Goal: Information Seeking & Learning: Check status

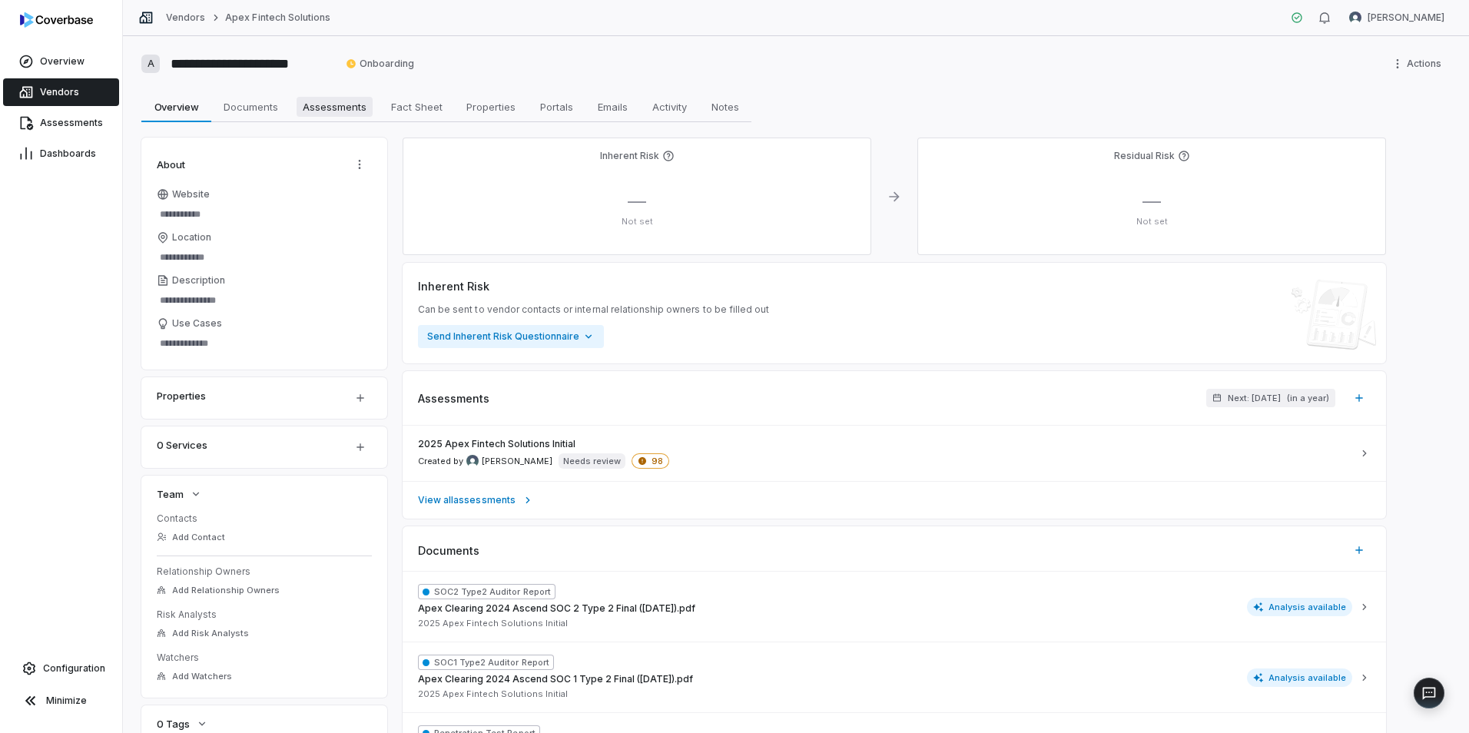
click at [343, 105] on span "Assessments" at bounding box center [335, 107] width 76 height 20
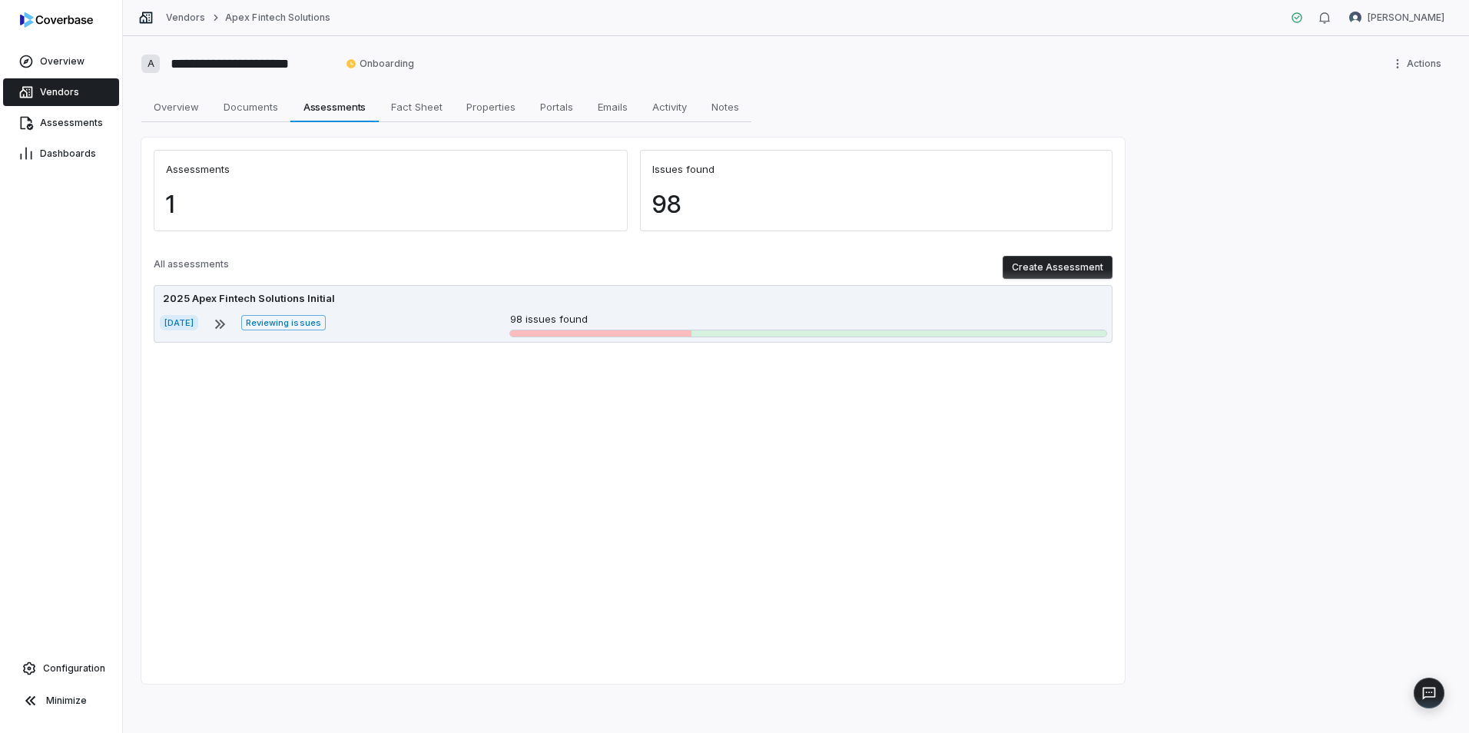
click at [393, 320] on div "[DATE] Reviewing issues 98 issues found" at bounding box center [633, 324] width 947 height 25
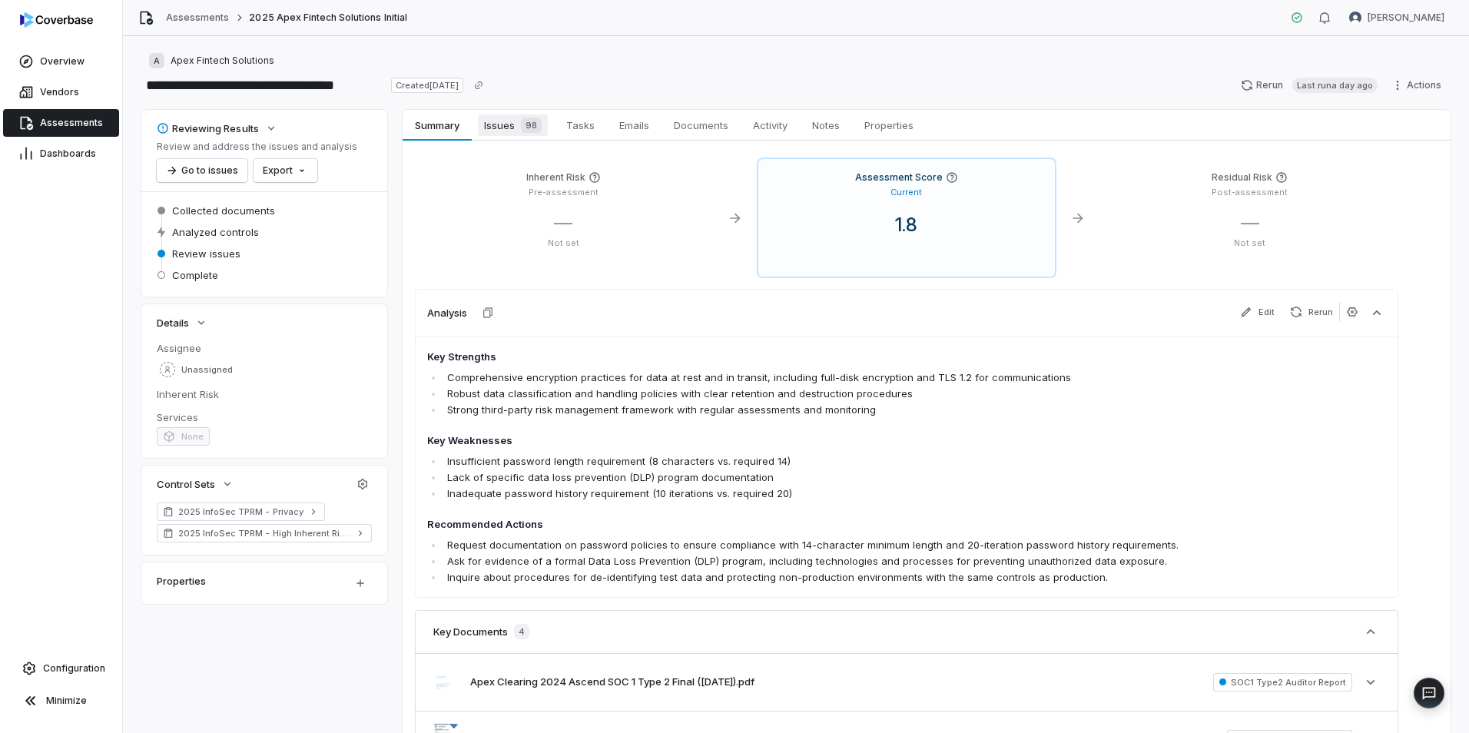
click at [499, 119] on span "Issues 98" at bounding box center [513, 126] width 70 height 22
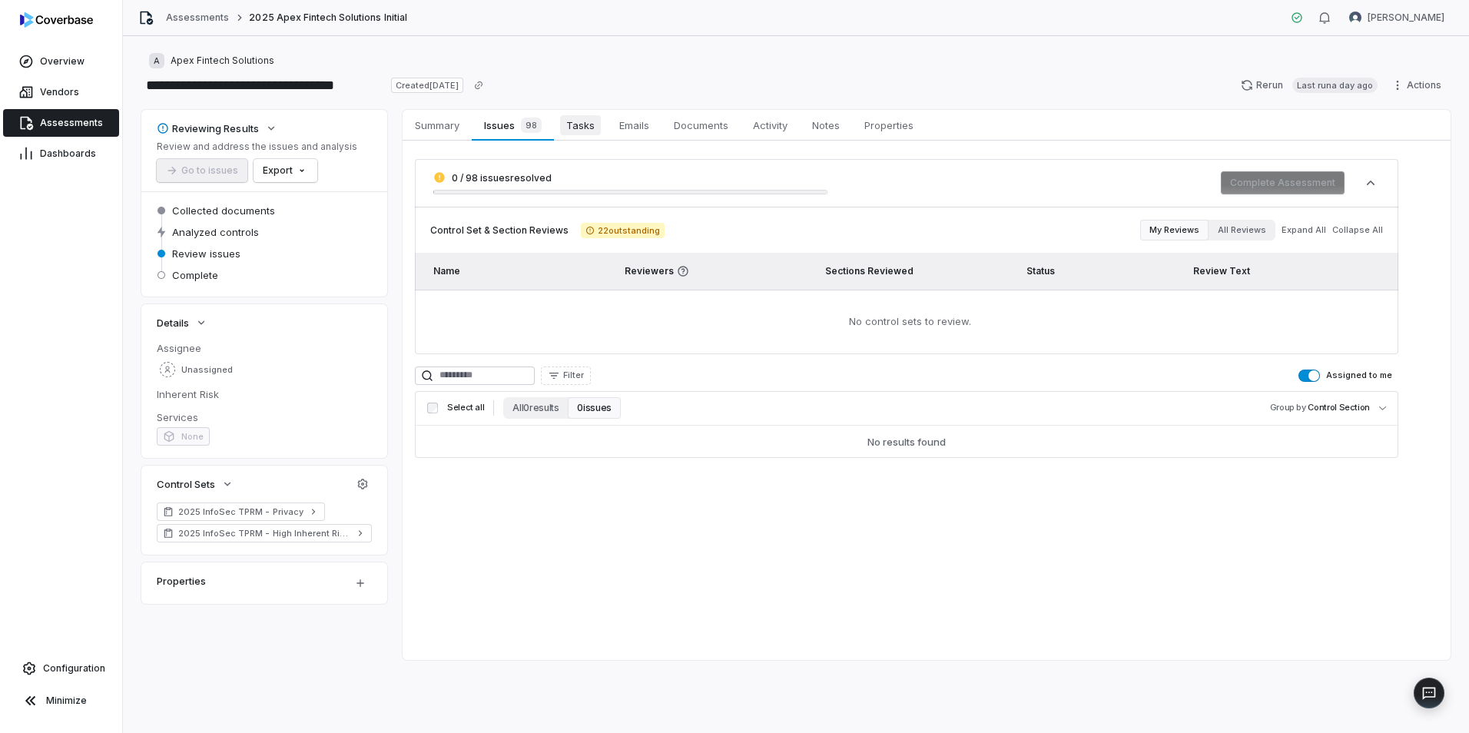
click at [601, 128] on link "Tasks Tasks" at bounding box center [580, 125] width 53 height 31
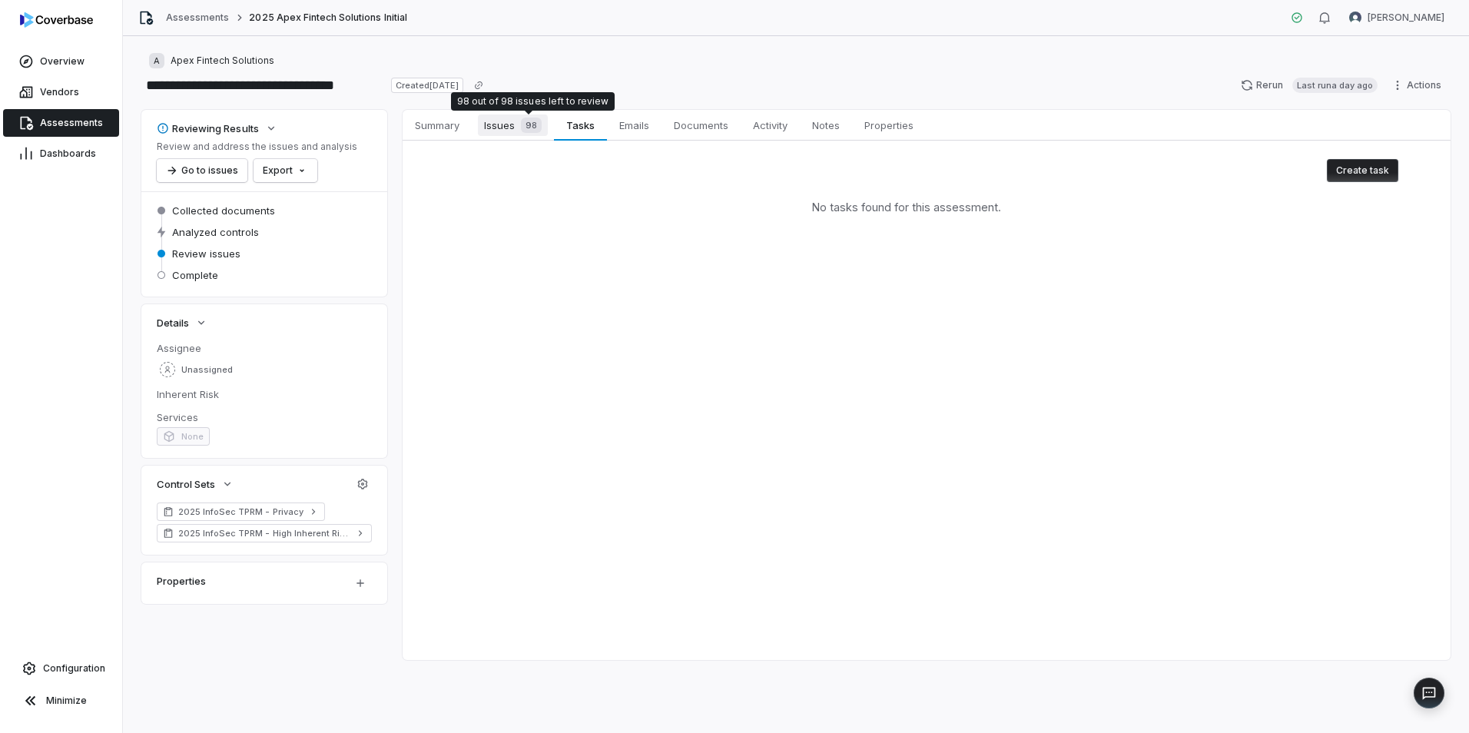
click at [531, 118] on span "98" at bounding box center [531, 125] width 21 height 15
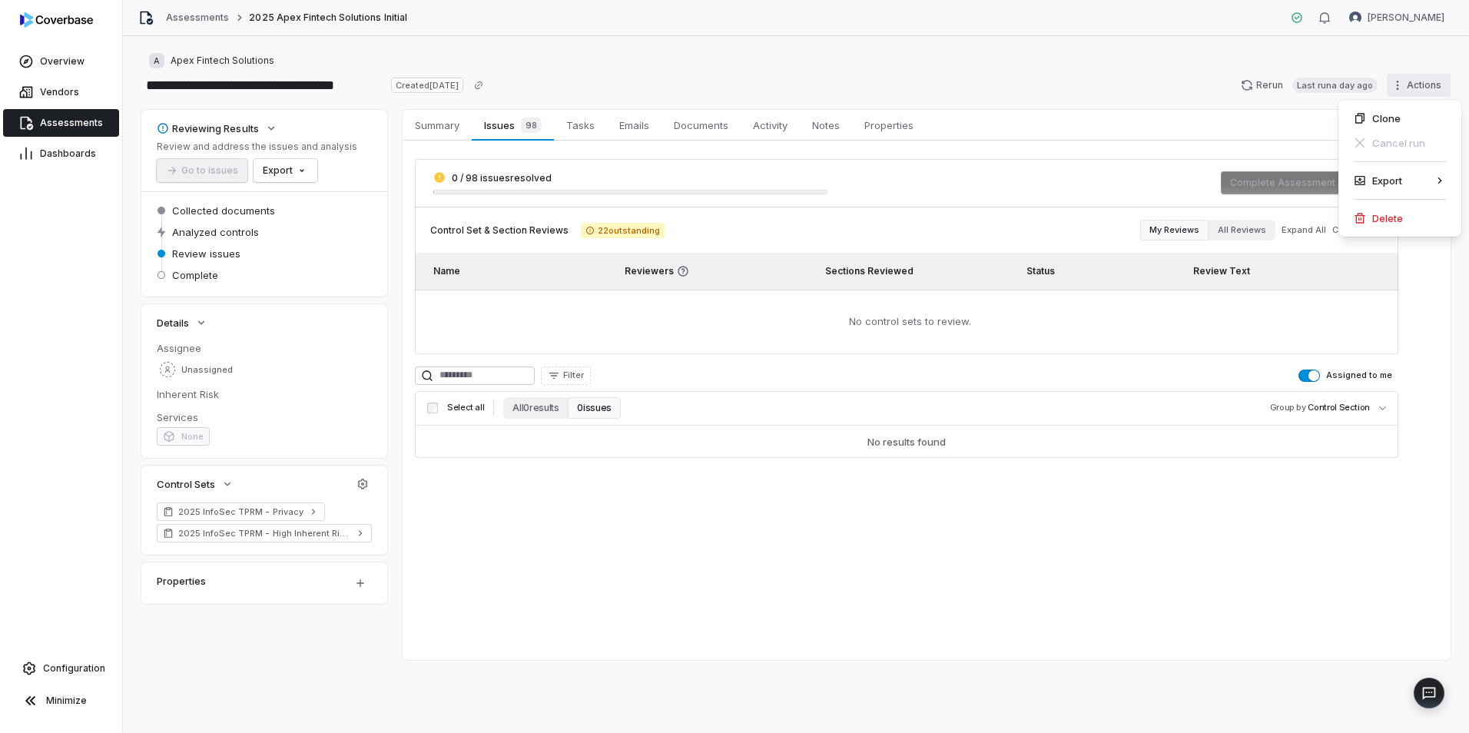
click at [1421, 91] on html "**********" at bounding box center [734, 366] width 1469 height 733
click at [1243, 73] on html "**********" at bounding box center [734, 366] width 1469 height 733
click at [691, 132] on span "Documents" at bounding box center [701, 125] width 67 height 20
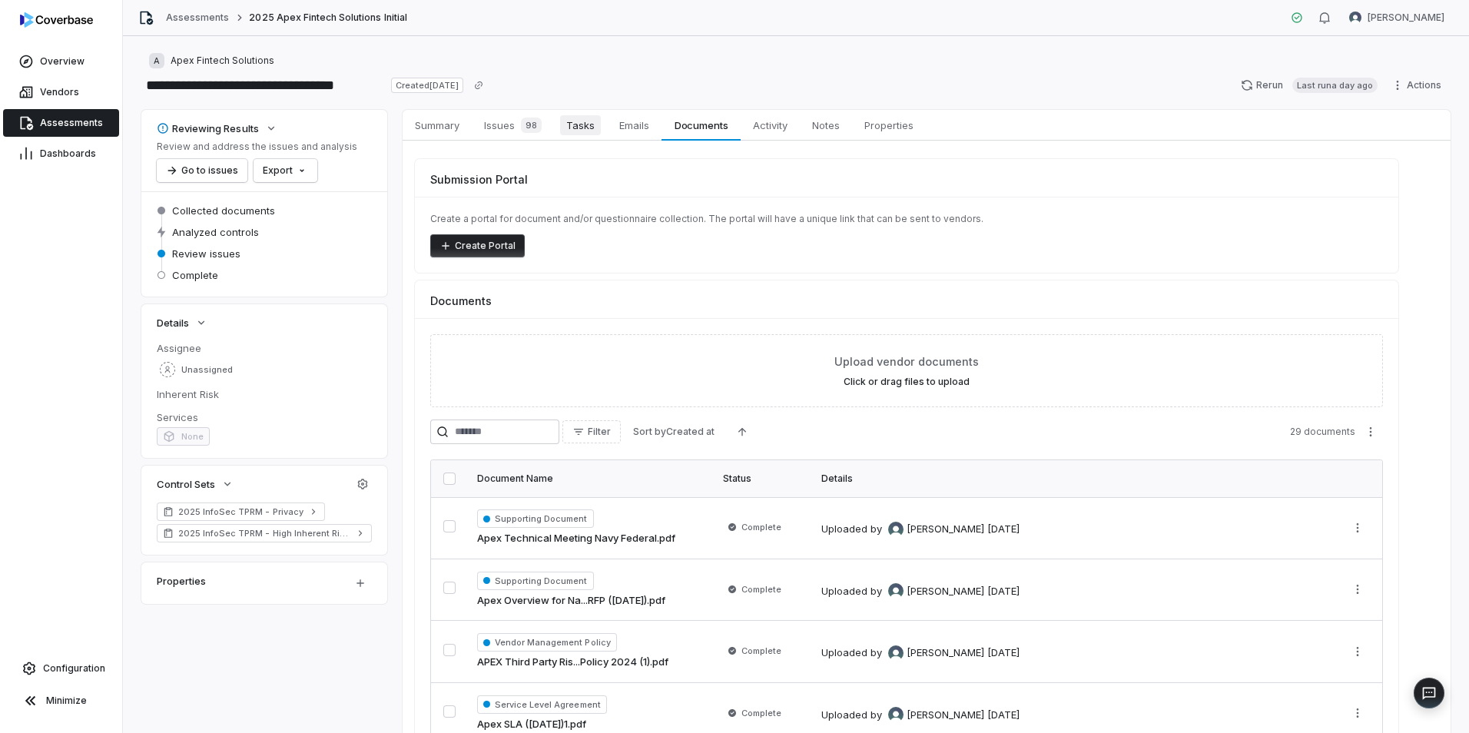
click at [596, 127] on span "Tasks" at bounding box center [580, 125] width 41 height 20
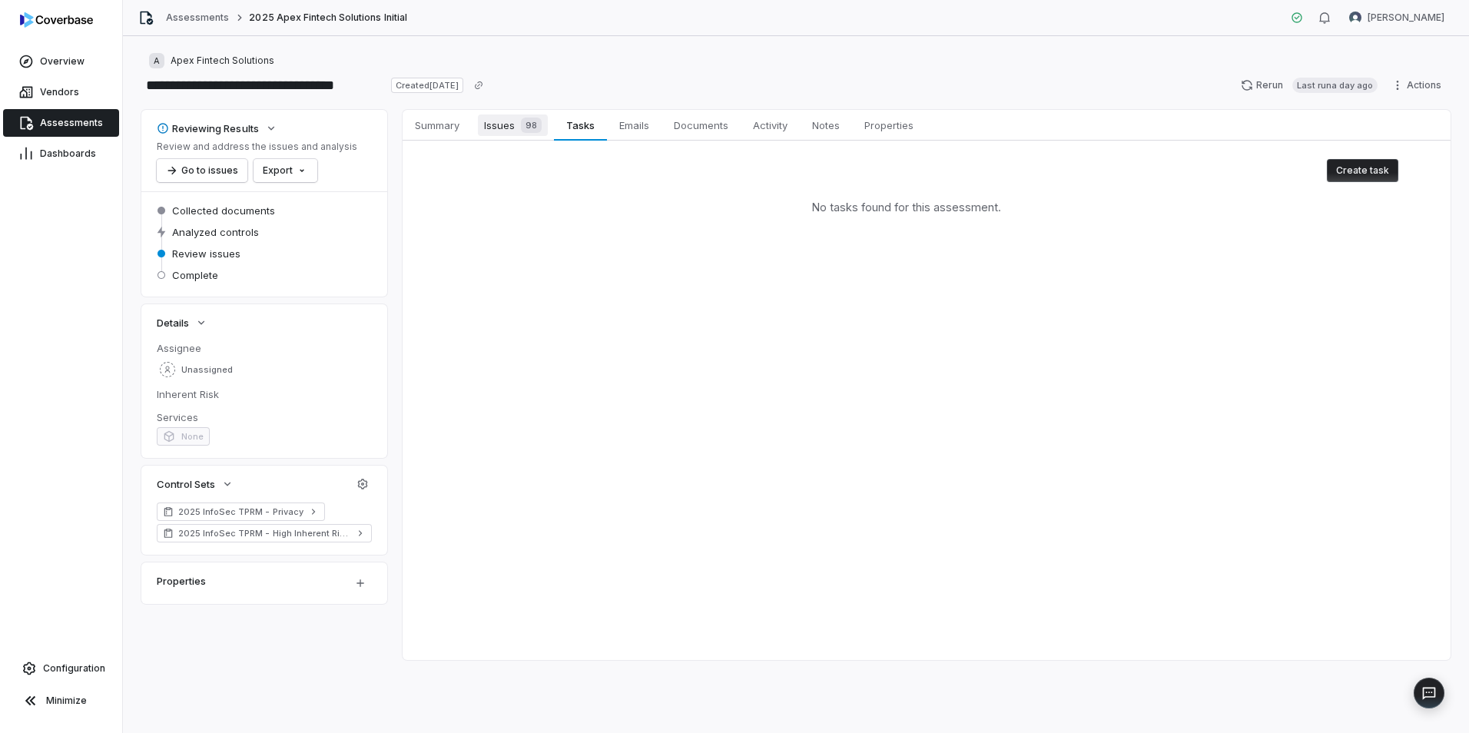
click at [522, 121] on span "98" at bounding box center [531, 125] width 21 height 15
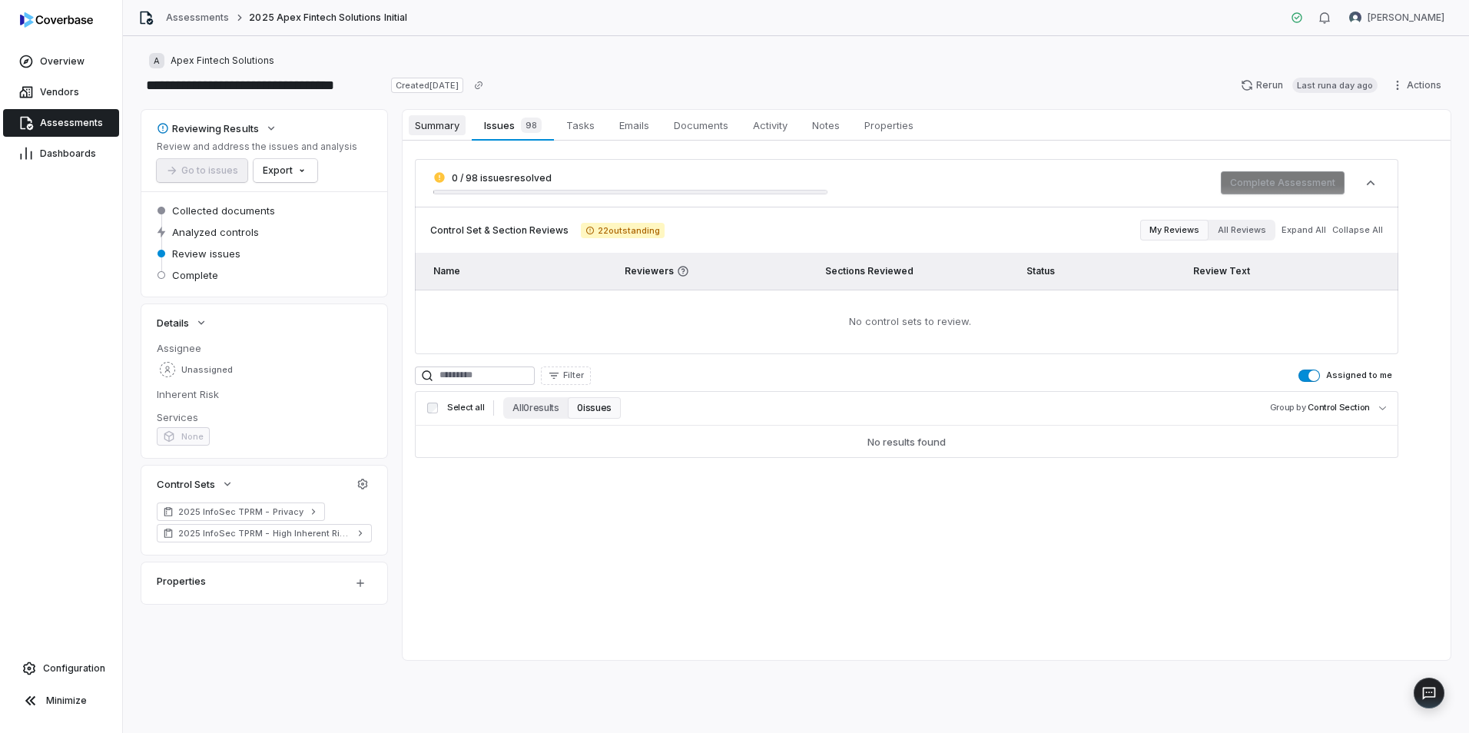
click at [457, 119] on span "Summary" at bounding box center [437, 125] width 57 height 20
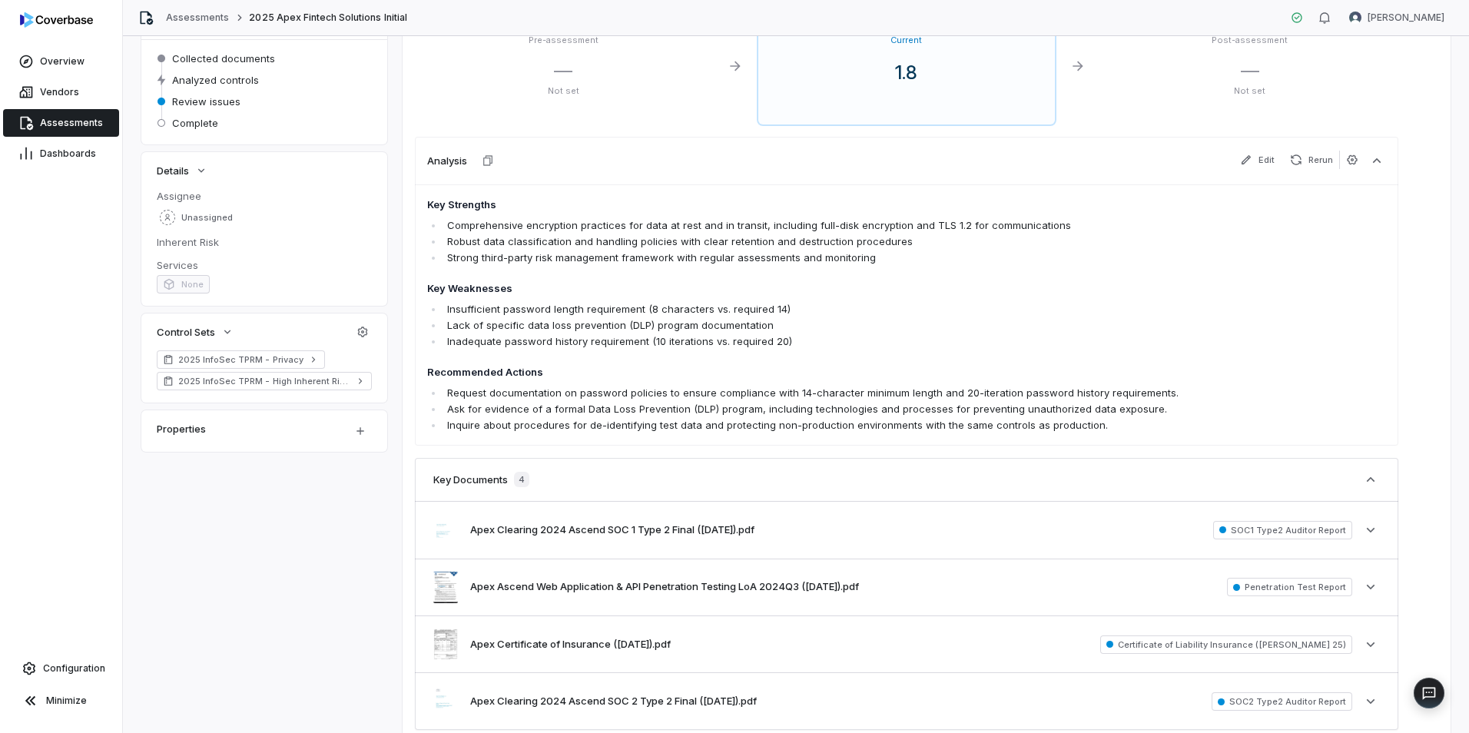
scroll to position [154, 0]
click at [647, 395] on li "Request documentation on password policies to ensure compliance with 14-charact…" at bounding box center [818, 392] width 751 height 16
click at [67, 144] on link "Dashboards" at bounding box center [61, 154] width 116 height 28
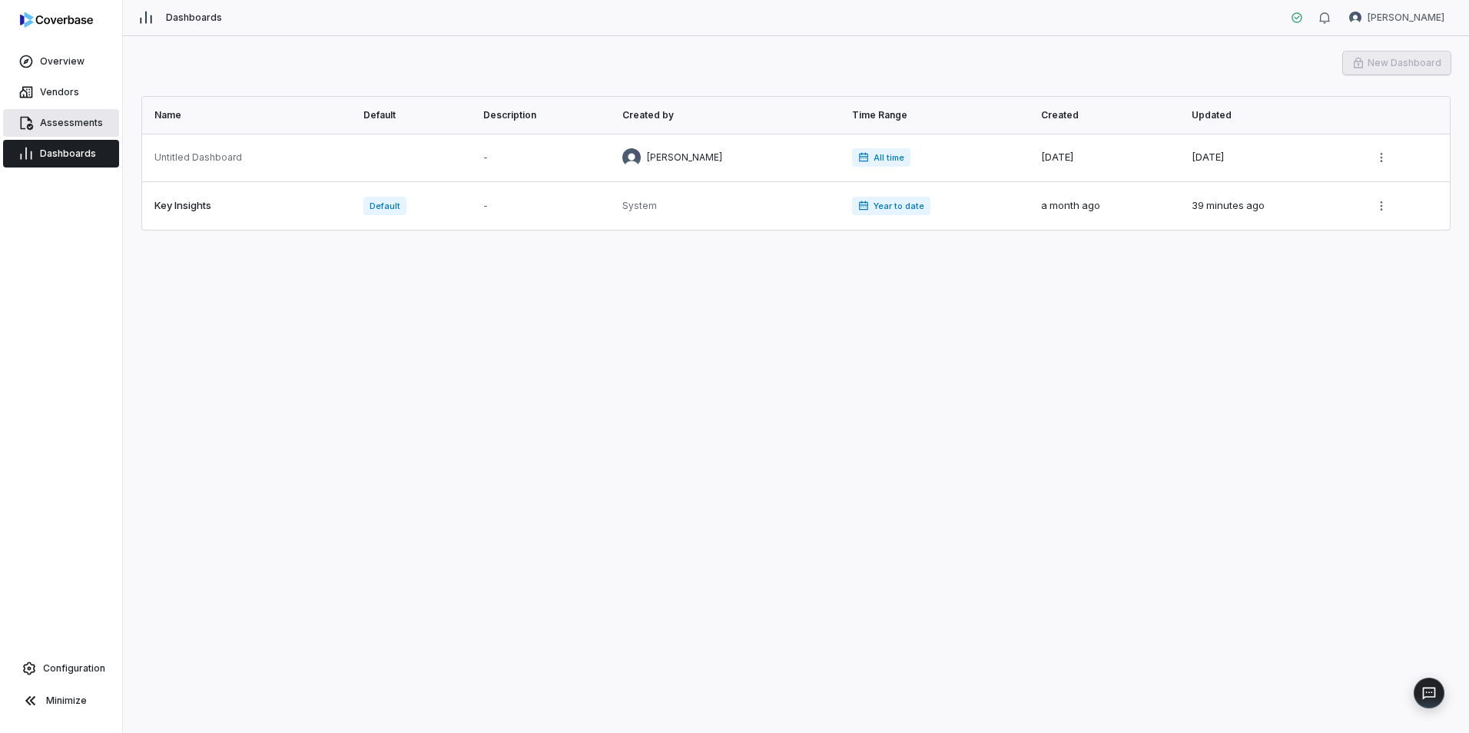
click at [35, 131] on link "Assessments" at bounding box center [61, 123] width 116 height 28
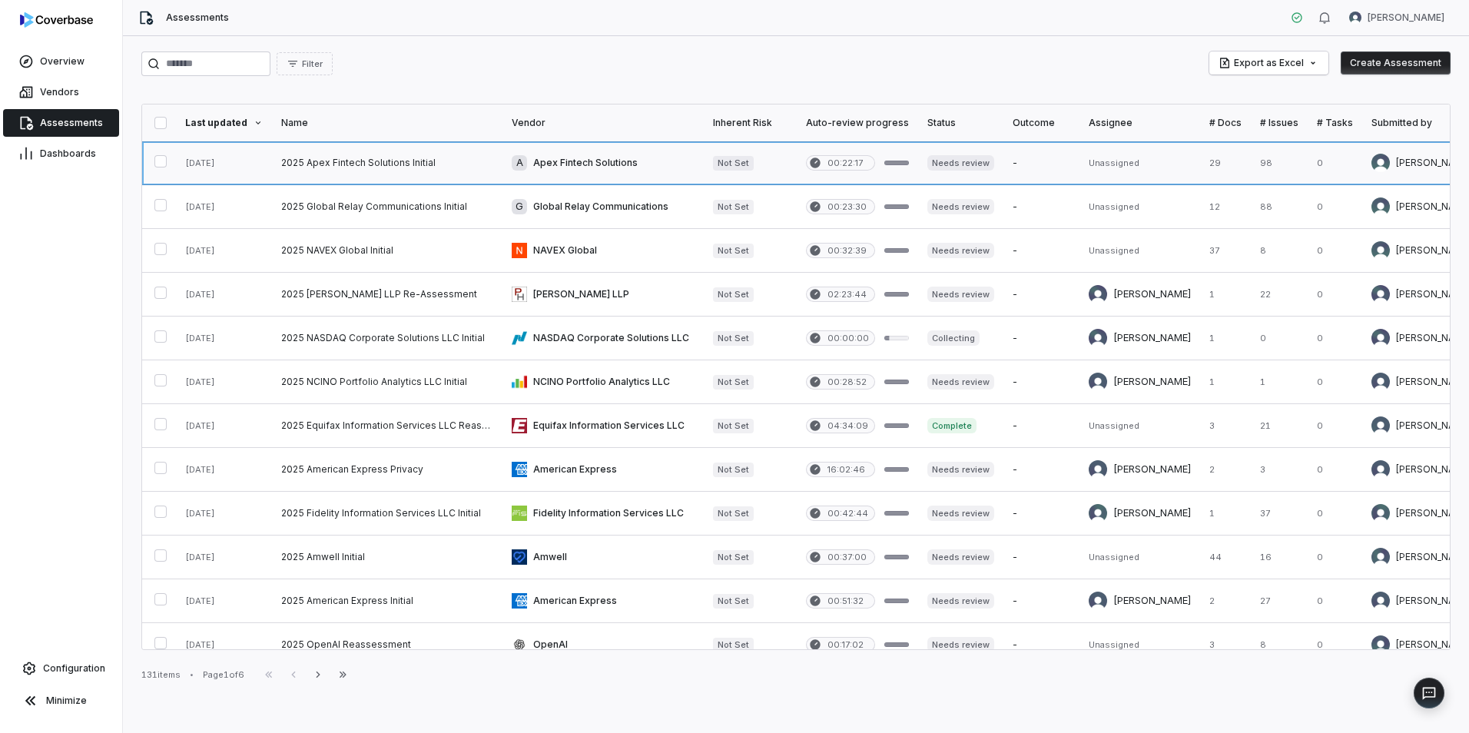
click at [347, 168] on link at bounding box center [387, 162] width 231 height 43
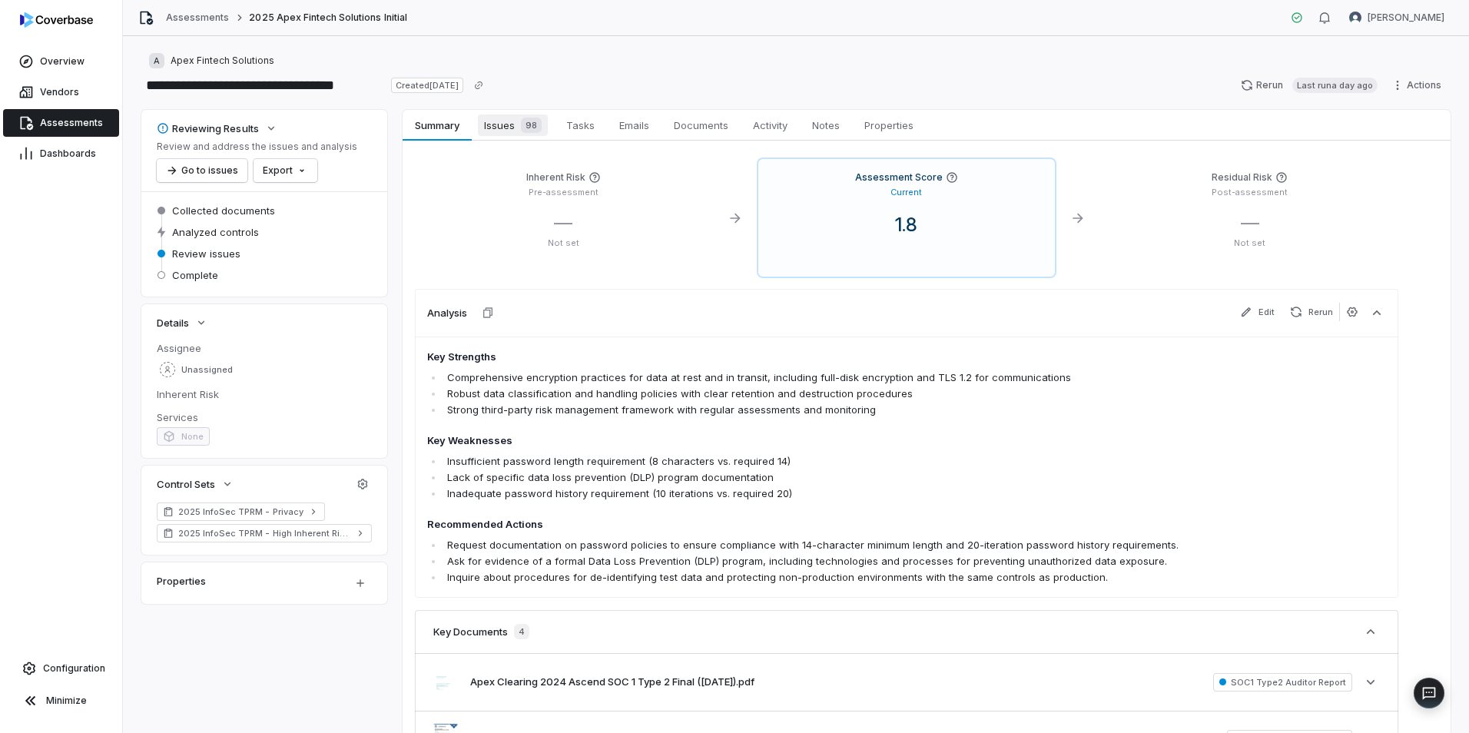
click at [506, 125] on span "Issues 98" at bounding box center [513, 126] width 70 height 22
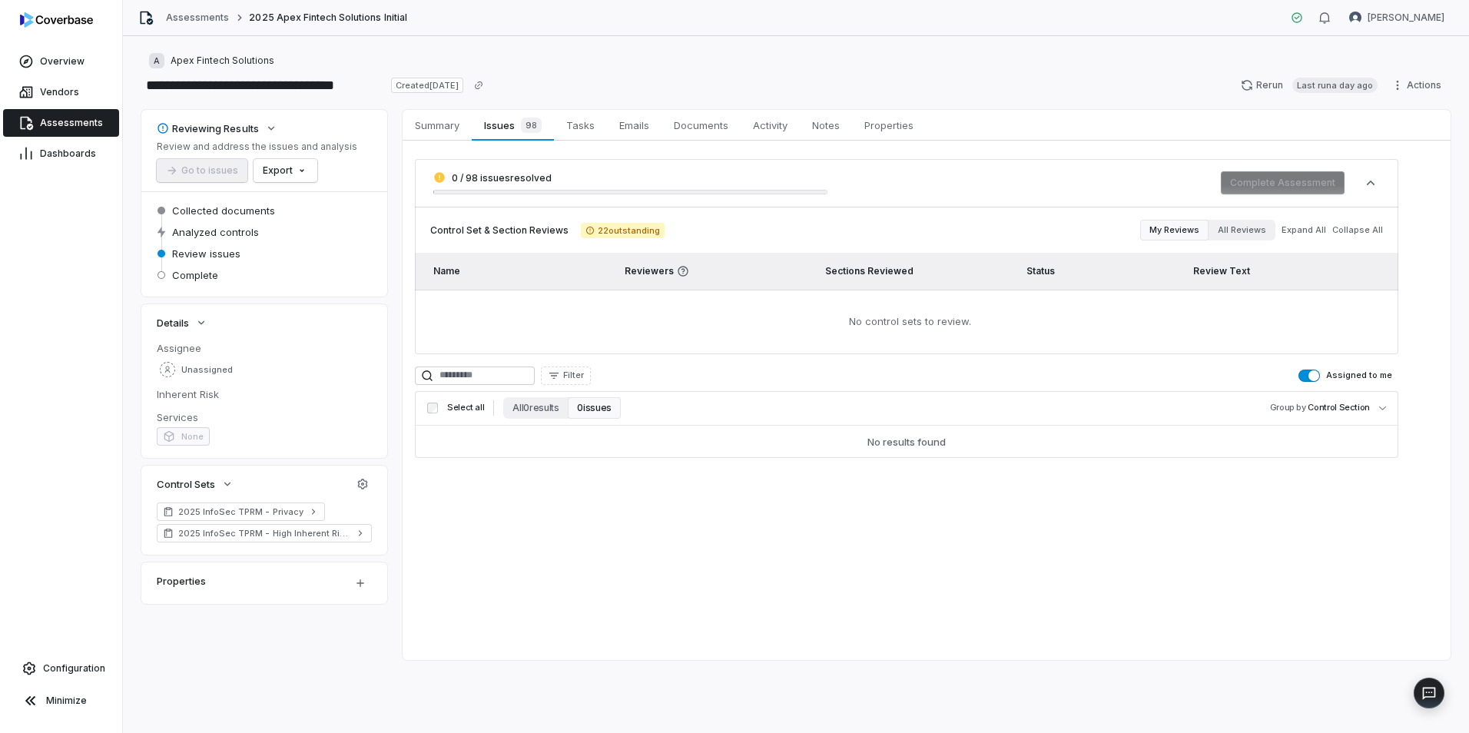
click at [601, 230] on span "22 outstanding" at bounding box center [623, 230] width 84 height 15
click at [1227, 225] on button "All Reviews" at bounding box center [1242, 230] width 67 height 21
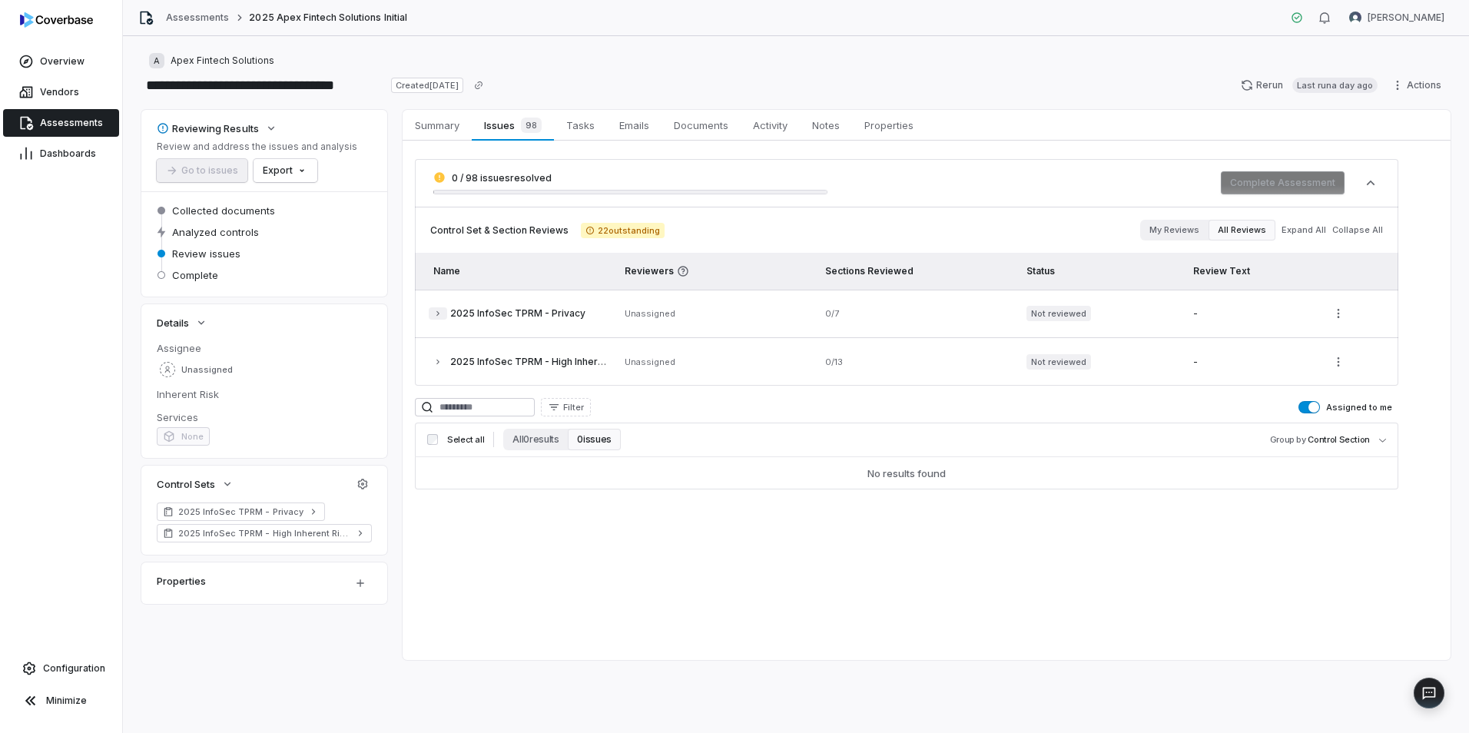
click at [431, 316] on button "button" at bounding box center [438, 313] width 18 height 12
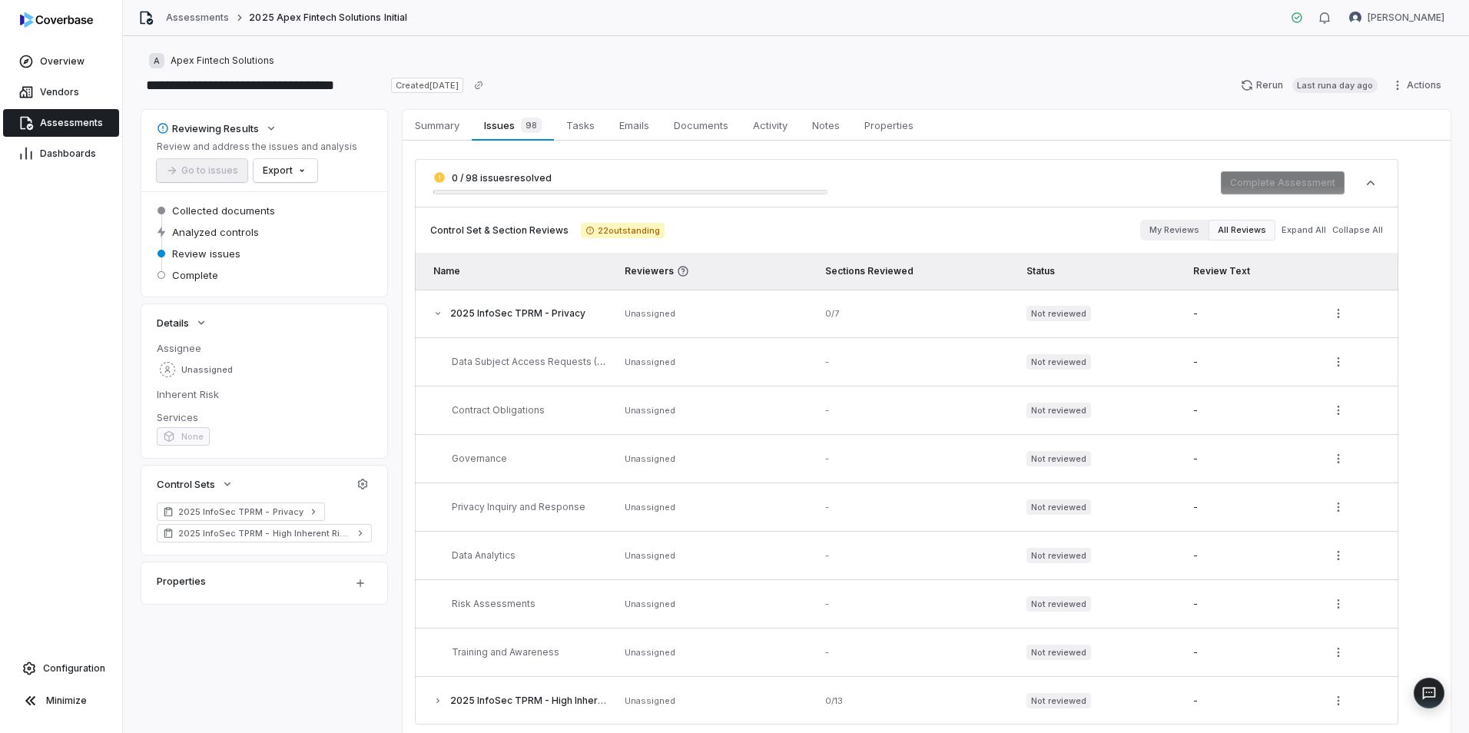
click at [431, 316] on button "button" at bounding box center [438, 313] width 18 height 12
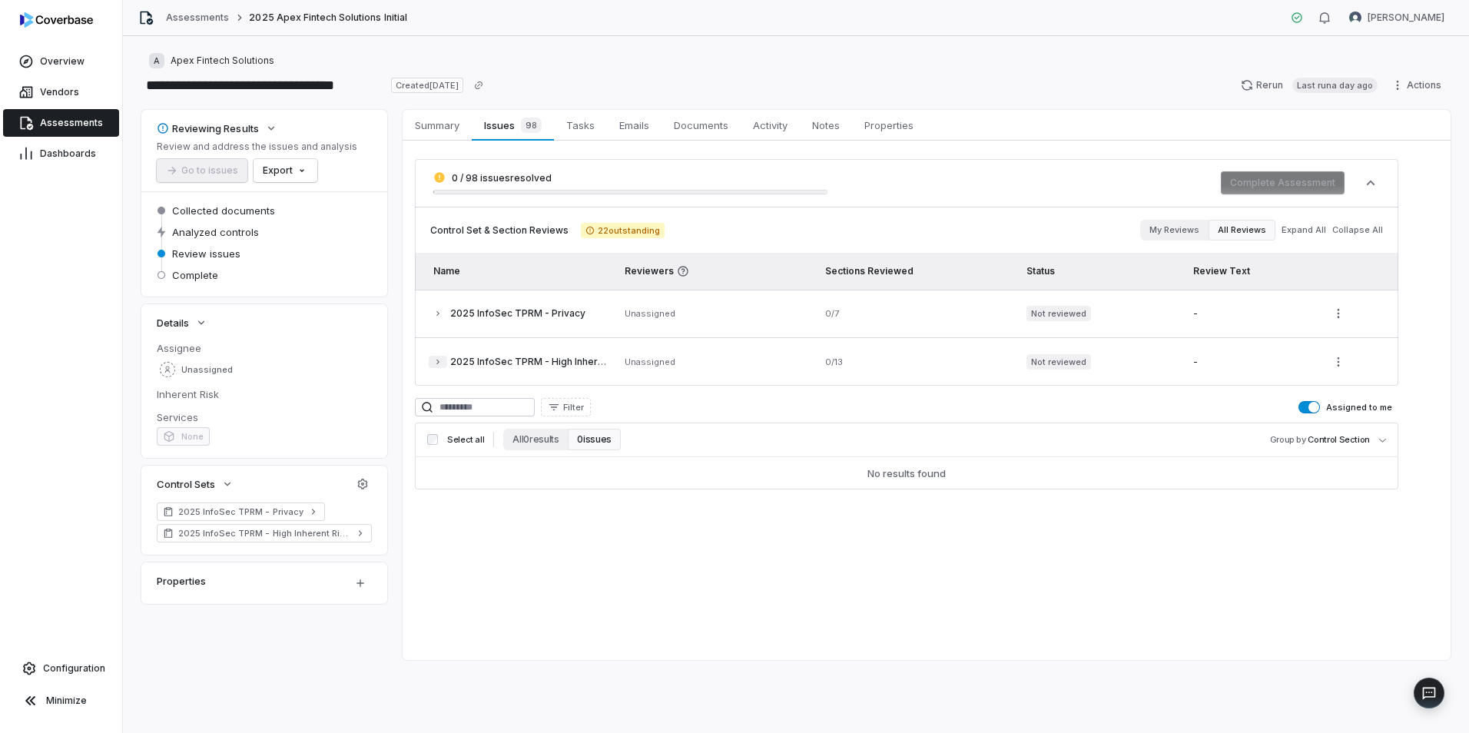
click at [434, 360] on icon "button" at bounding box center [437, 361] width 9 height 9
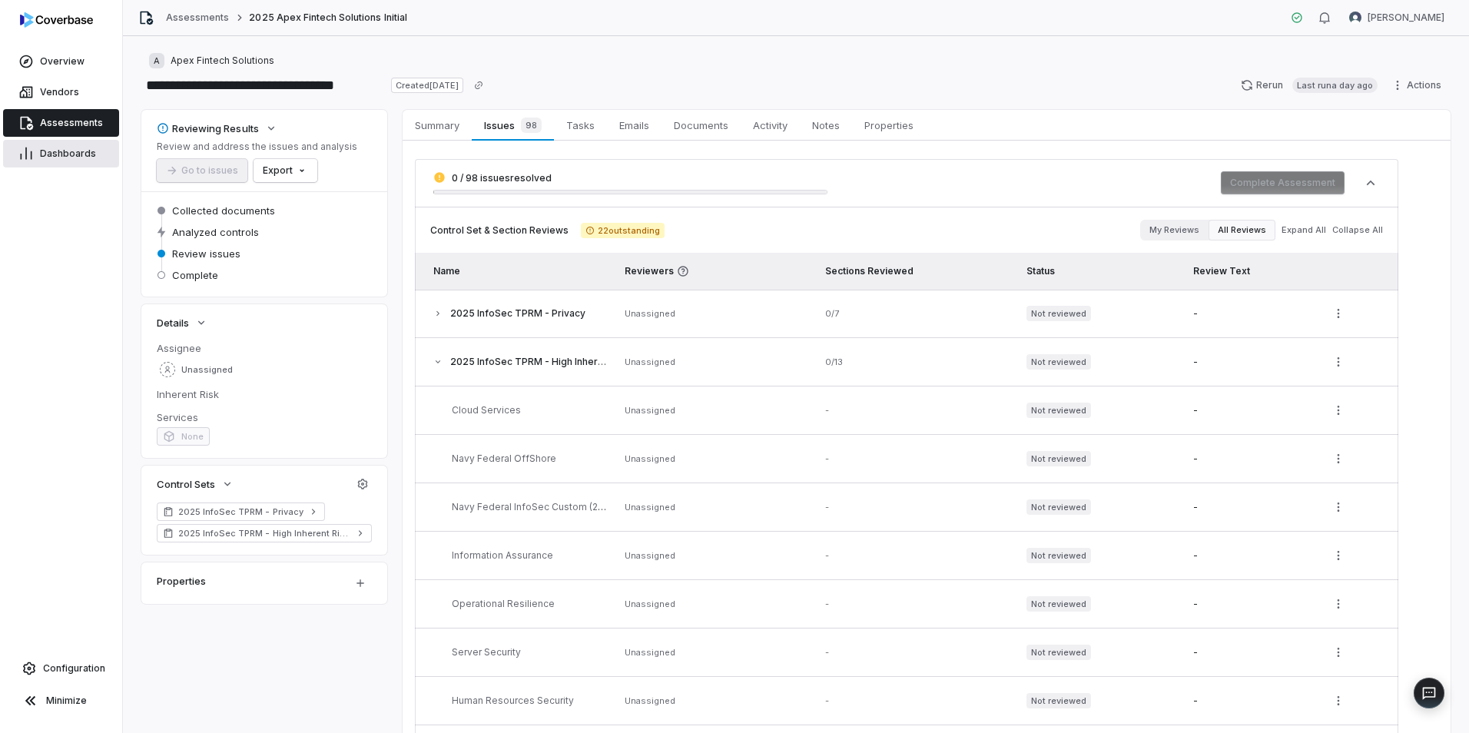
click at [81, 156] on span "Dashboards" at bounding box center [68, 154] width 56 height 12
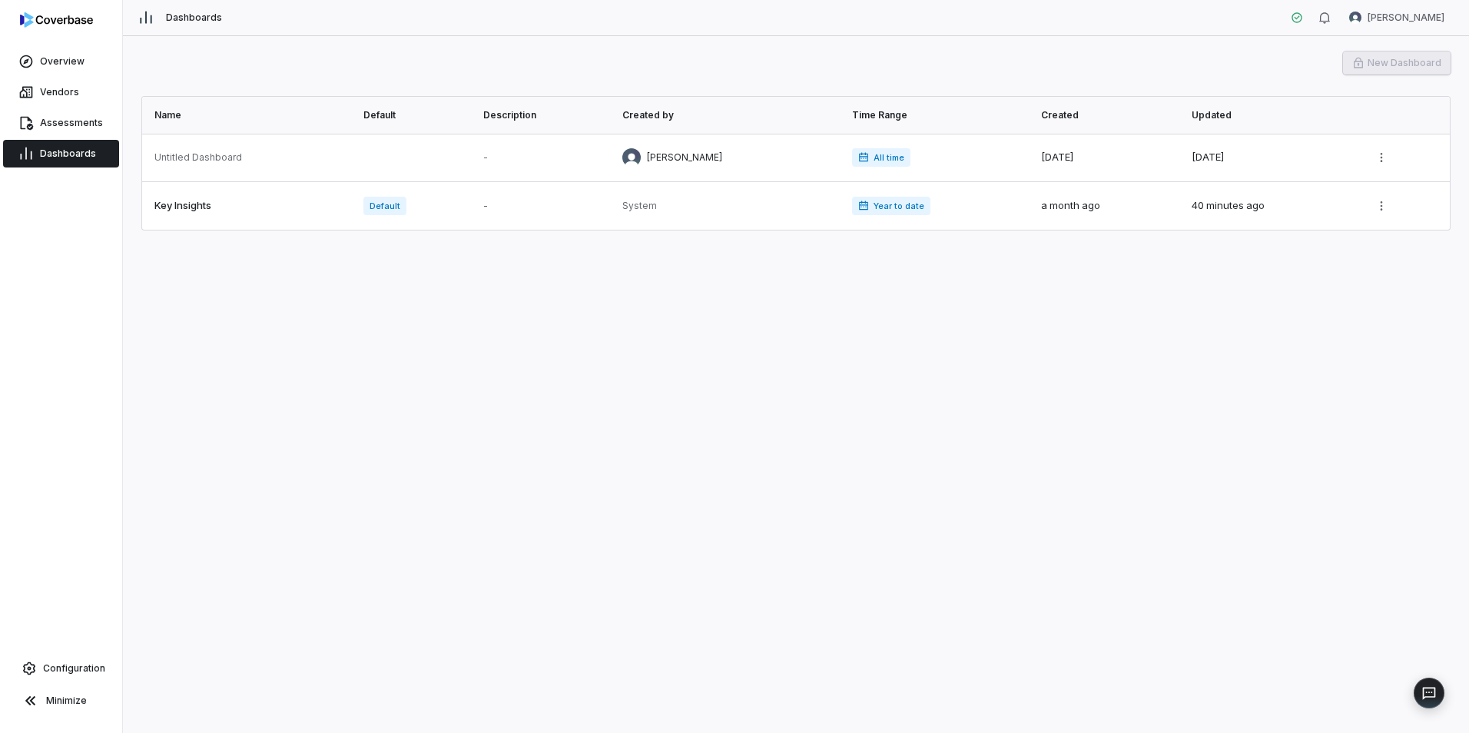
click at [76, 108] on div "Assessments" at bounding box center [61, 123] width 122 height 31
click at [73, 117] on span "Assessments" at bounding box center [71, 123] width 63 height 12
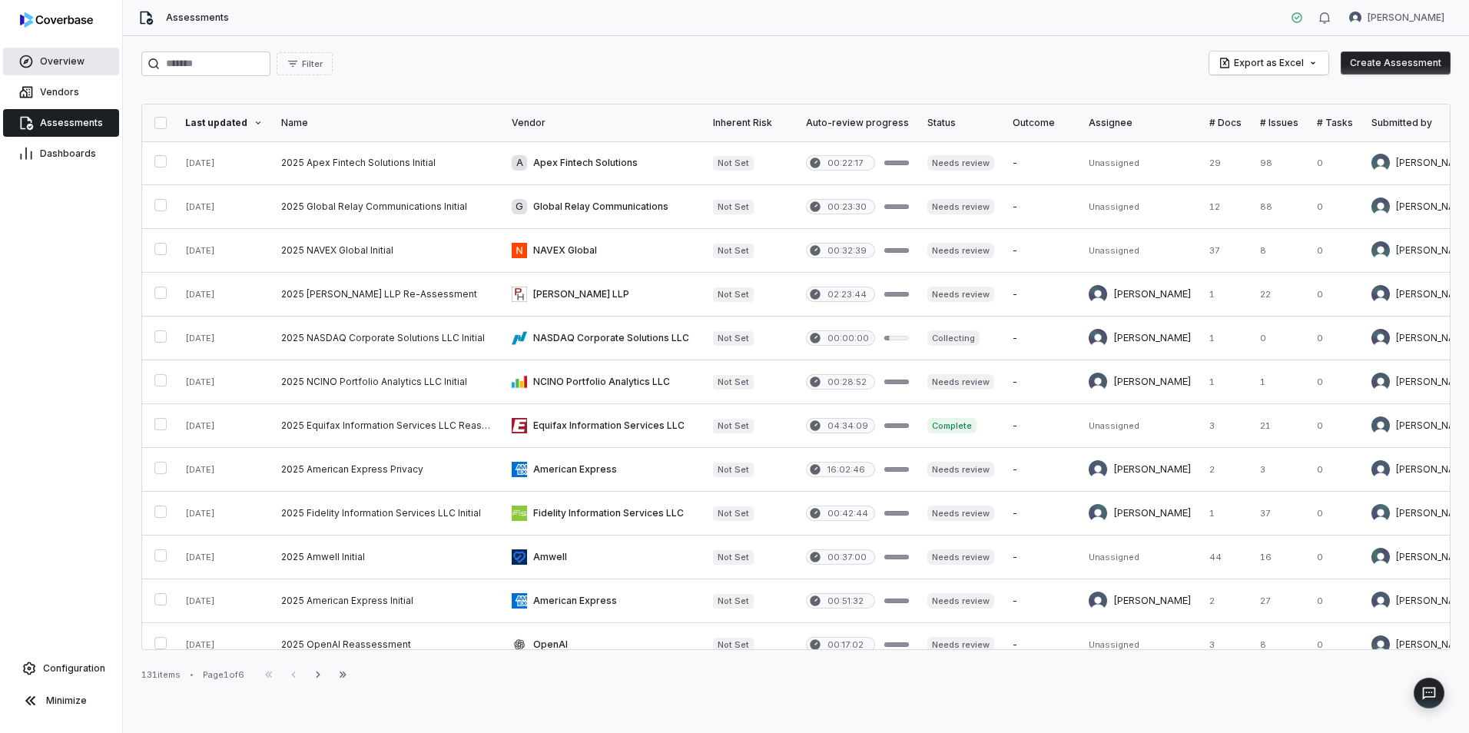
click at [53, 59] on span "Overview" at bounding box center [62, 61] width 45 height 12
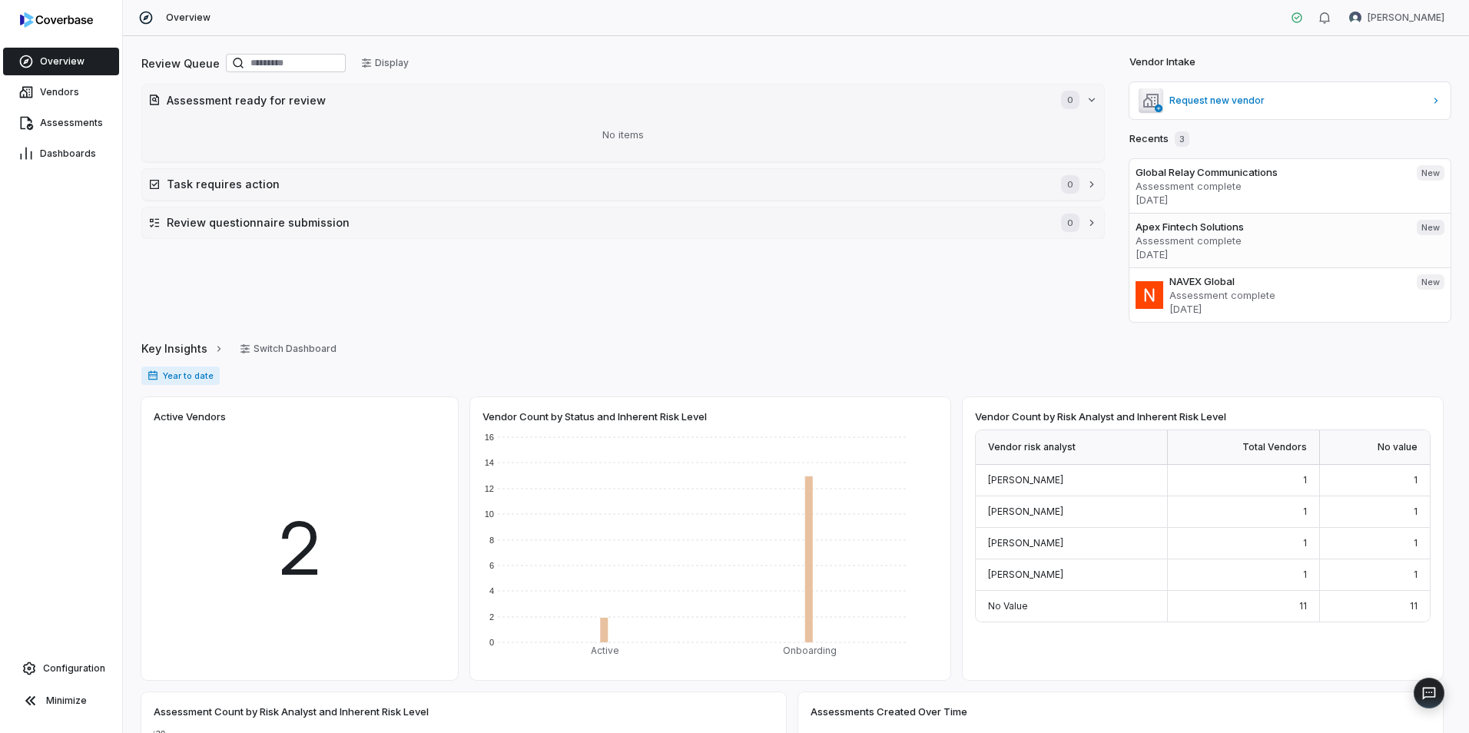
click at [1219, 217] on link "Apex Fintech Solutions Assessment complete [DATE] New" at bounding box center [1290, 240] width 321 height 55
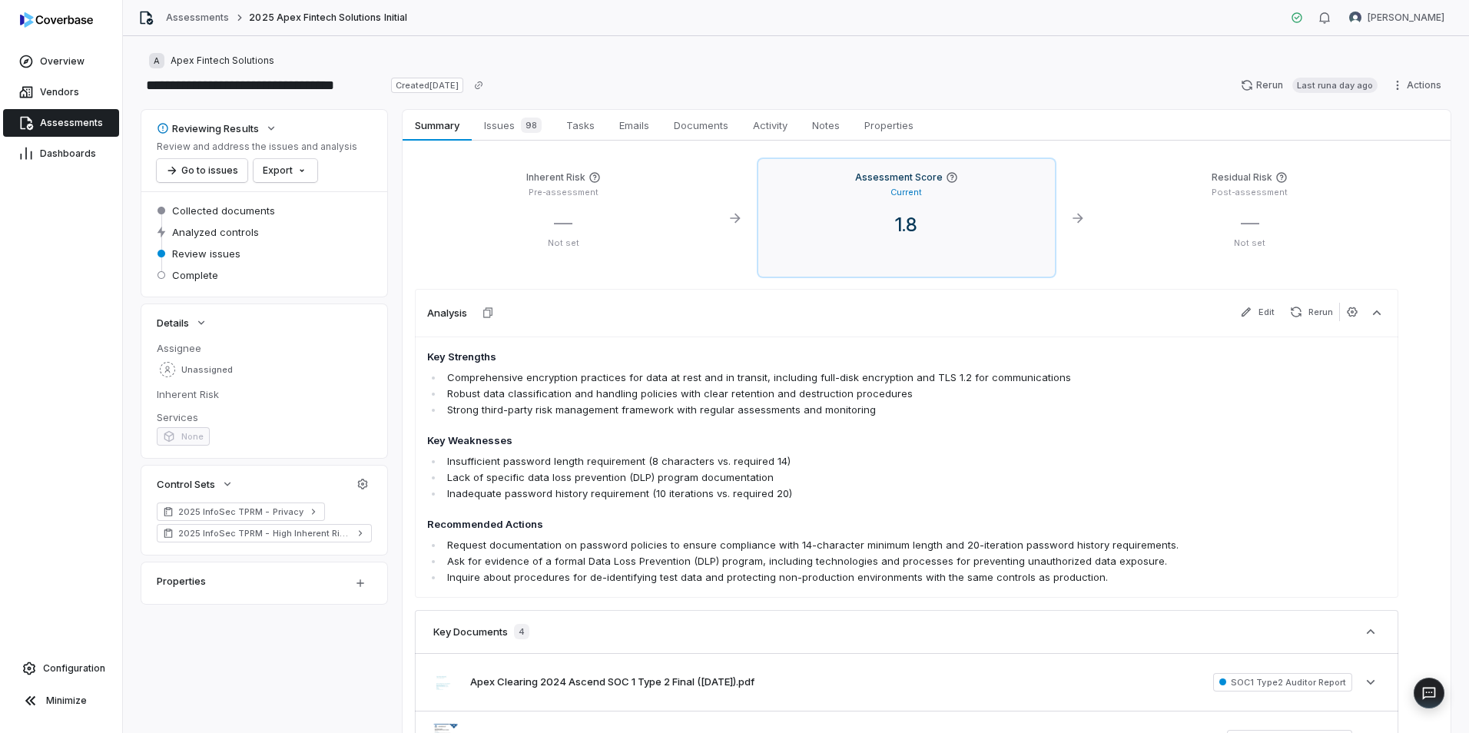
click at [871, 232] on div "1.8" at bounding box center [907, 225] width 273 height 23
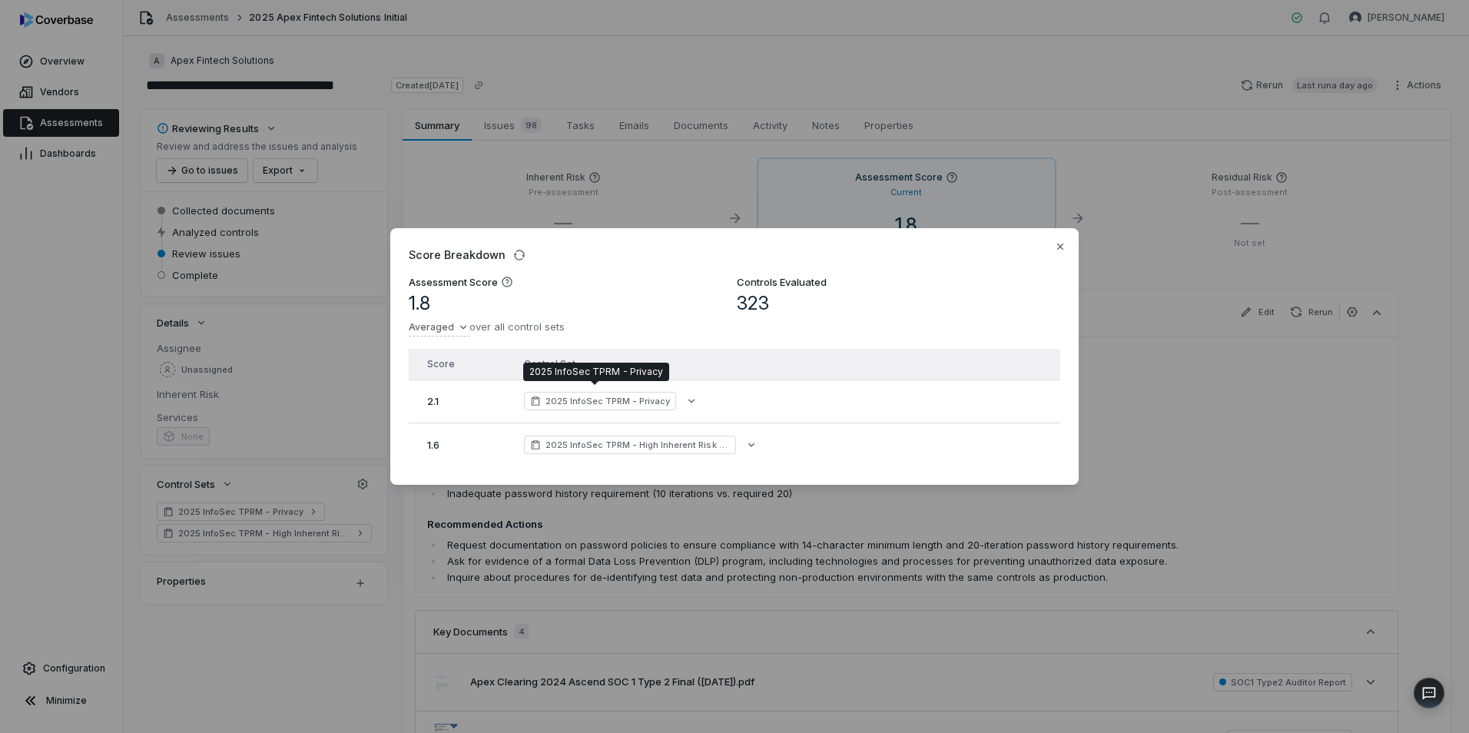
click at [594, 396] on span "2025 InfoSec TPRM - Privacy" at bounding box center [608, 401] width 125 height 12
click at [686, 396] on icon "button" at bounding box center [692, 401] width 12 height 12
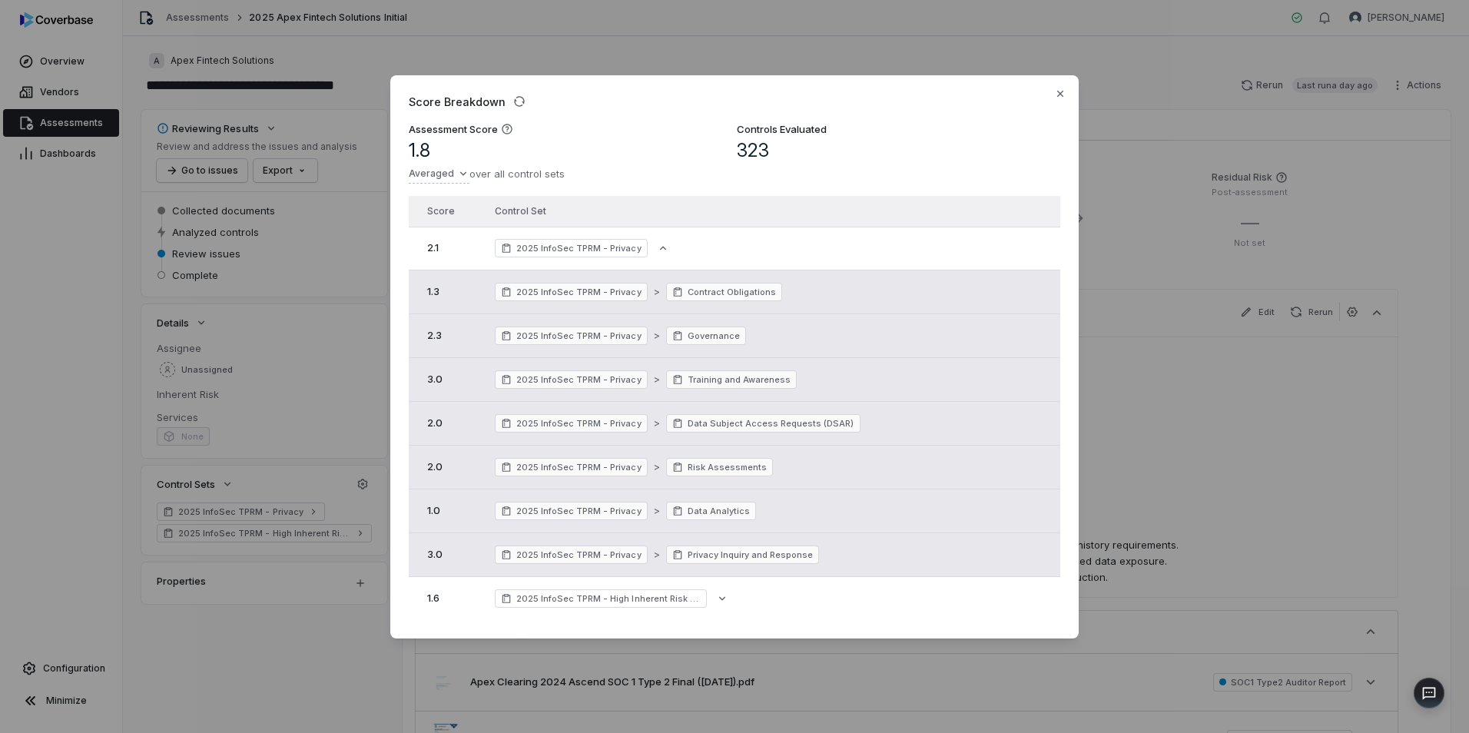
click at [1052, 88] on div "Score Breakdown Assessment Score 1.8 Averaged over all control sets Controls Ev…" at bounding box center [734, 356] width 689 height 563
click at [1056, 91] on icon "button" at bounding box center [1060, 94] width 12 height 12
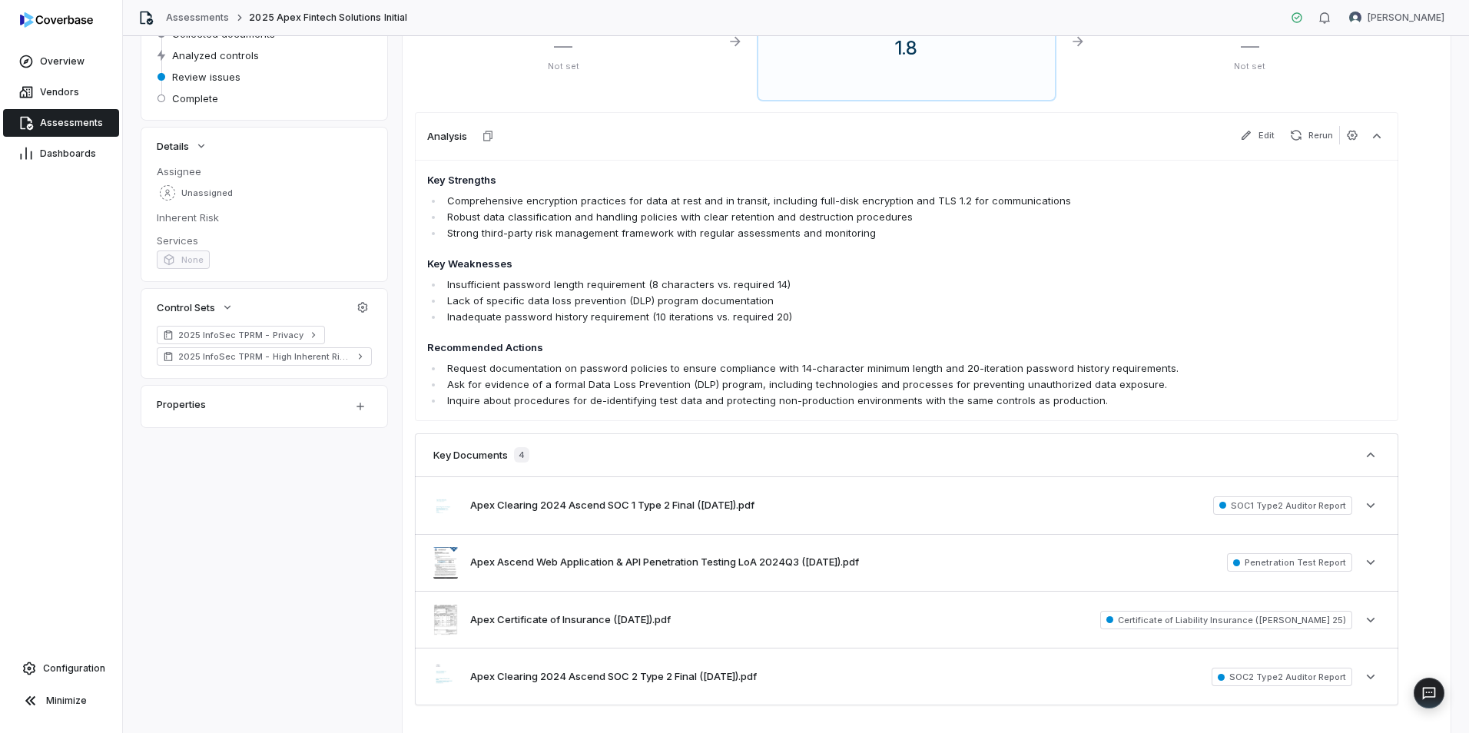
scroll to position [100, 0]
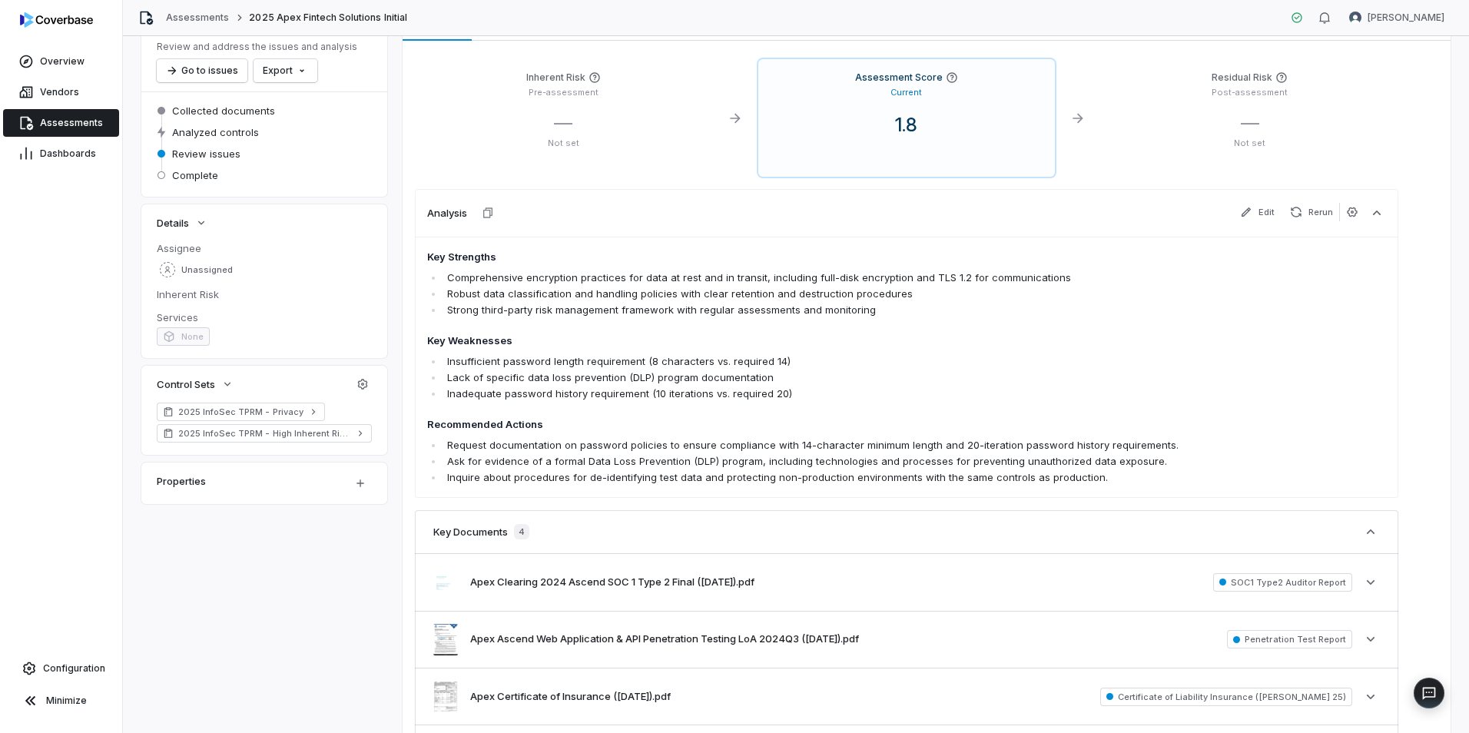
click at [328, 497] on div "Properties" at bounding box center [264, 484] width 246 height 42
click at [327, 479] on div "Properties" at bounding box center [245, 481] width 177 height 18
click at [359, 483] on html "**********" at bounding box center [734, 366] width 1469 height 733
click at [543, 286] on html "**********" at bounding box center [734, 366] width 1469 height 733
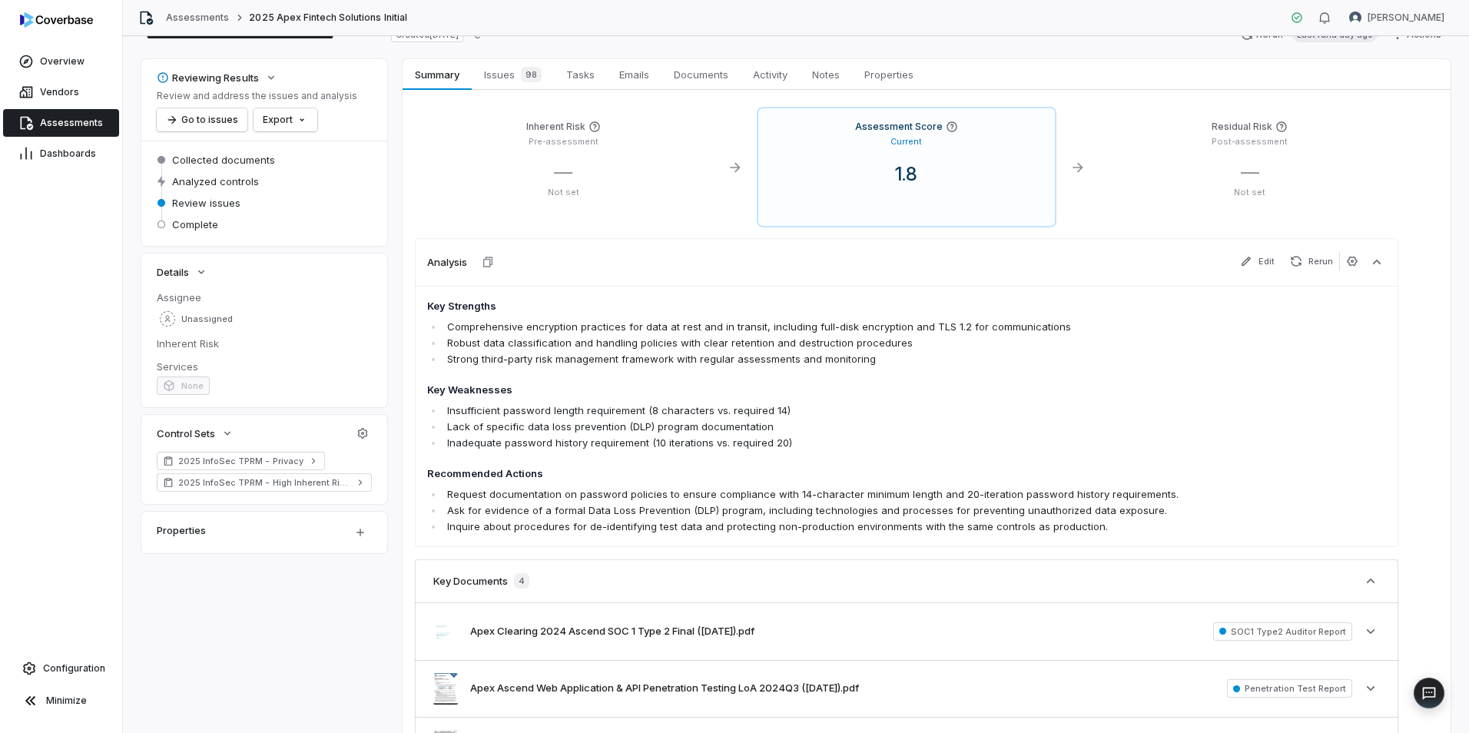
scroll to position [0, 0]
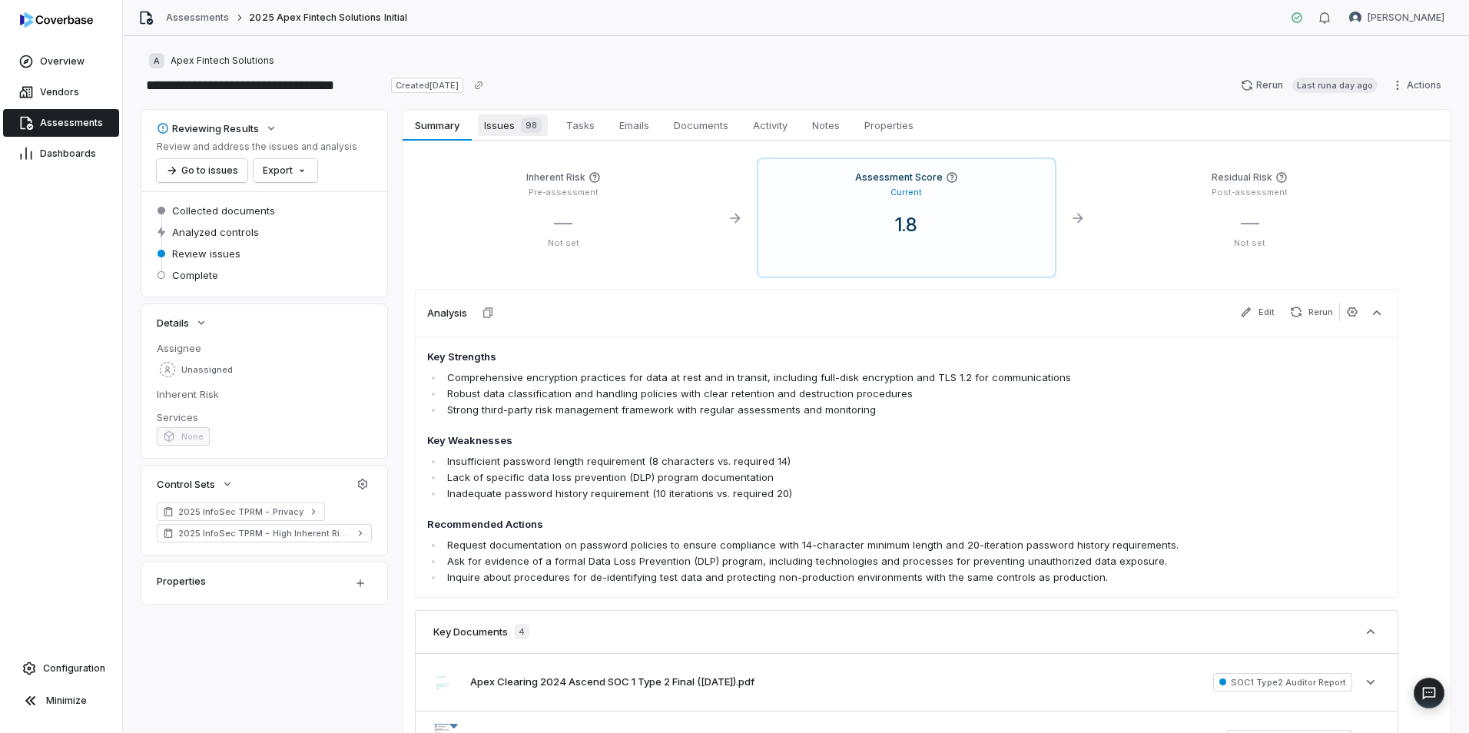
click at [523, 138] on link "Issues 98 Issues 98" at bounding box center [513, 125] width 82 height 31
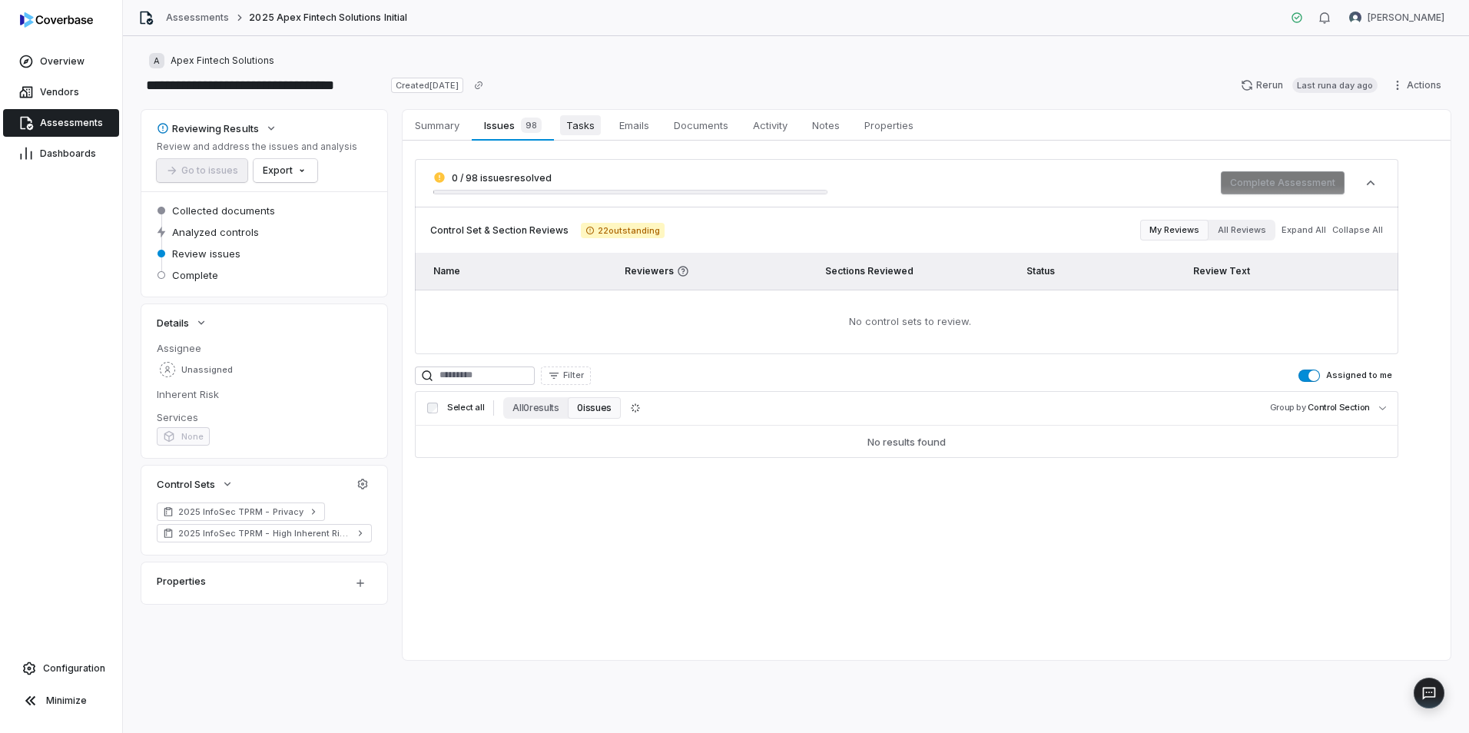
click at [565, 127] on span "Tasks" at bounding box center [580, 125] width 41 height 20
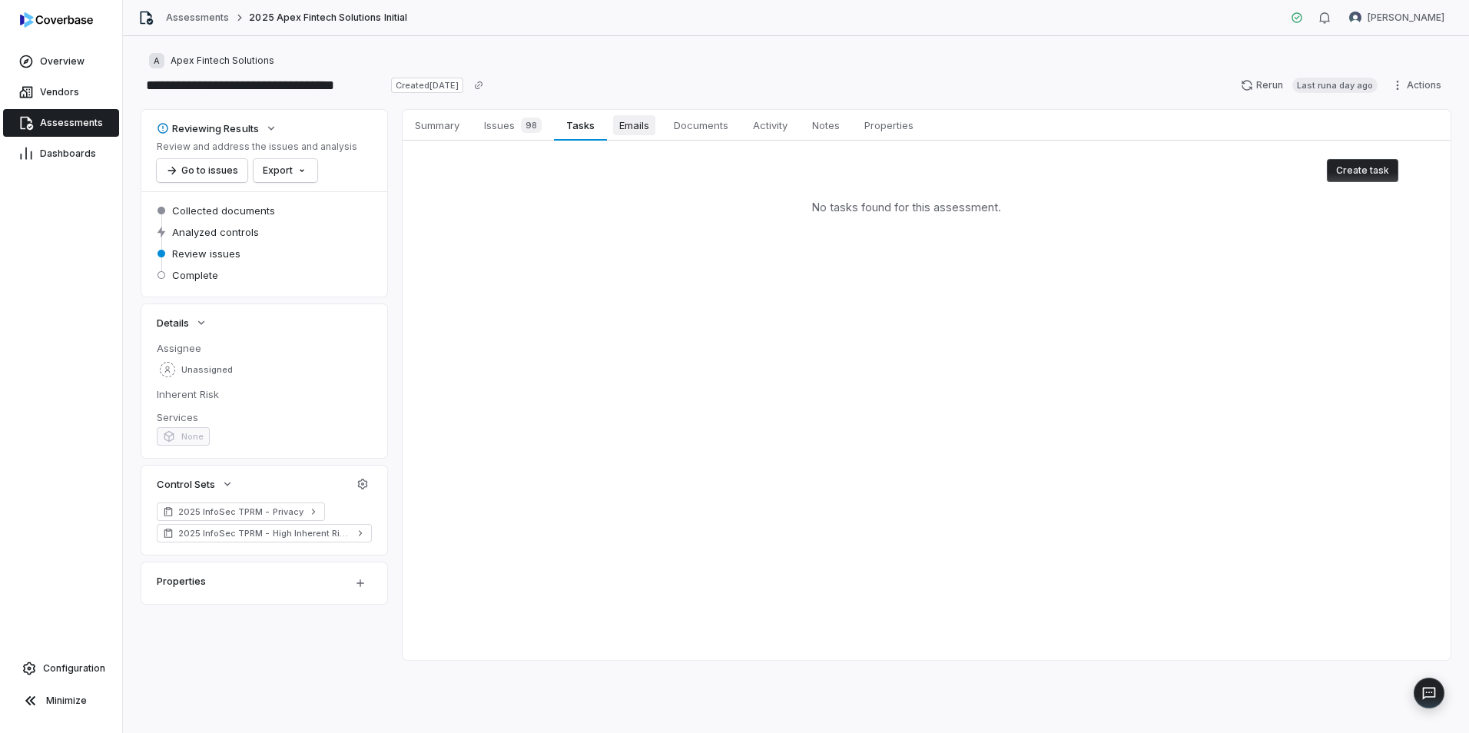
click at [612, 126] on link "Emails Emails" at bounding box center [634, 125] width 55 height 31
click at [677, 126] on span "Documents" at bounding box center [701, 125] width 67 height 20
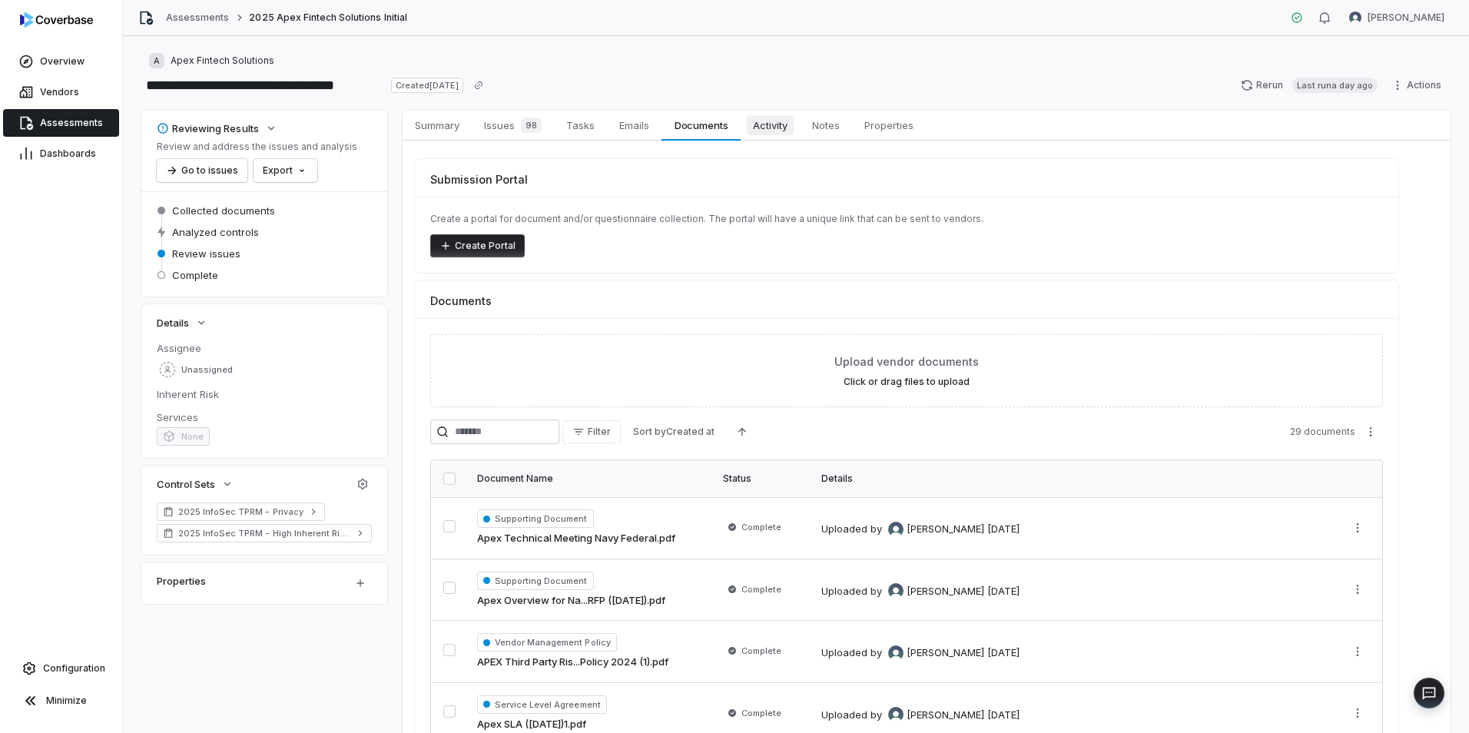
click at [765, 130] on span "Activity" at bounding box center [770, 125] width 47 height 20
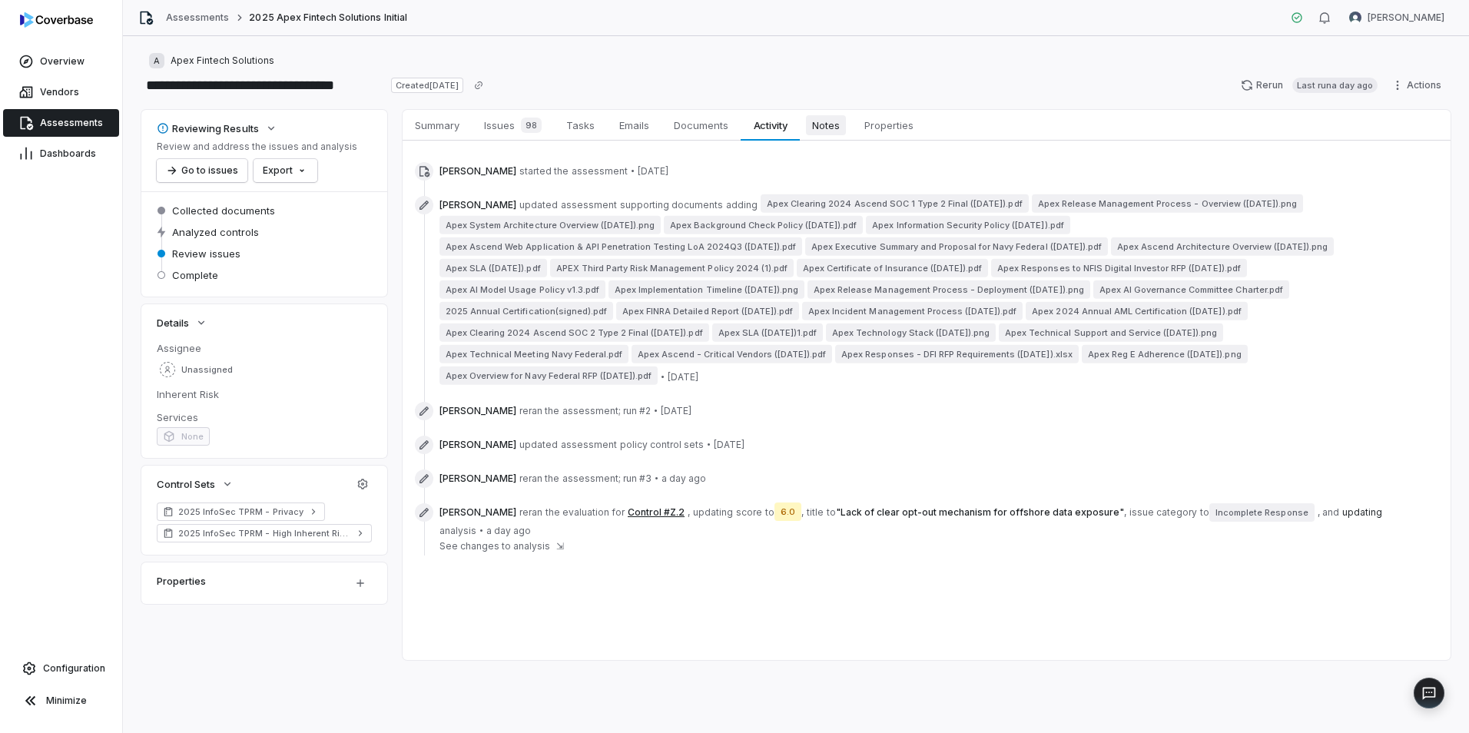
click at [838, 123] on span "Notes" at bounding box center [826, 125] width 40 height 20
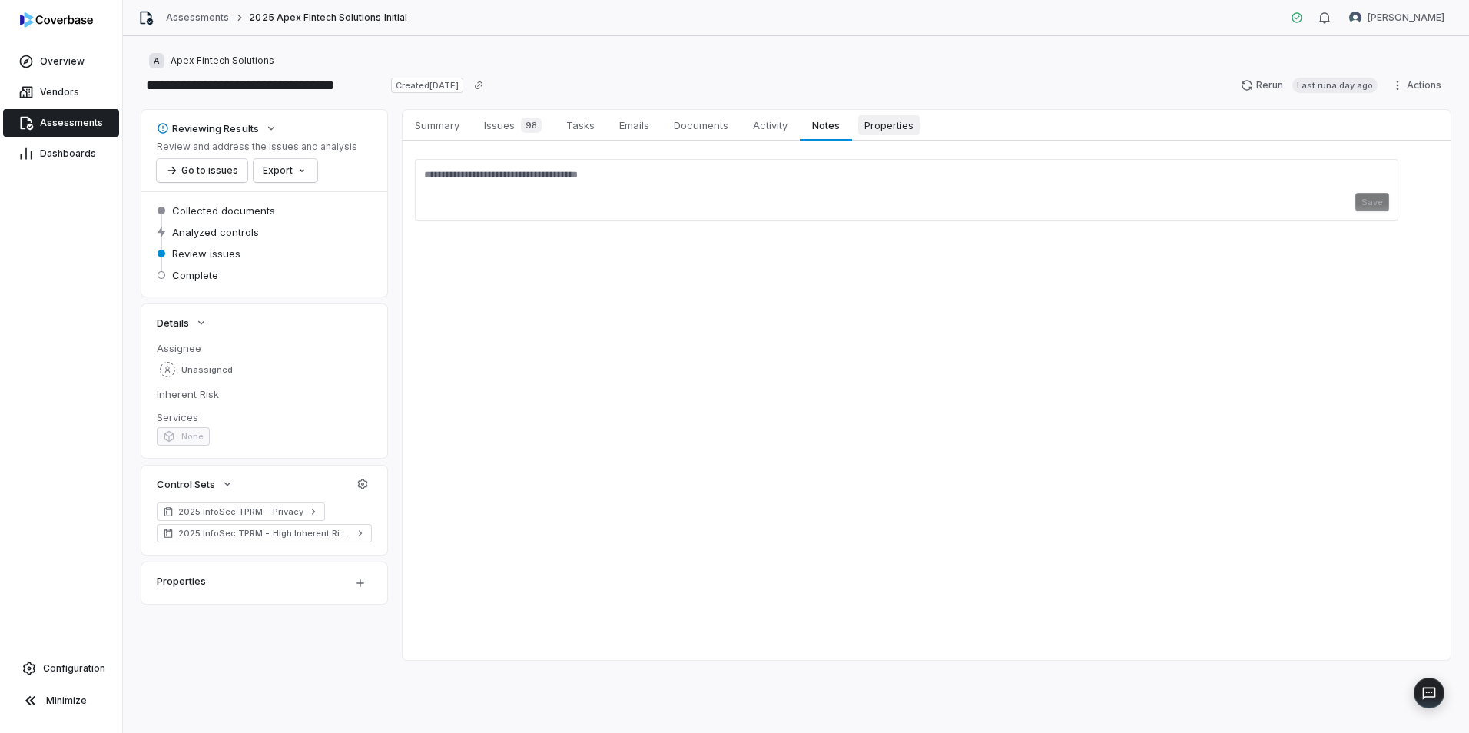
click at [897, 133] on span "Properties" at bounding box center [888, 125] width 61 height 20
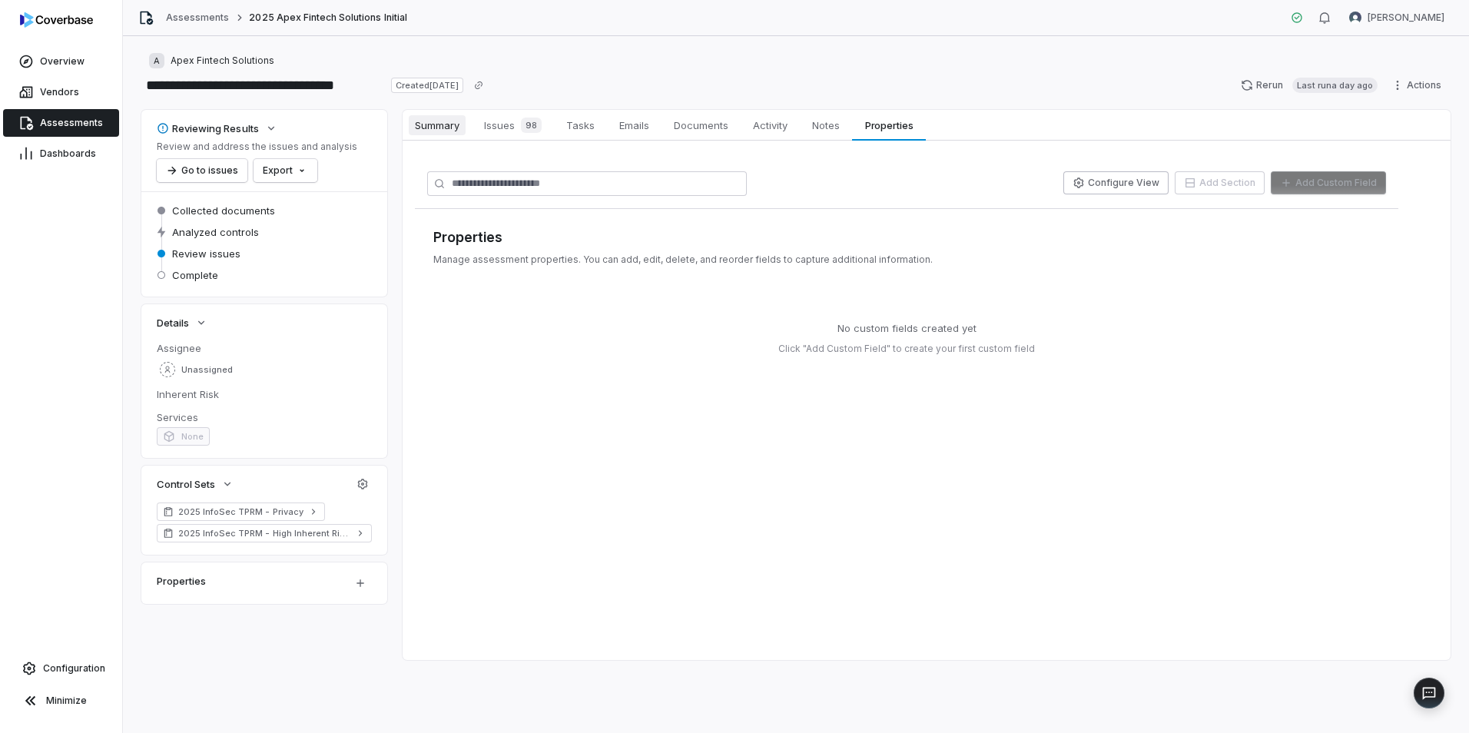
click at [441, 122] on span "Summary" at bounding box center [437, 125] width 57 height 20
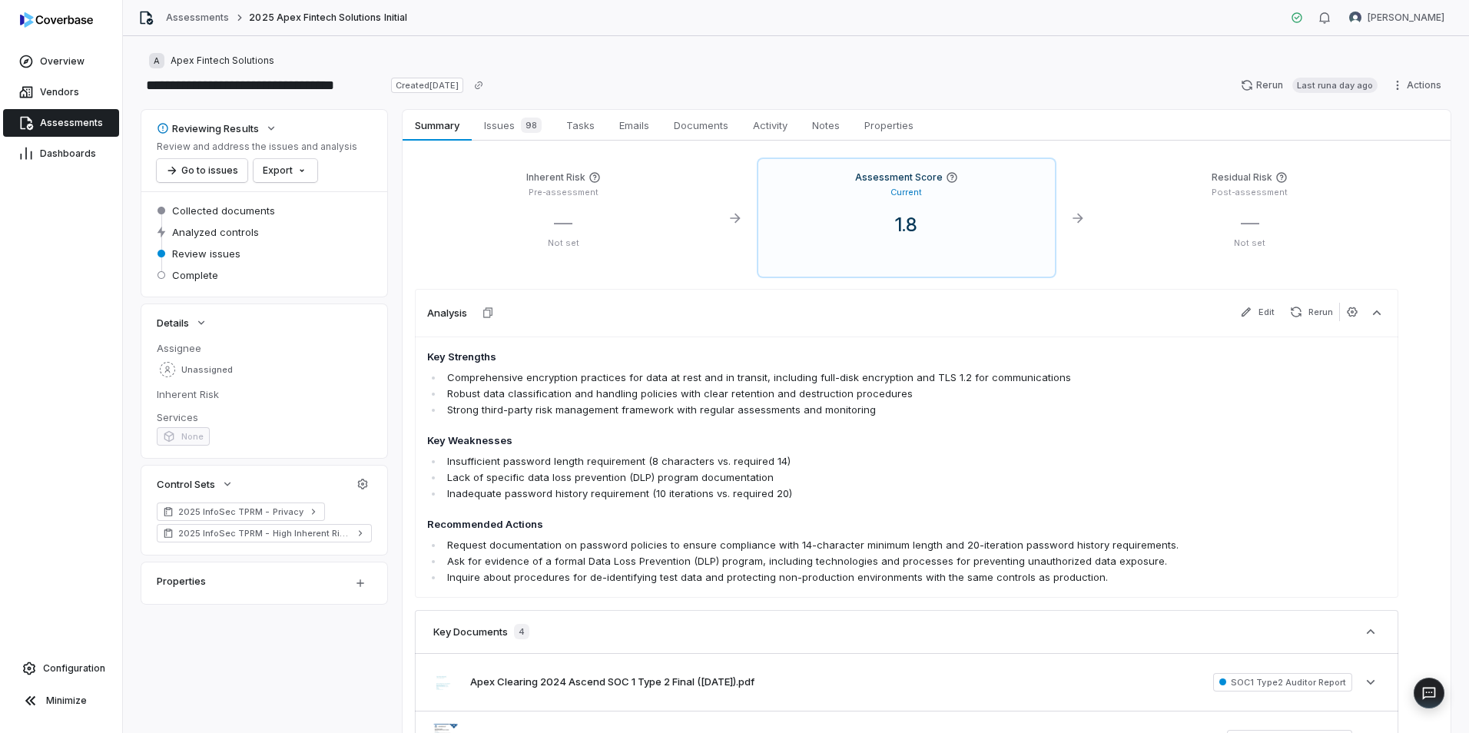
click at [452, 310] on h3 "Analysis" at bounding box center [447, 313] width 40 height 14
click at [319, 533] on span "2025 InfoSec TPRM - High Inherent Risk (SOC 2 Supported)" at bounding box center [264, 533] width 172 height 12
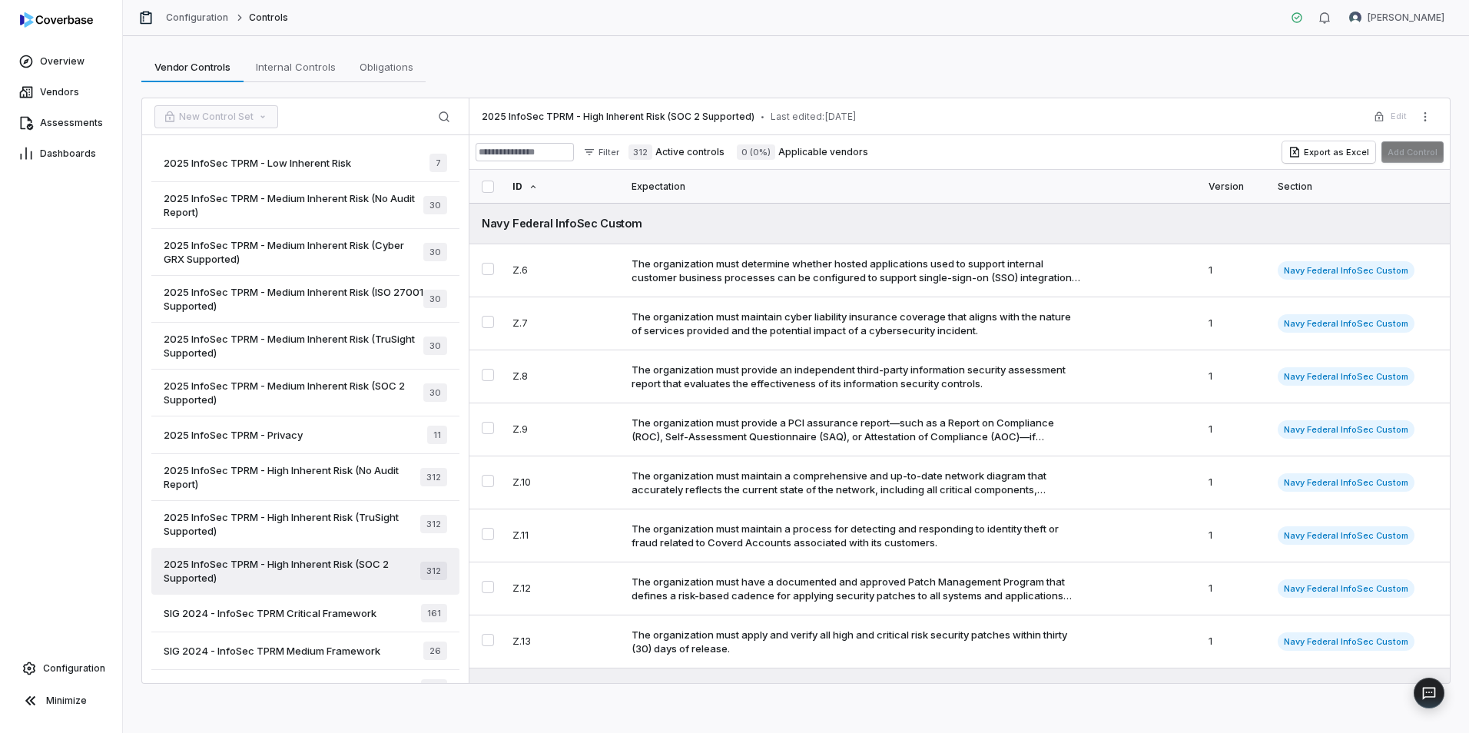
click at [301, 156] on span "2025 InfoSec TPRM - Low Inherent Risk" at bounding box center [258, 163] width 188 height 14
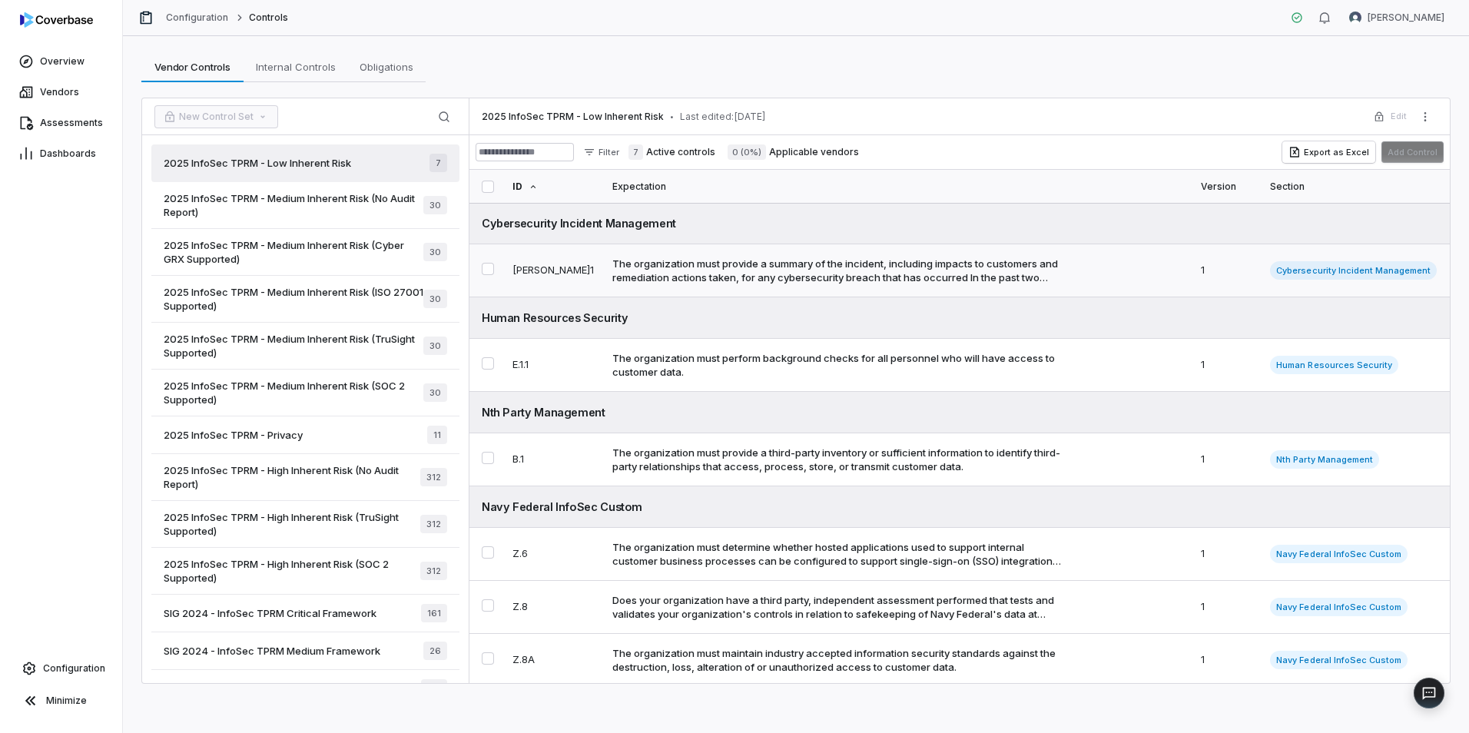
click at [676, 271] on div "The organization must provide a summary of the incident, including impacts to c…" at bounding box center [838, 271] width 450 height 28
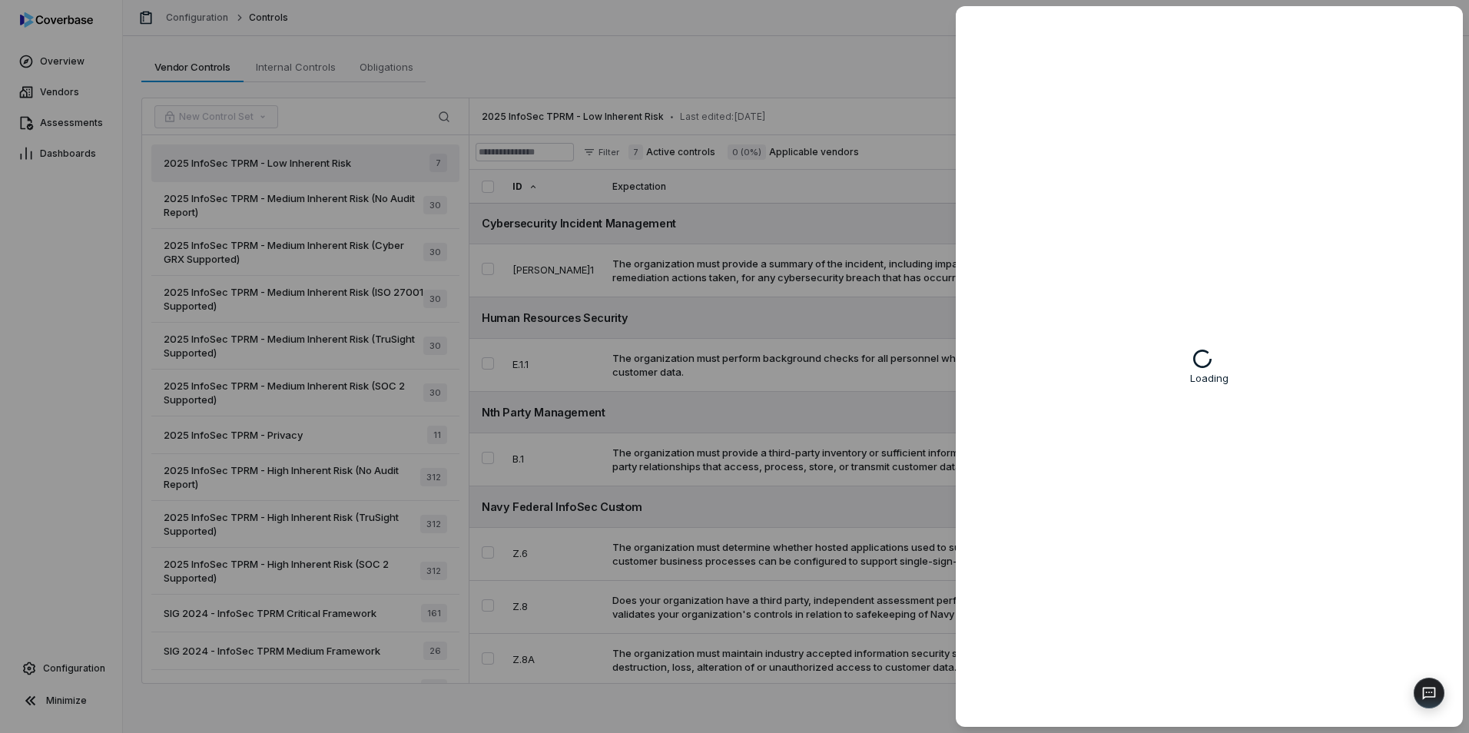
type textarea "*"
click at [815, 78] on div at bounding box center [734, 366] width 1469 height 733
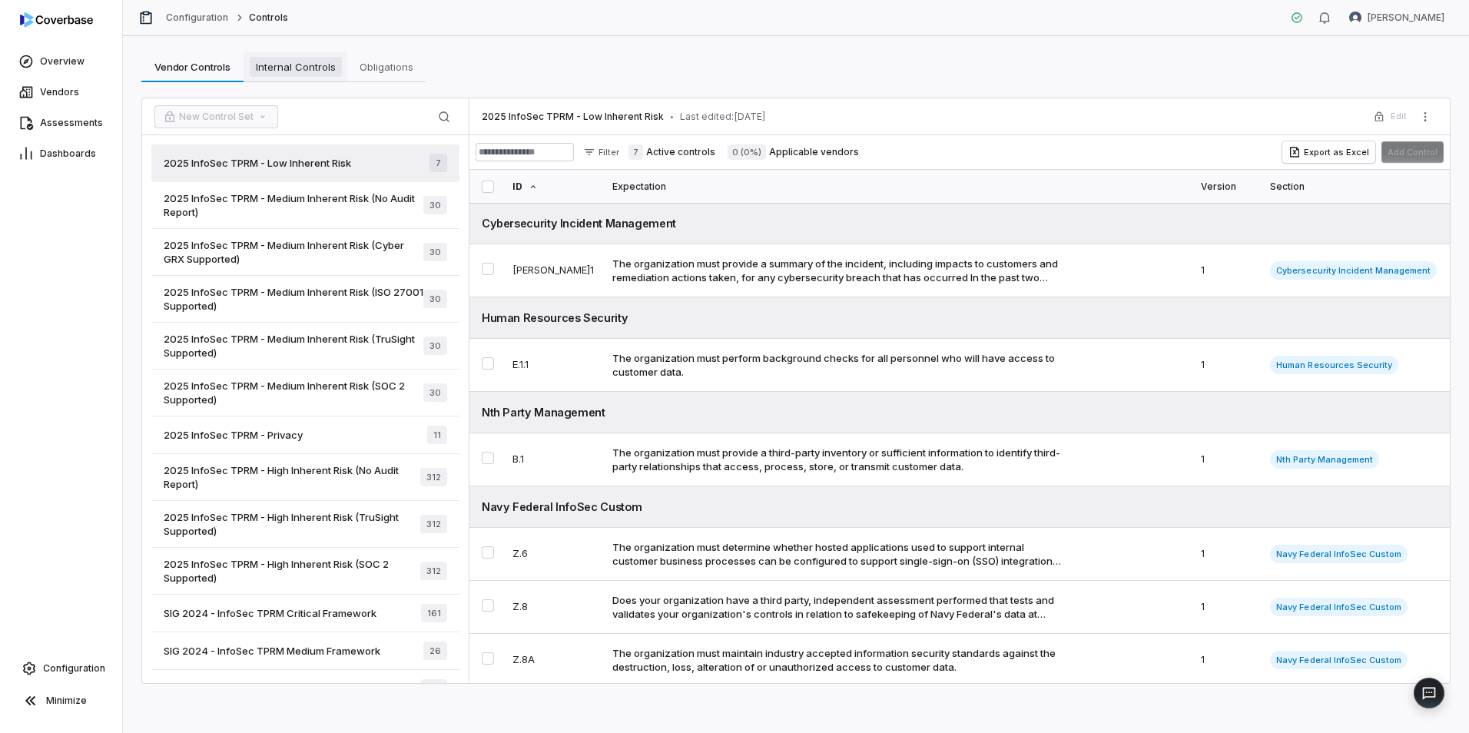
click at [280, 65] on span "Internal Controls" at bounding box center [296, 67] width 92 height 20
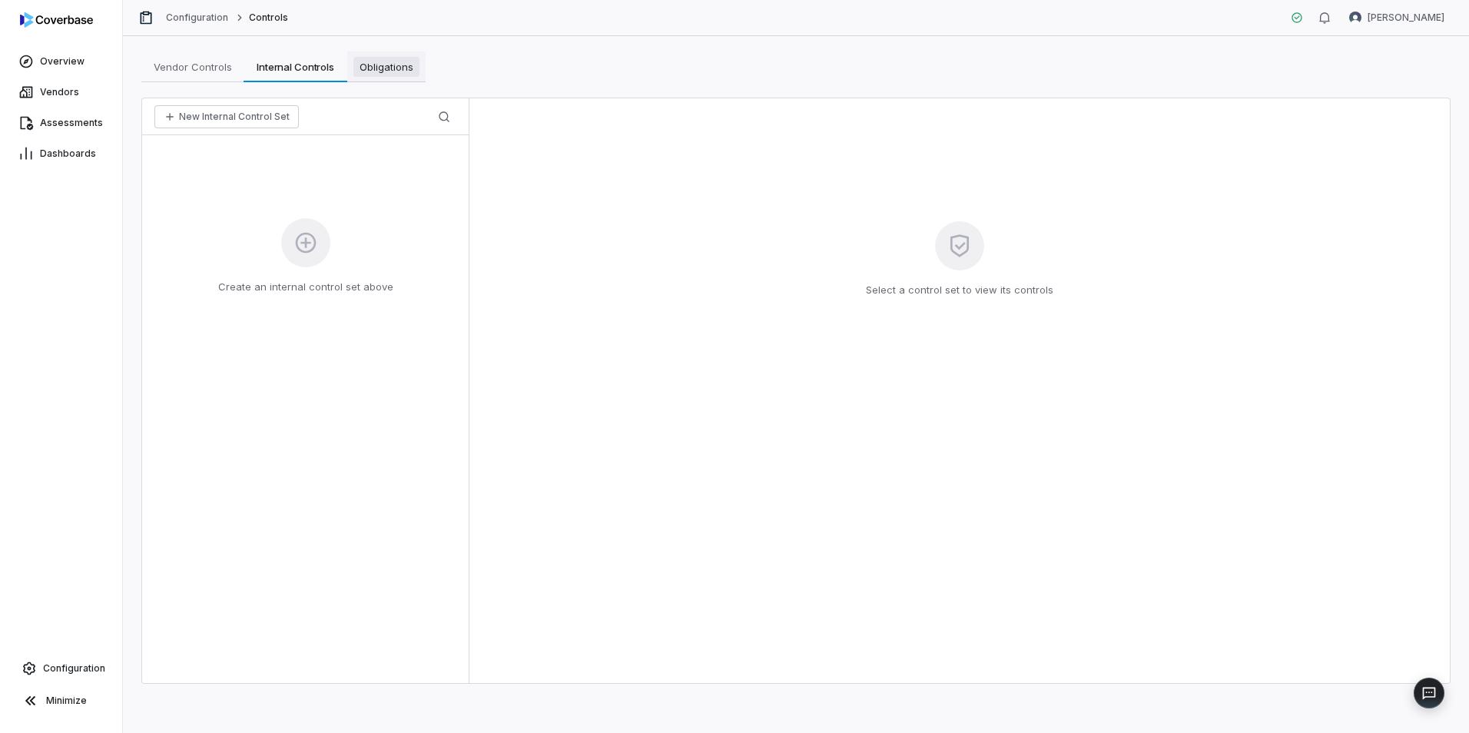
click at [389, 71] on span "Obligations" at bounding box center [387, 67] width 66 height 20
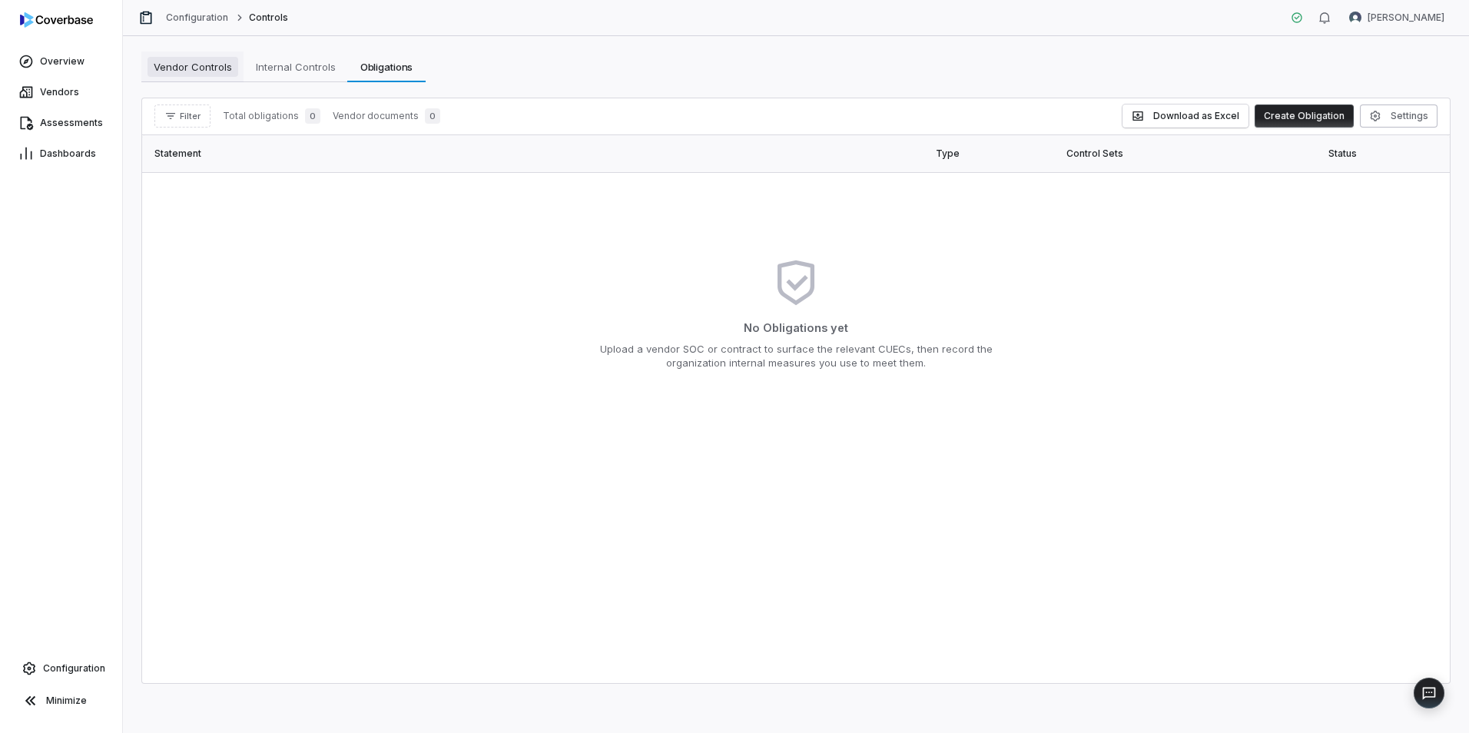
click at [210, 68] on span "Vendor Controls" at bounding box center [193, 67] width 91 height 20
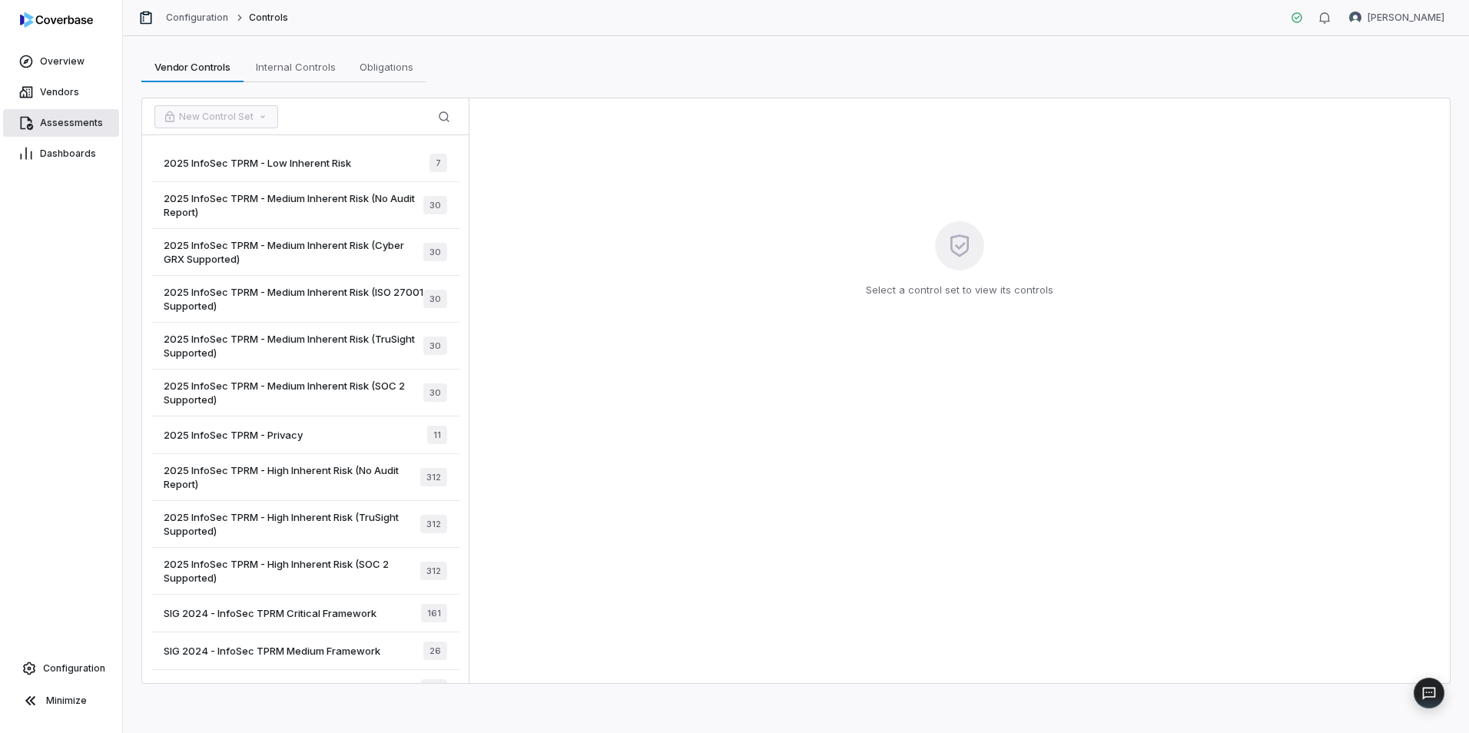
click at [61, 121] on span "Assessments" at bounding box center [71, 123] width 63 height 12
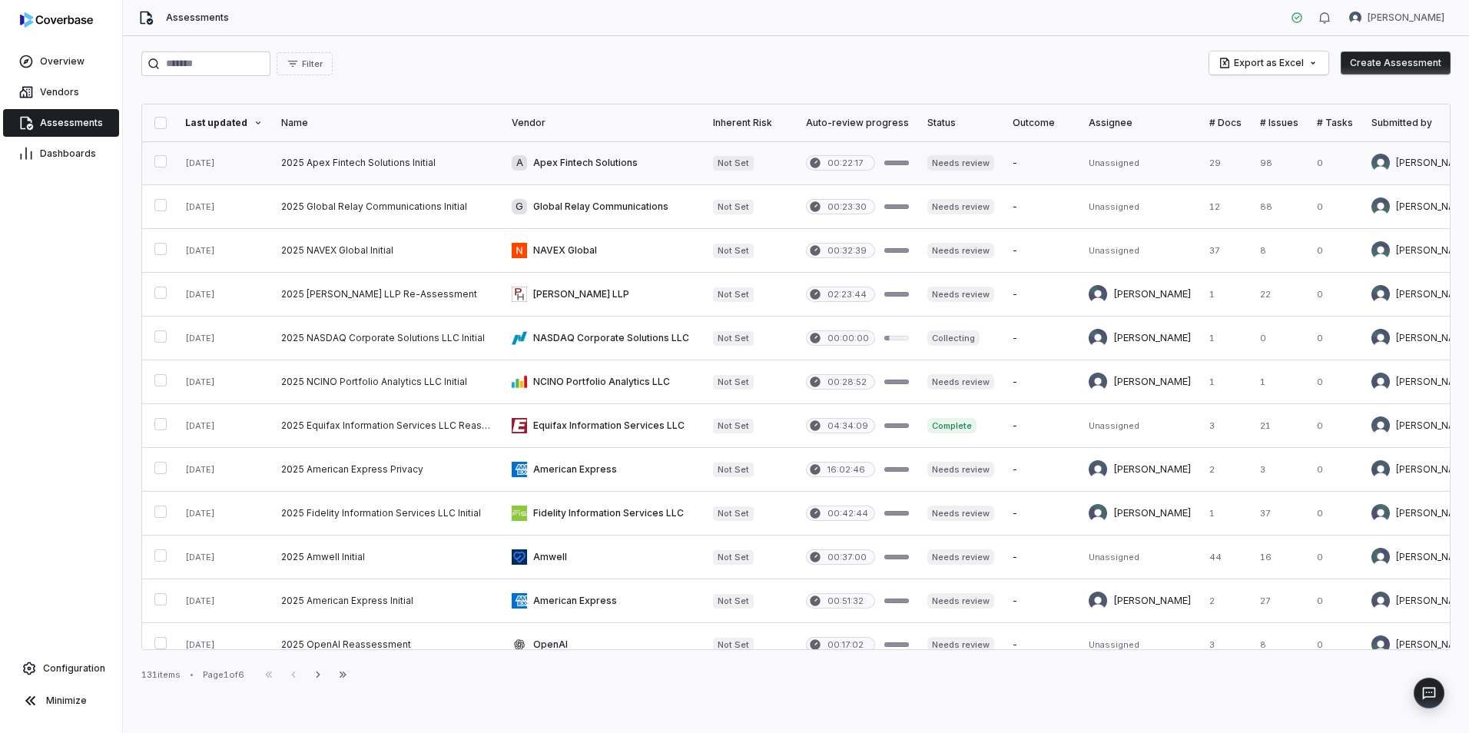
click at [436, 155] on link at bounding box center [387, 162] width 231 height 43
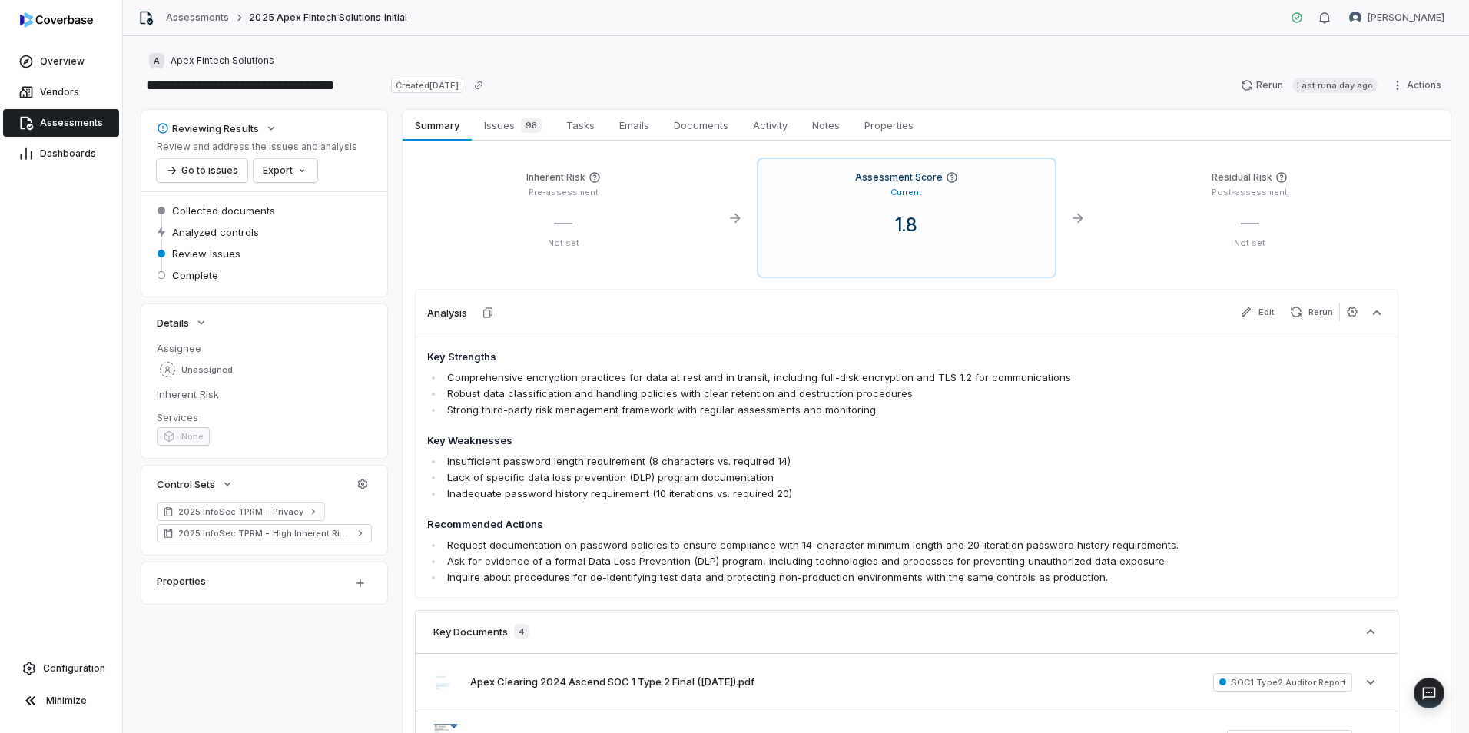
click at [990, 359] on h4 "Key Strengths" at bounding box center [810, 357] width 767 height 15
click at [507, 119] on span "Issues 98" at bounding box center [513, 126] width 70 height 22
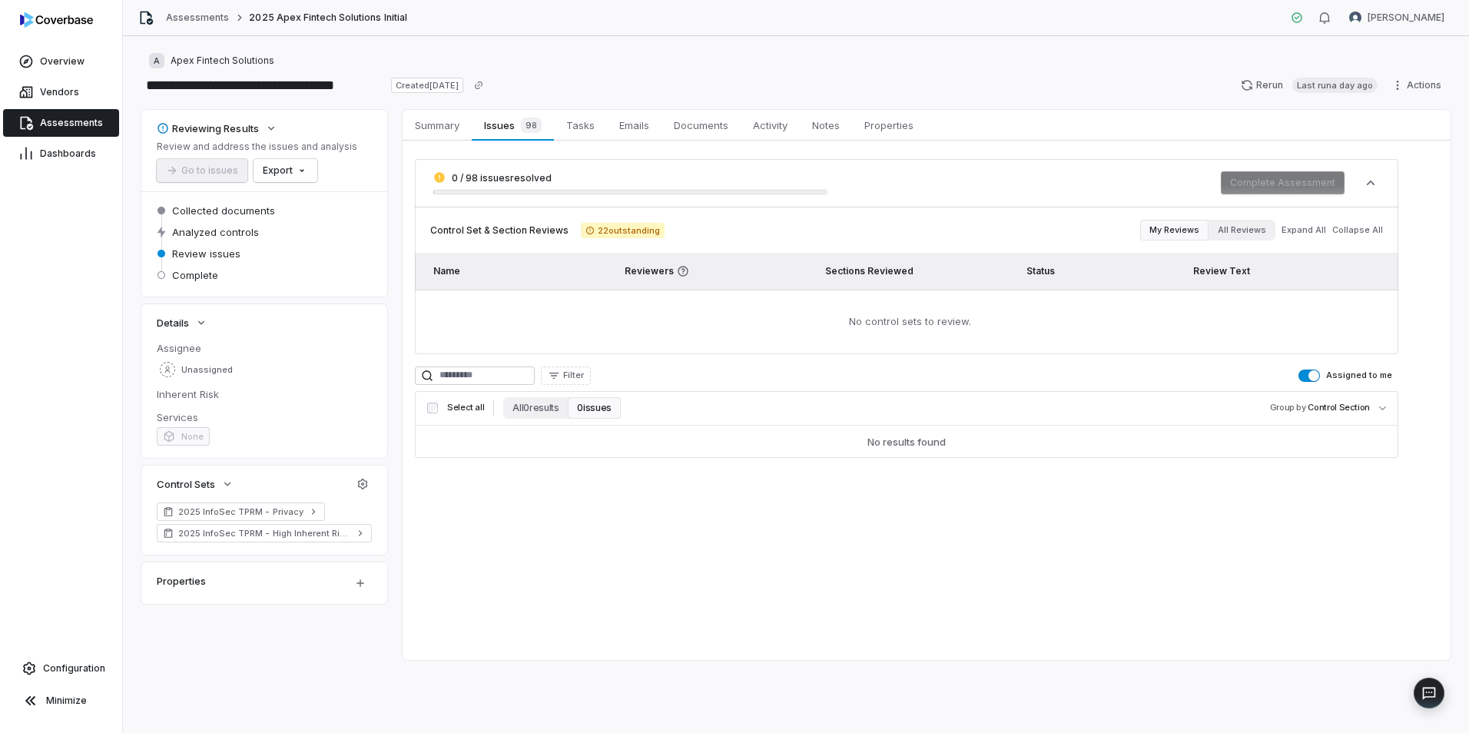
click at [617, 230] on span "22 outstanding" at bounding box center [623, 230] width 84 height 15
click at [590, 121] on span "Tasks" at bounding box center [580, 125] width 41 height 20
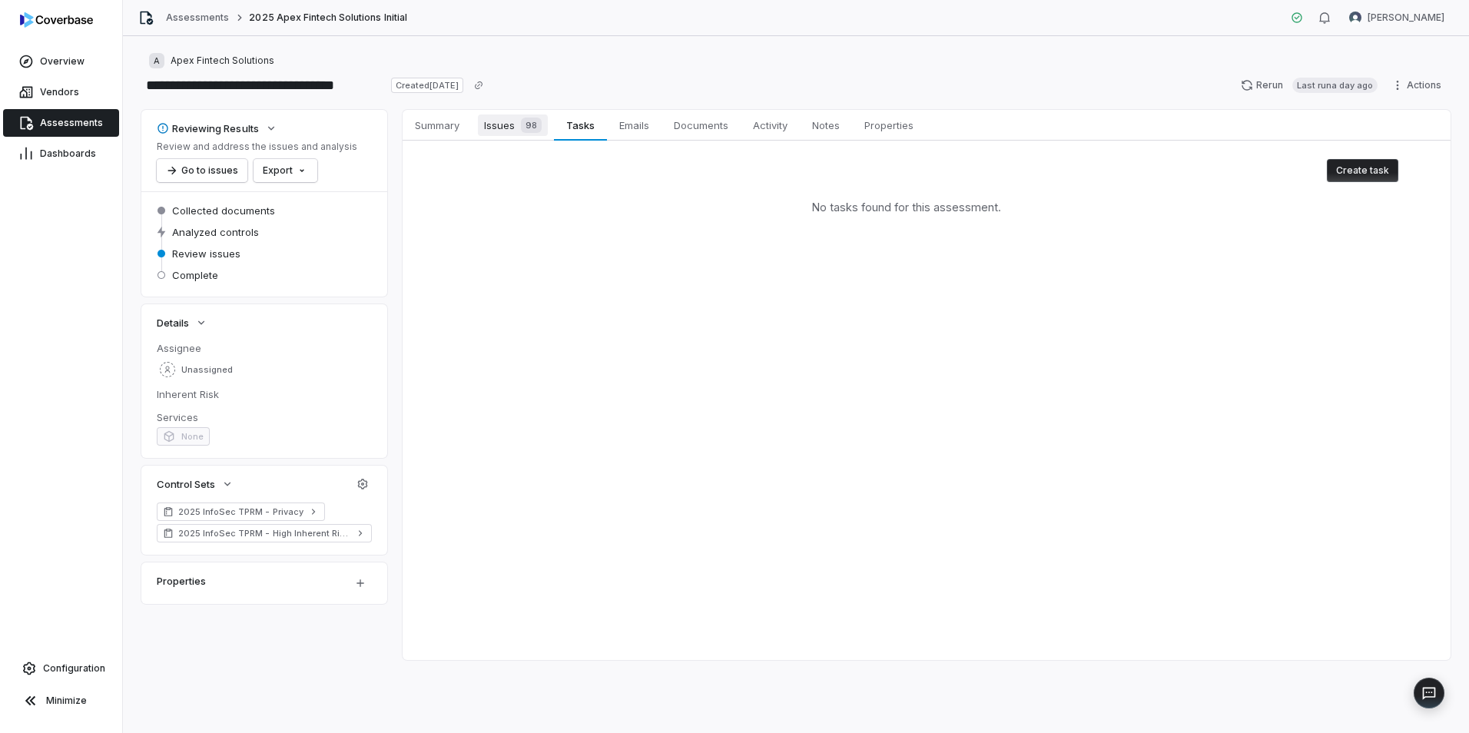
click at [527, 121] on span "98" at bounding box center [531, 125] width 21 height 15
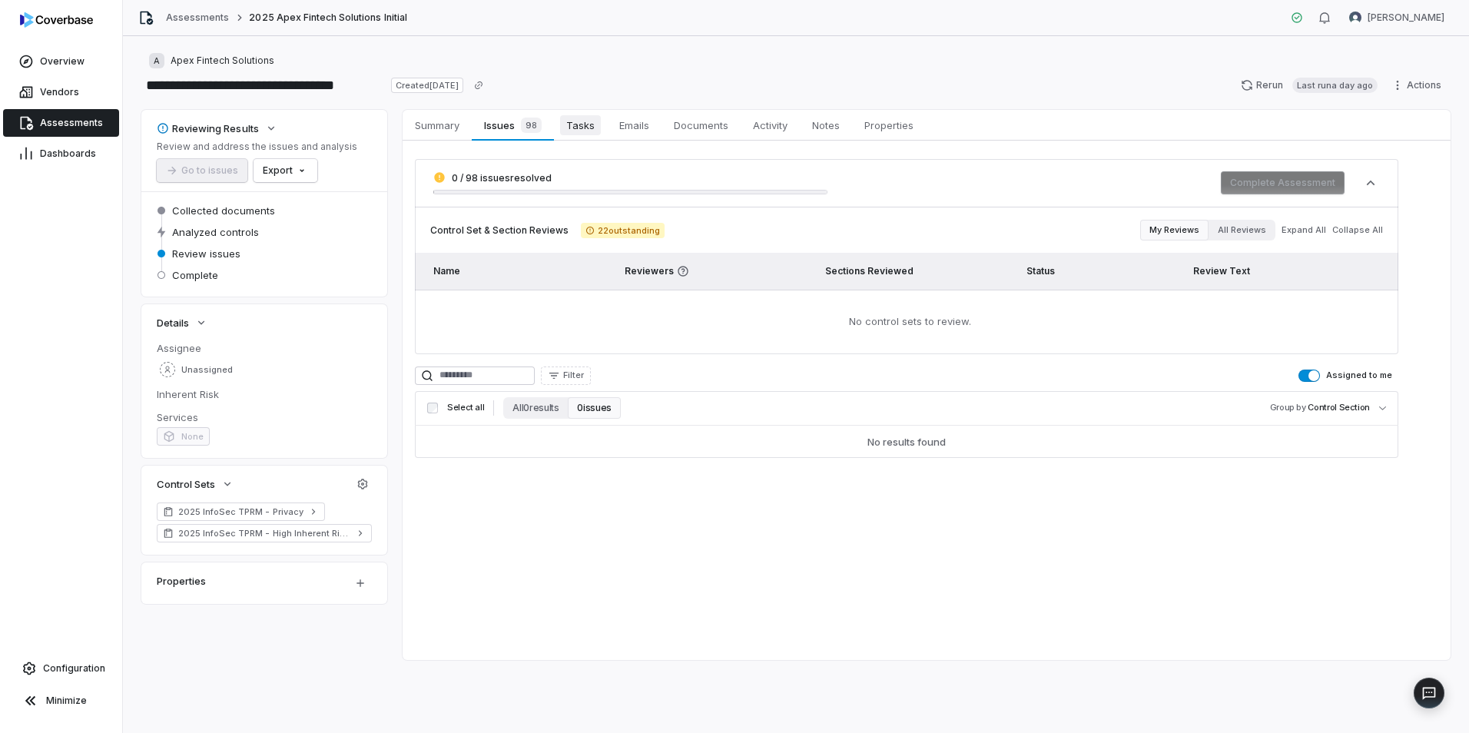
click at [595, 131] on span "Tasks" at bounding box center [580, 125] width 41 height 20
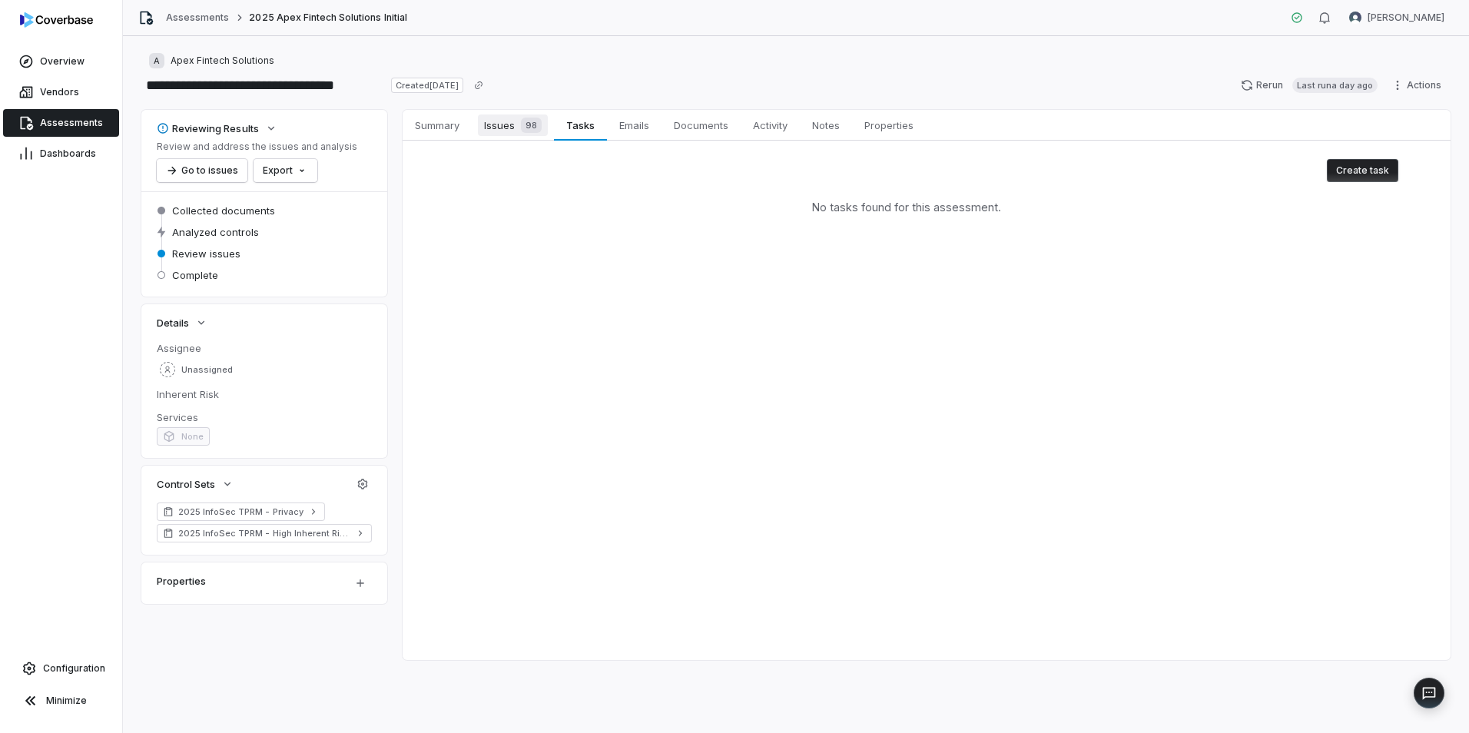
click at [512, 126] on span "Issues 98" at bounding box center [513, 126] width 70 height 22
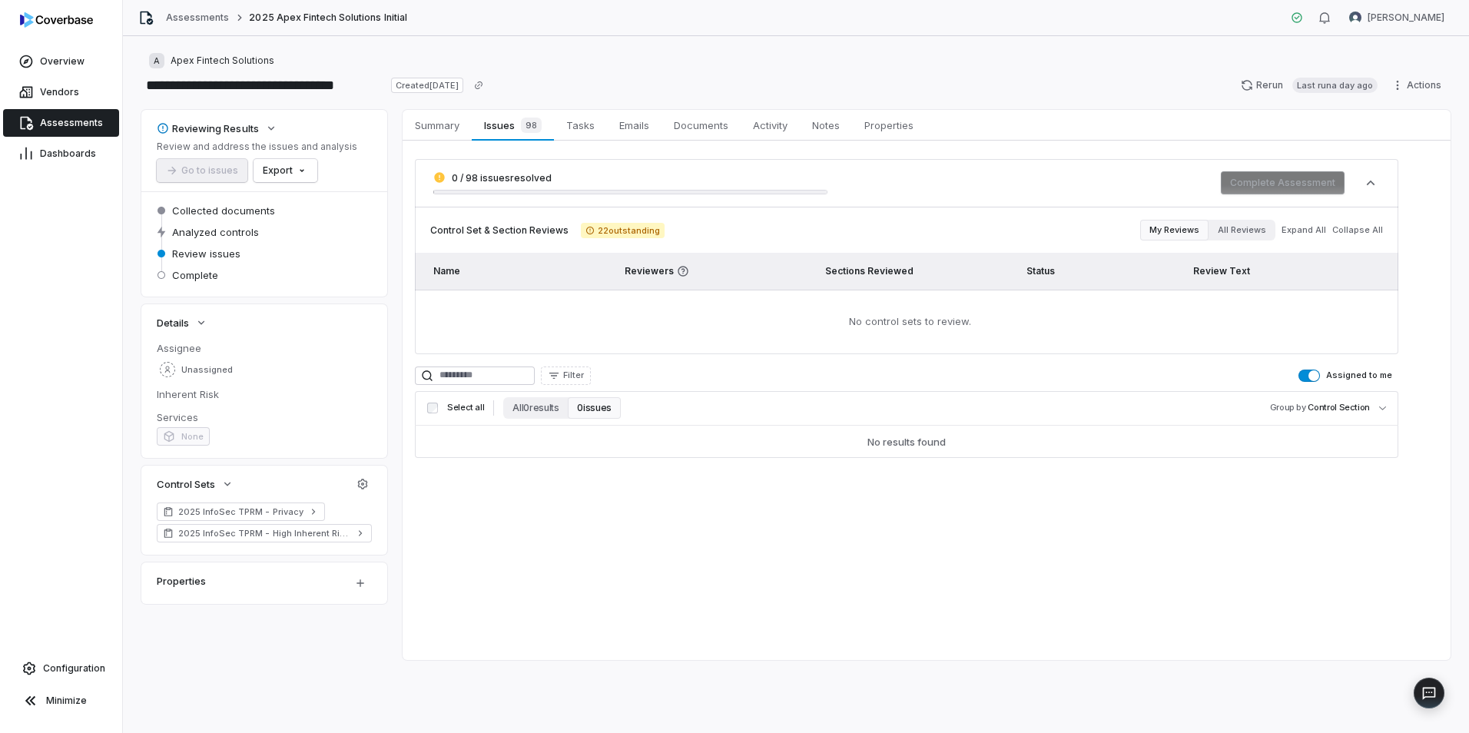
click at [580, 547] on div "Summary Summary Issues 98 Issues 98 Tasks Tasks Emails Emails Documents Documen…" at bounding box center [927, 385] width 1048 height 550
click at [583, 119] on span "Tasks" at bounding box center [580, 125] width 41 height 20
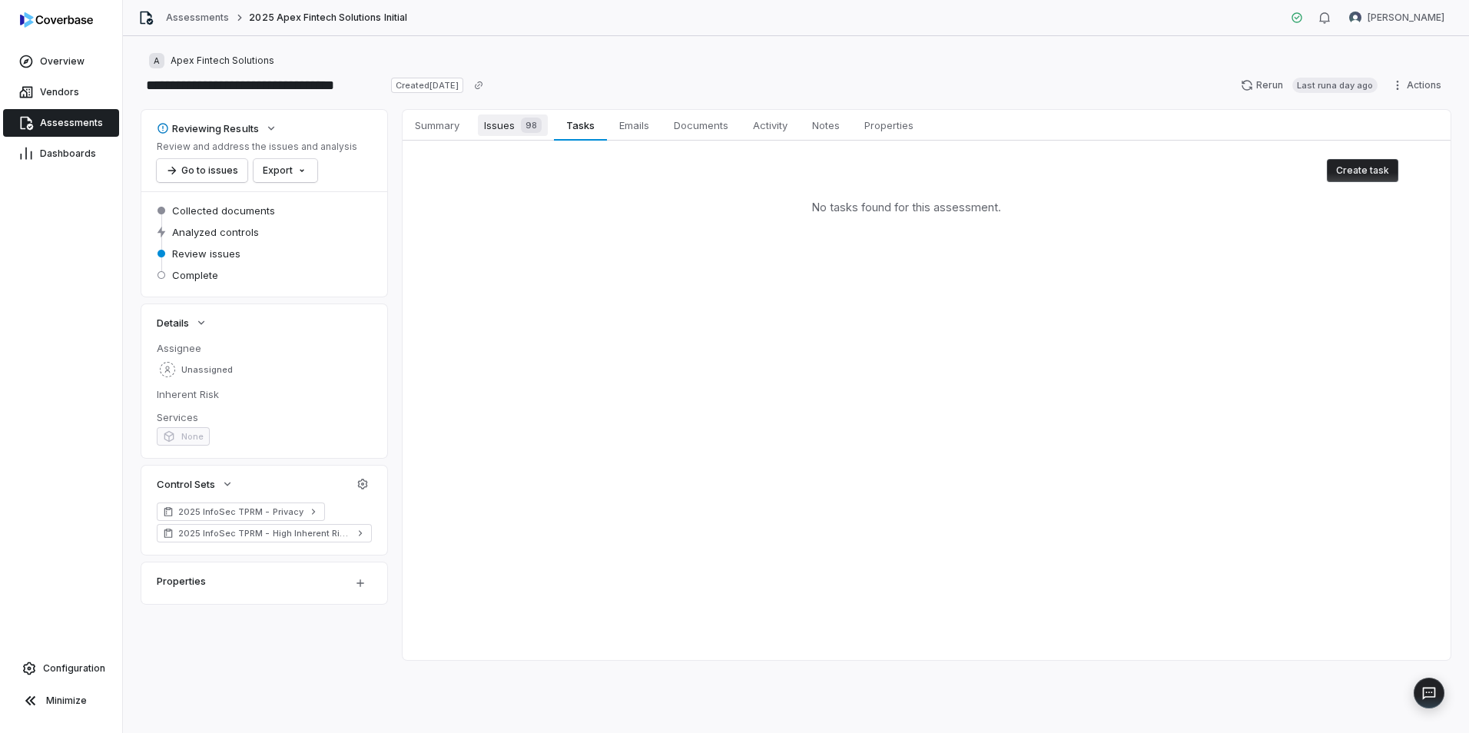
click at [481, 121] on span "Issues 98" at bounding box center [513, 126] width 70 height 22
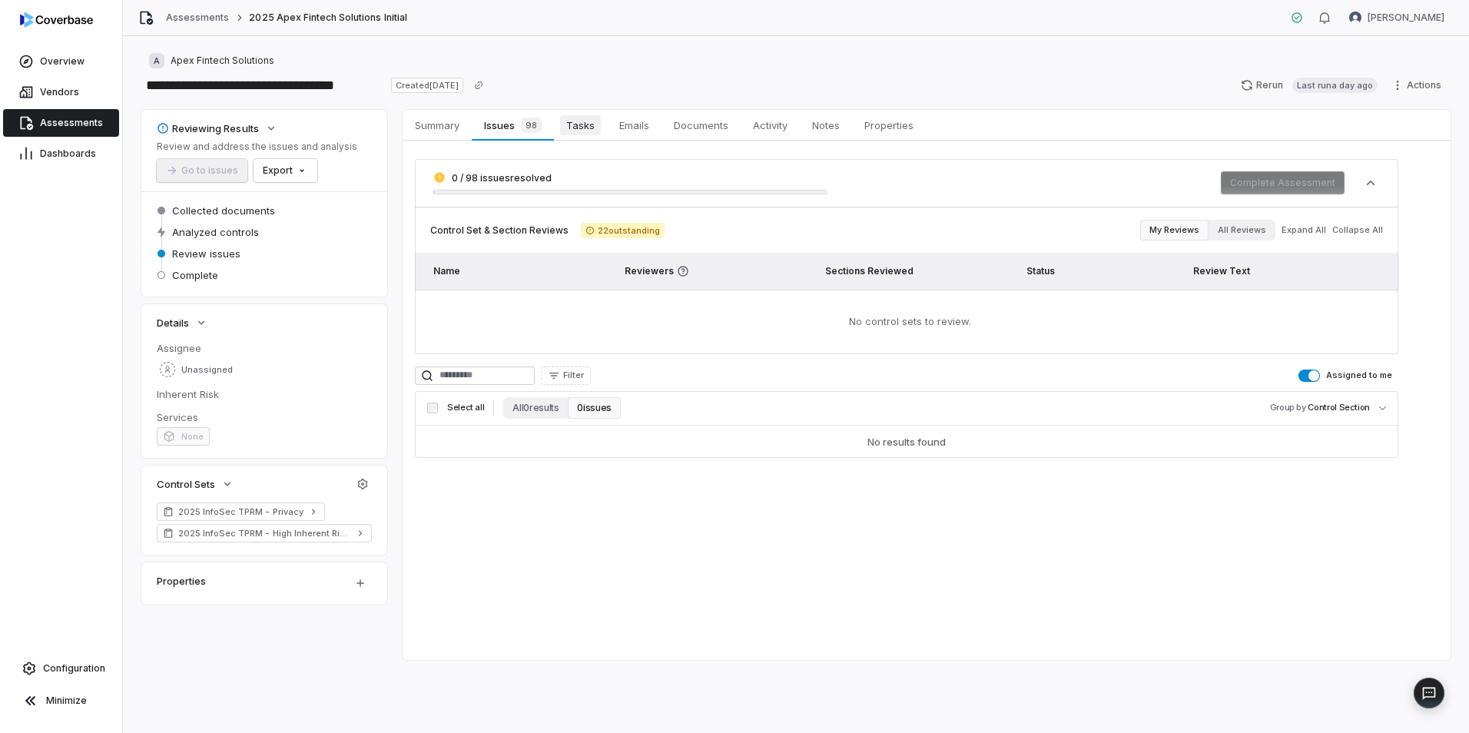
click at [570, 131] on span "Tasks" at bounding box center [580, 125] width 41 height 20
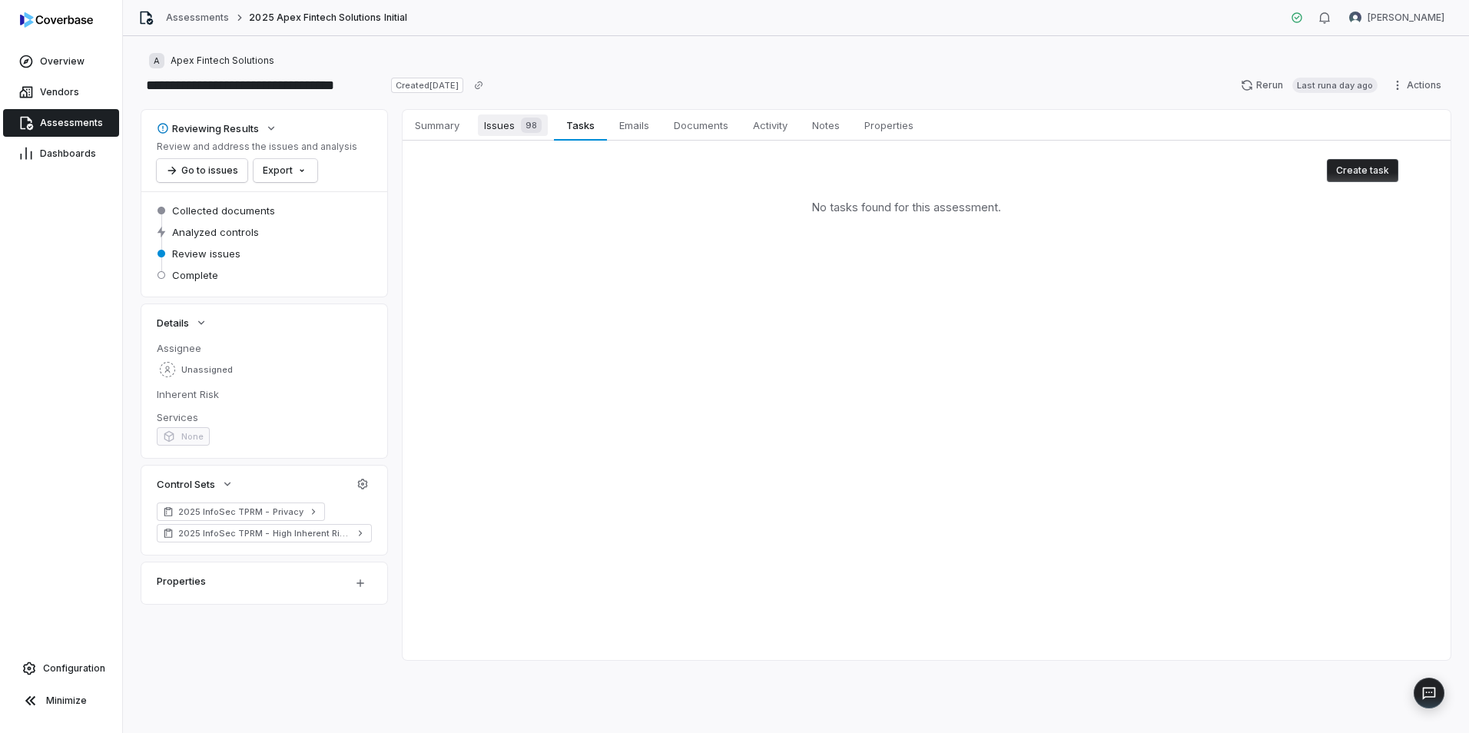
click at [480, 126] on span "Issues 98" at bounding box center [513, 126] width 70 height 22
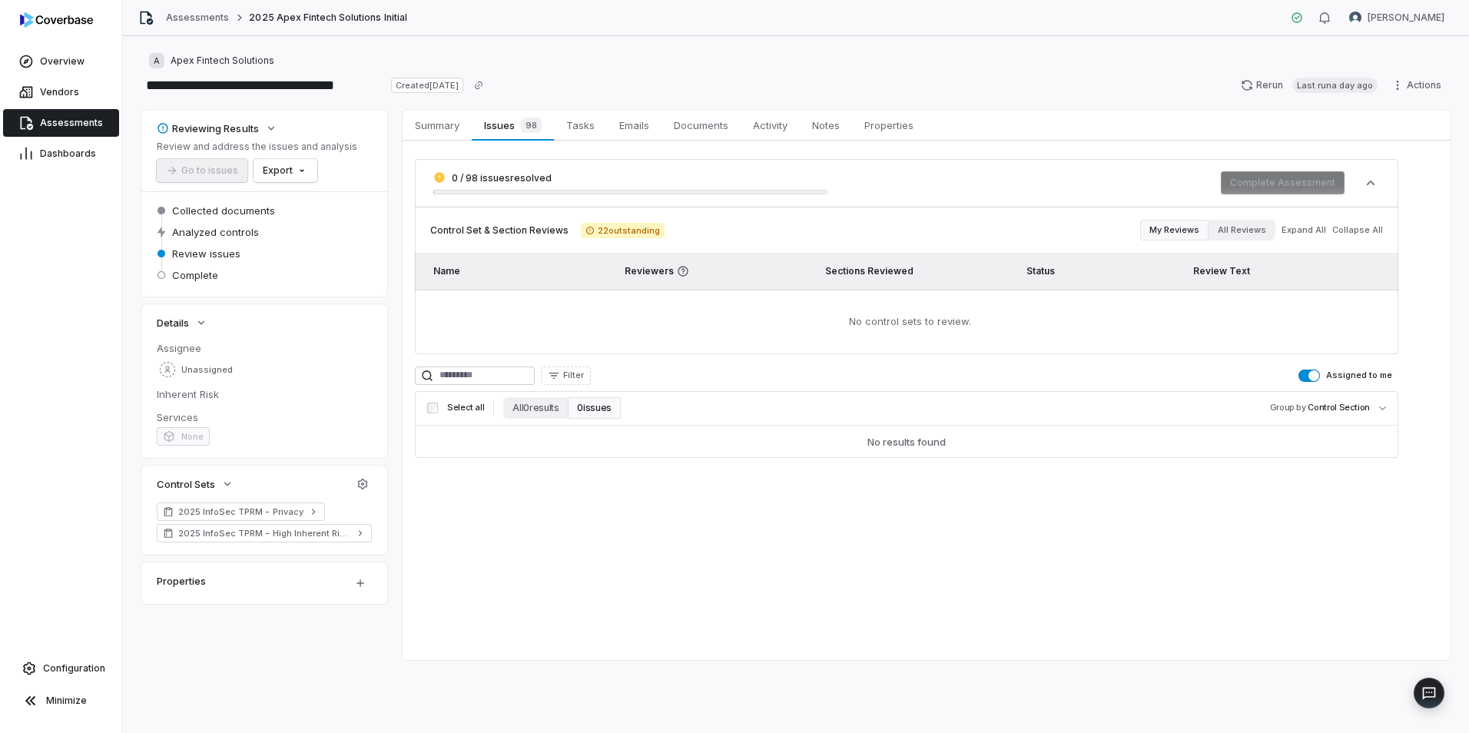
click at [568, 503] on div "Summary Summary Issues 98 Issues 98 Tasks Tasks Emails Emails Documents Documen…" at bounding box center [927, 385] width 1048 height 550
click at [88, 390] on div "Overview Vendors Assessments Dashboards Configuration Minimize" at bounding box center [61, 366] width 122 height 733
click at [202, 175] on span "Go to issues" at bounding box center [202, 170] width 91 height 23
click at [417, 126] on span "Summary" at bounding box center [437, 125] width 57 height 20
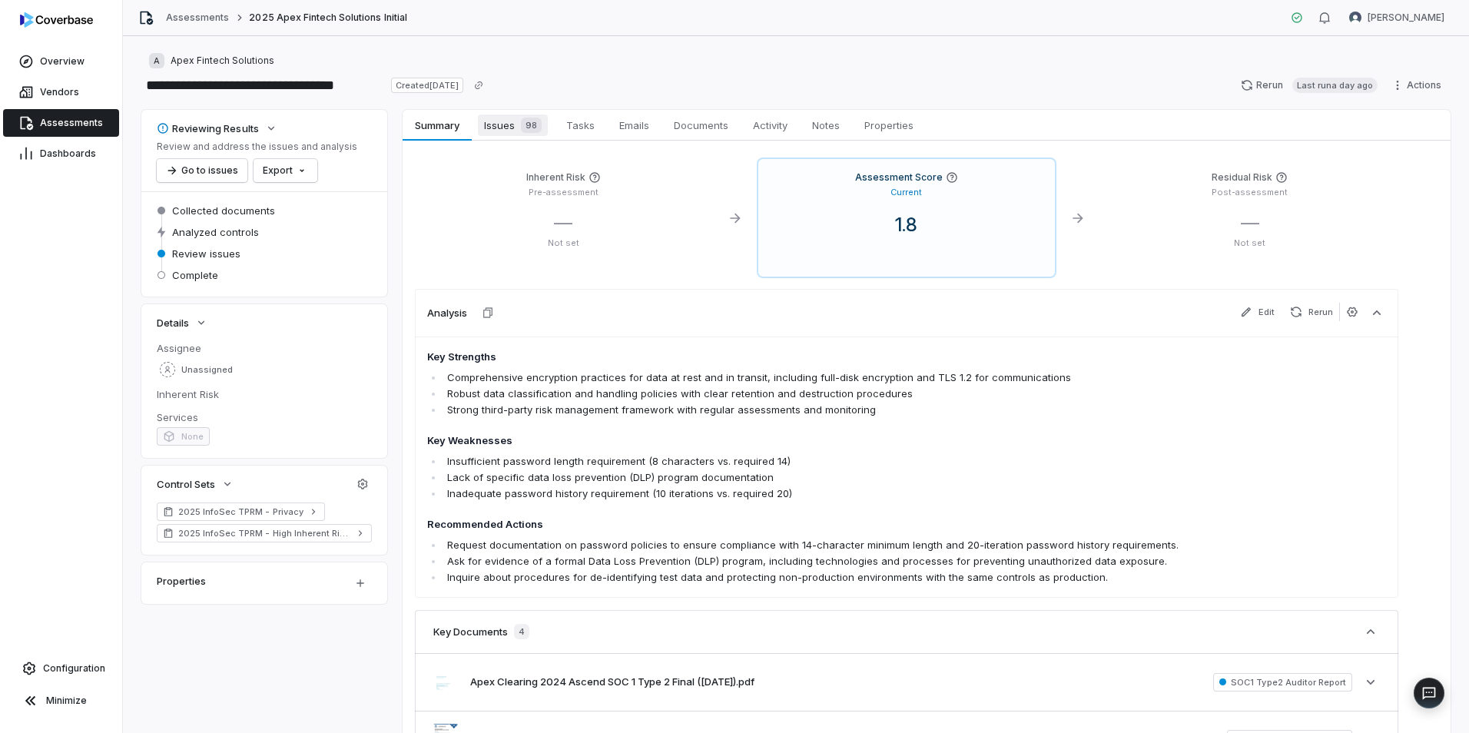
click at [496, 118] on span "Issues 98" at bounding box center [513, 126] width 70 height 22
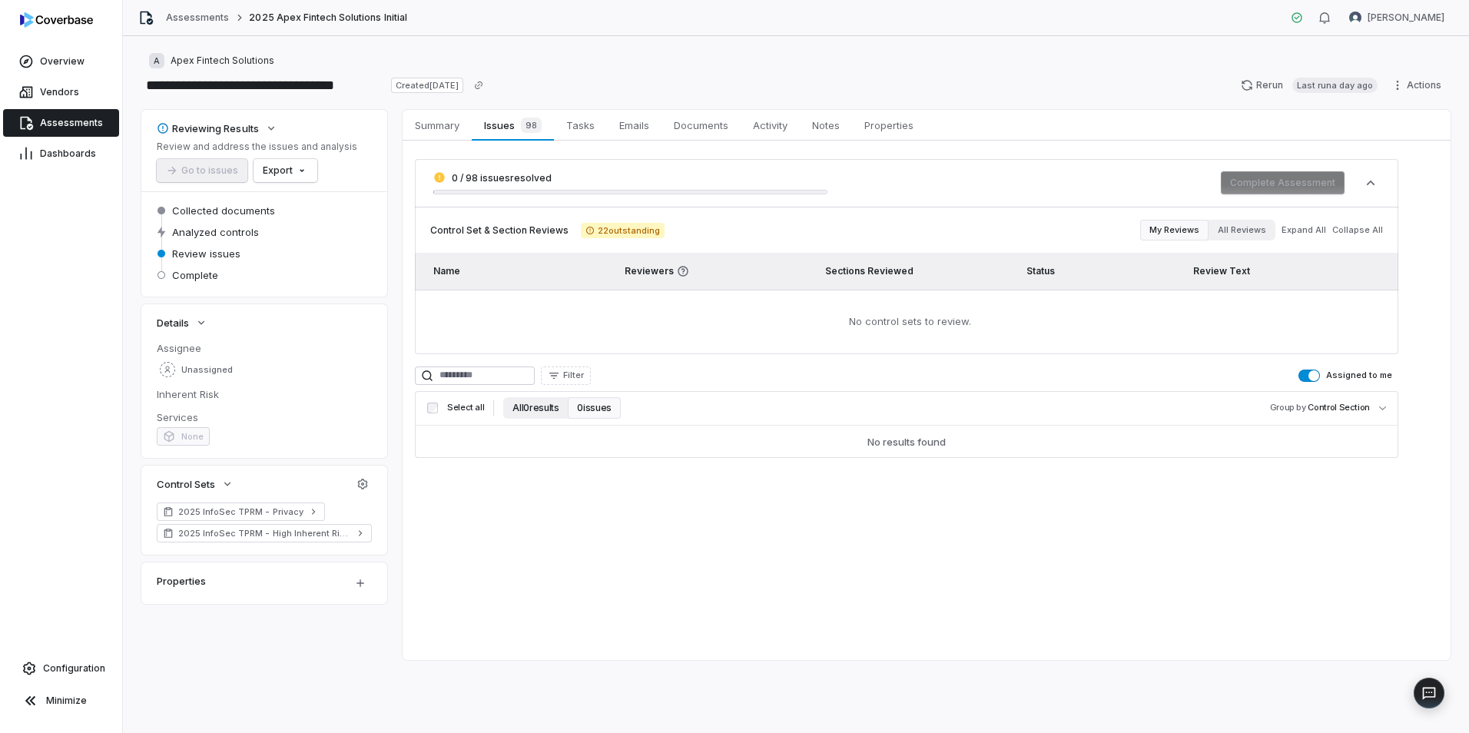
click at [538, 408] on button "All 0 results" at bounding box center [535, 408] width 65 height 22
click at [695, 569] on div "Summary Summary Issues 98 Issues 98 Tasks Tasks Emails Emails Documents Documen…" at bounding box center [927, 385] width 1048 height 550
click at [55, 104] on link "Vendors" at bounding box center [61, 92] width 116 height 28
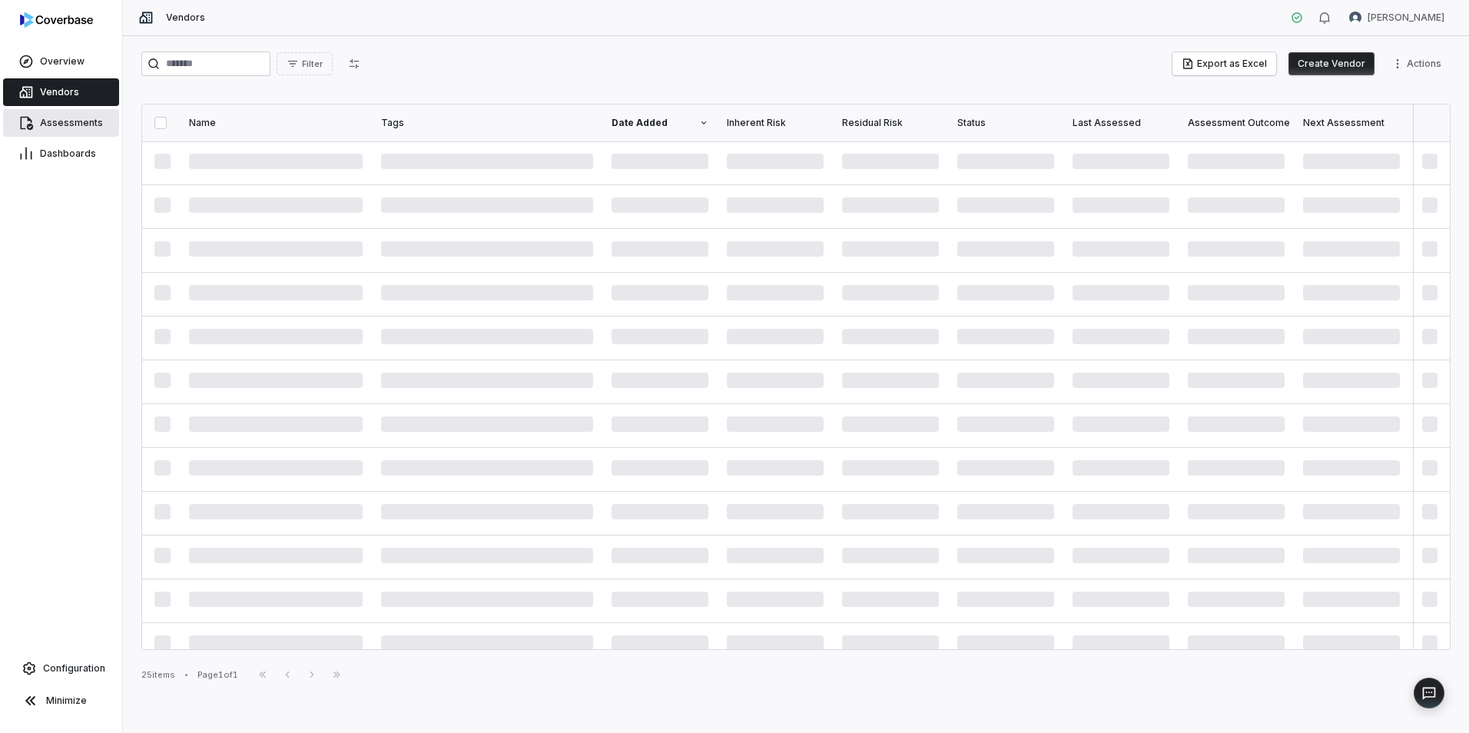
click at [63, 126] on span "Assessments" at bounding box center [71, 123] width 63 height 12
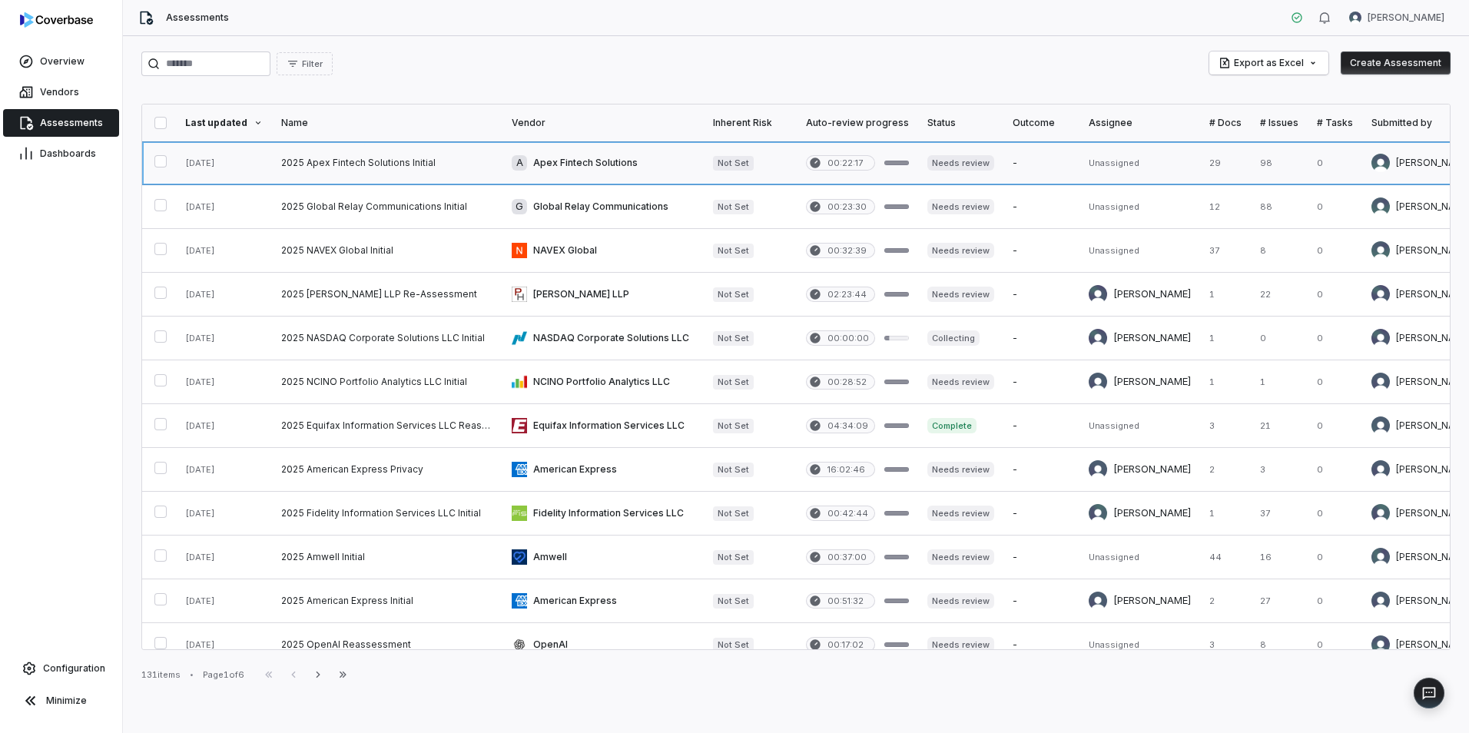
click at [405, 159] on link at bounding box center [387, 162] width 231 height 43
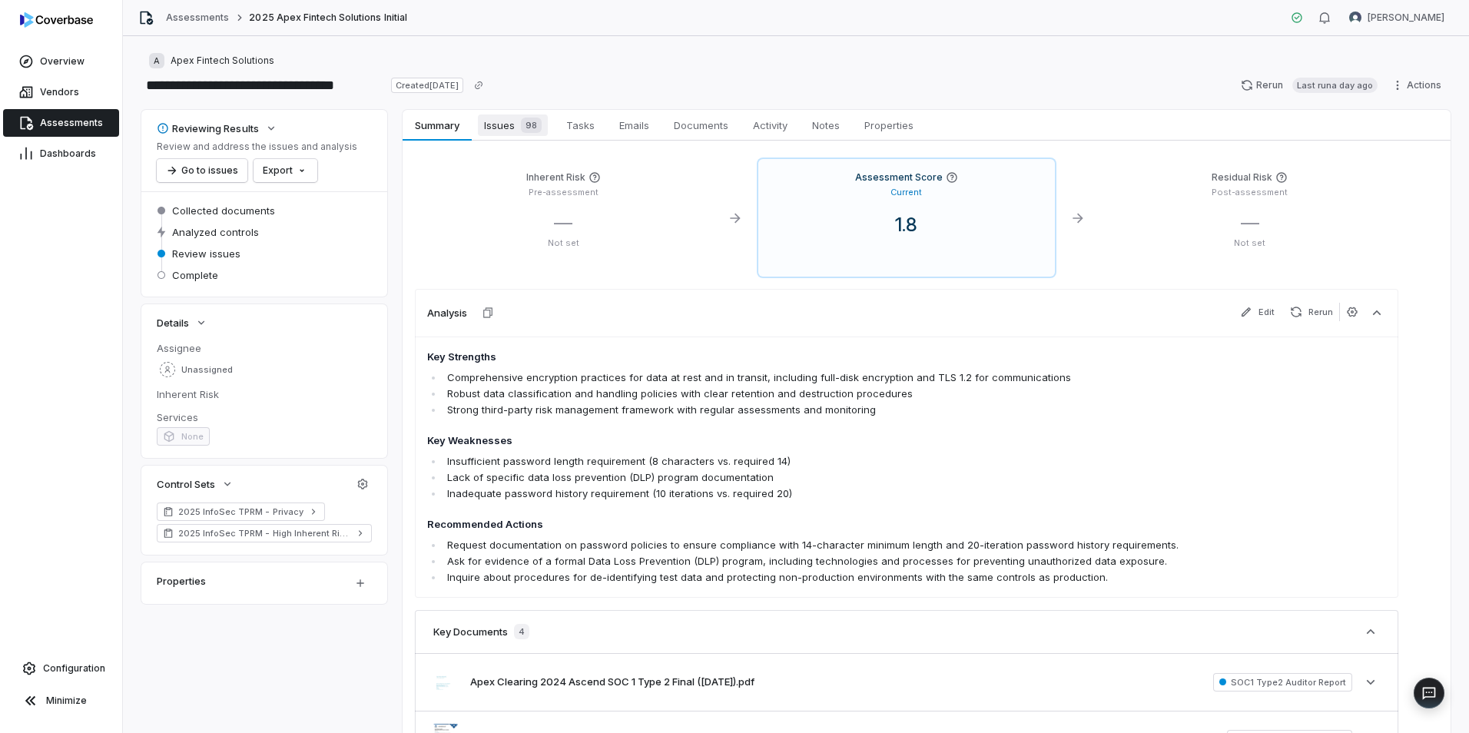
click at [510, 120] on span "Issues 98" at bounding box center [513, 126] width 70 height 22
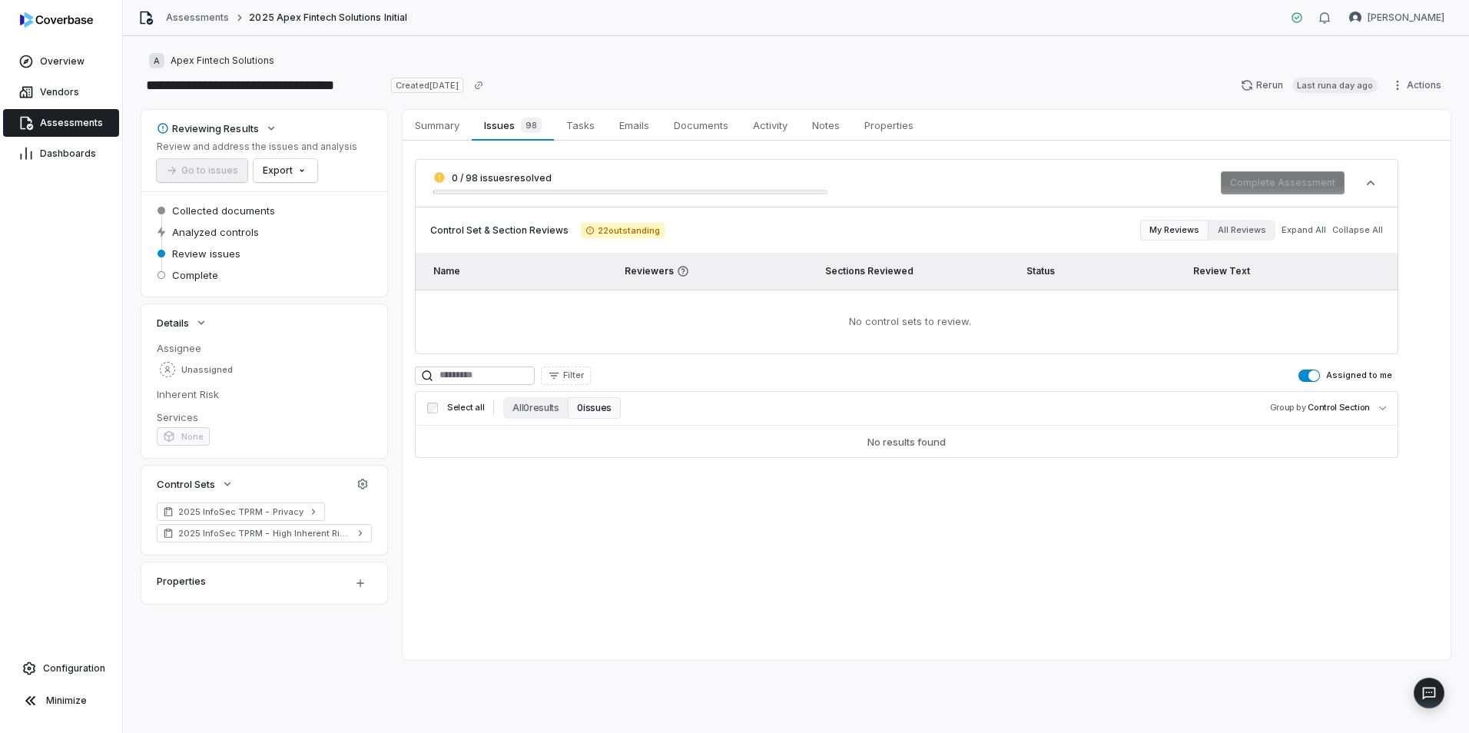
click at [1310, 374] on button "Assigned to me" at bounding box center [1310, 376] width 22 height 12
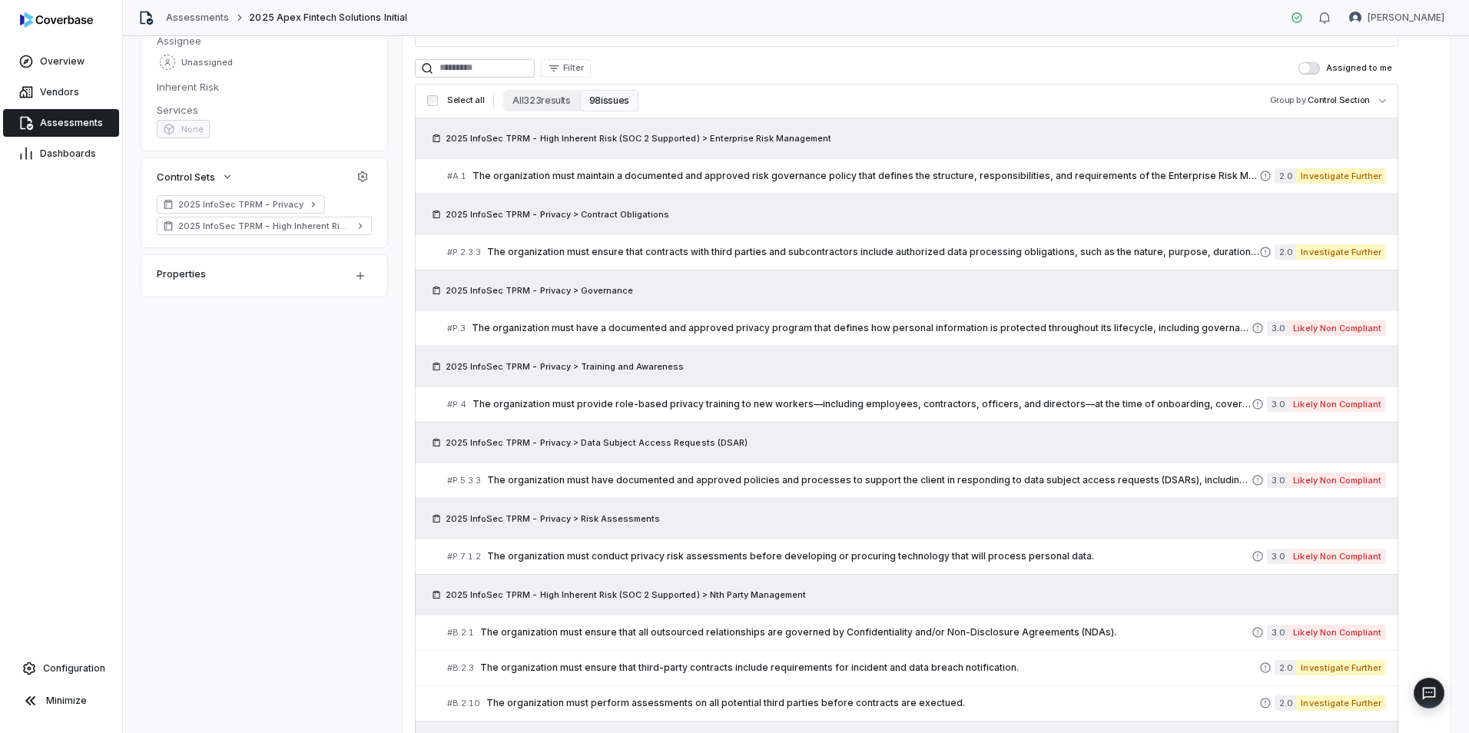
scroll to position [77, 0]
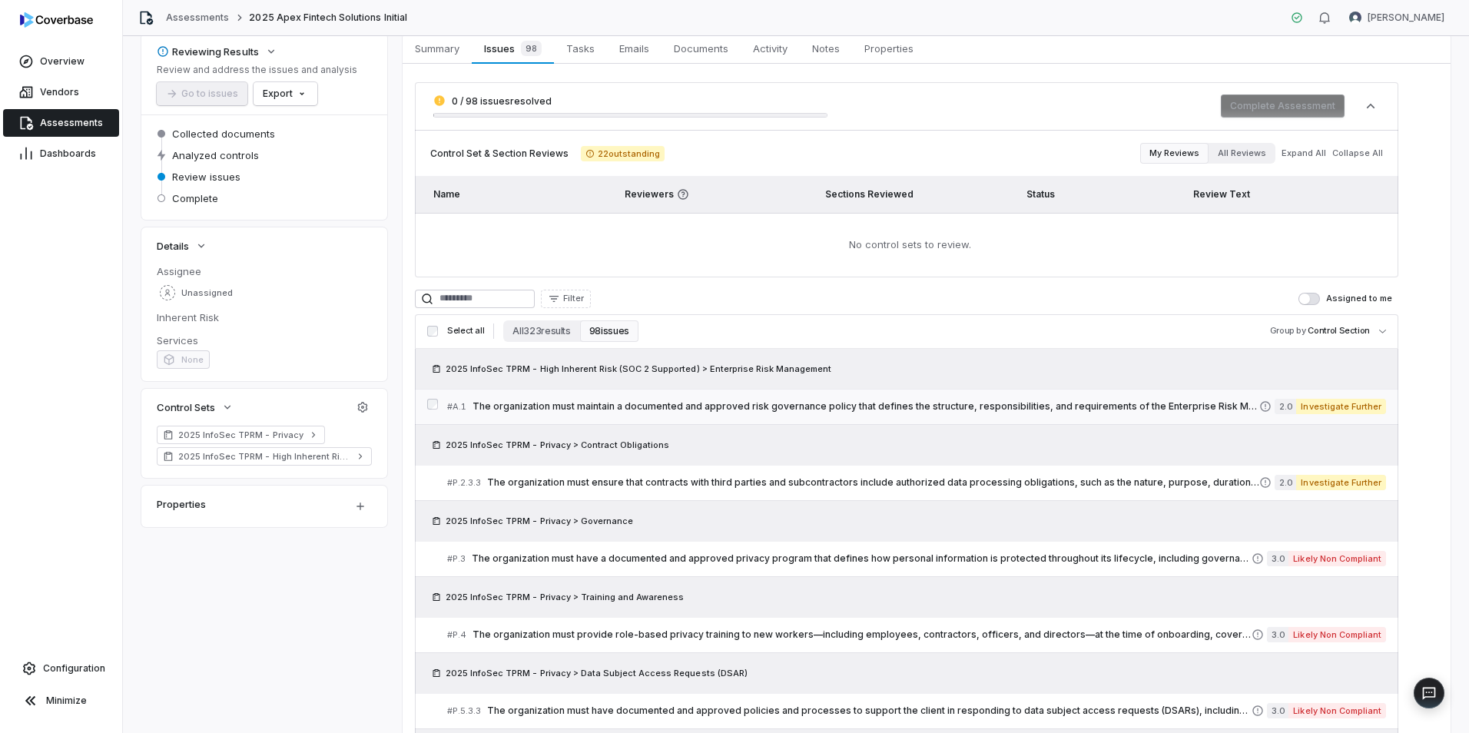
click at [688, 407] on span "The organization must maintain a documented and approved risk governance policy…" at bounding box center [866, 406] width 787 height 12
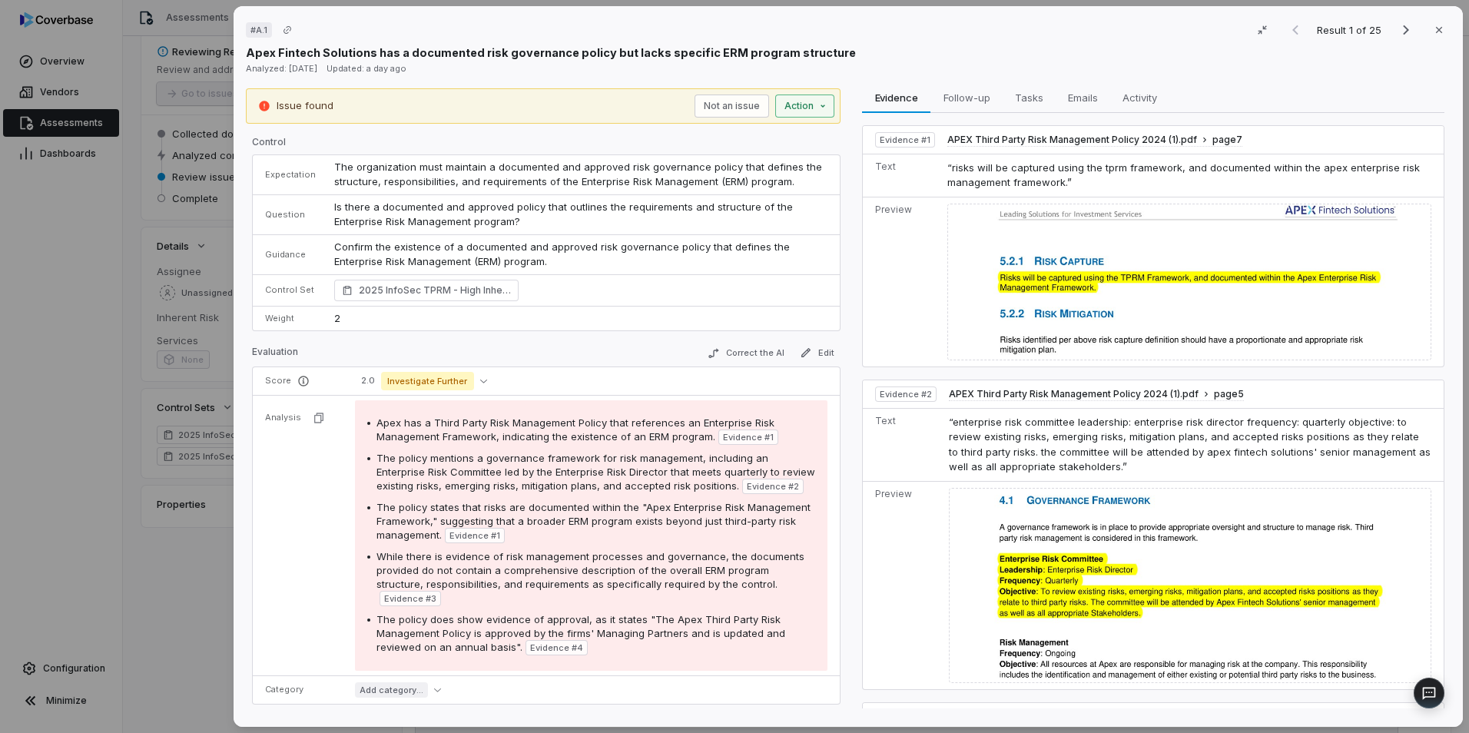
click at [823, 107] on div "# A.1 Result 1 of 25 Close Apex Fintech Solutions has a documented risk governa…" at bounding box center [734, 366] width 1469 height 733
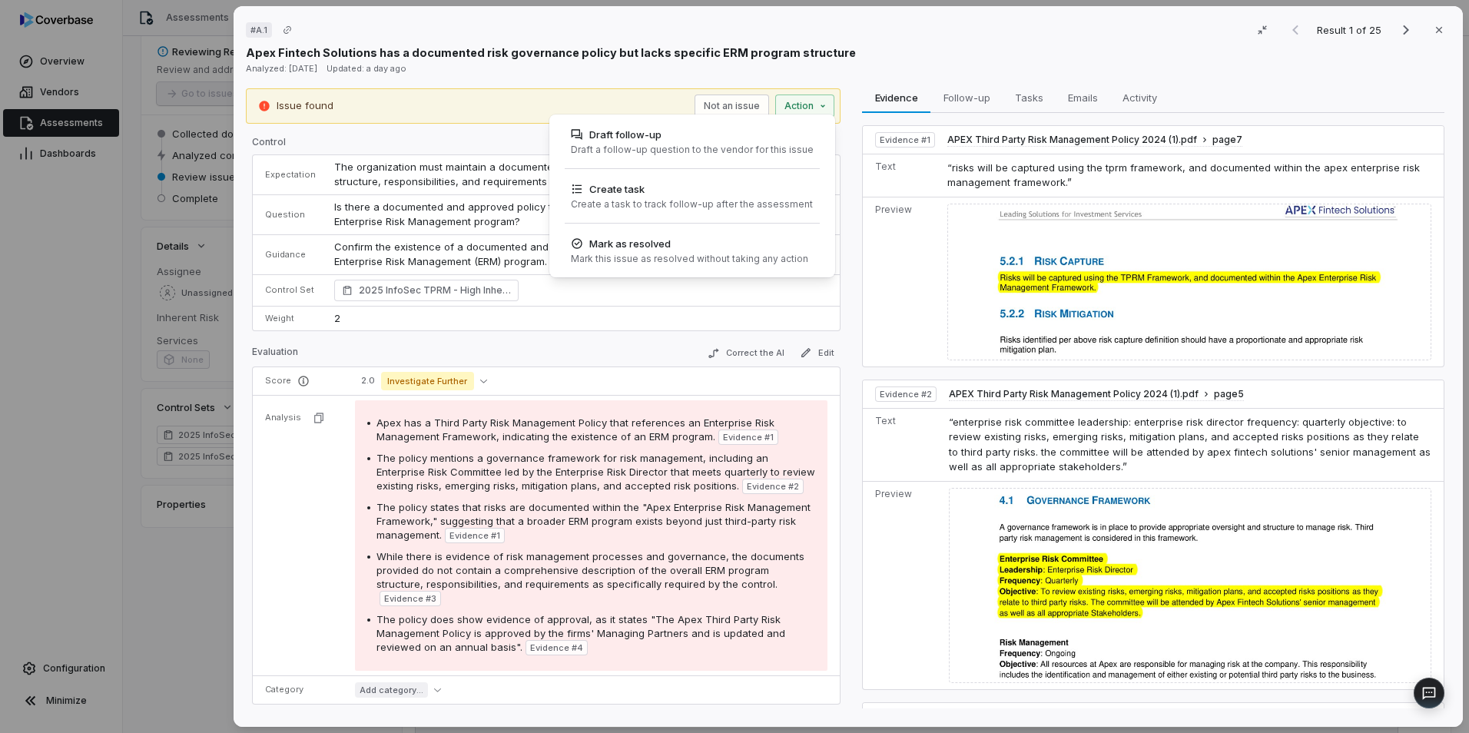
click at [932, 52] on div "# A.1 Result 1 of 25 Close Apex Fintech Solutions has a documented risk governa…" at bounding box center [734, 366] width 1469 height 733
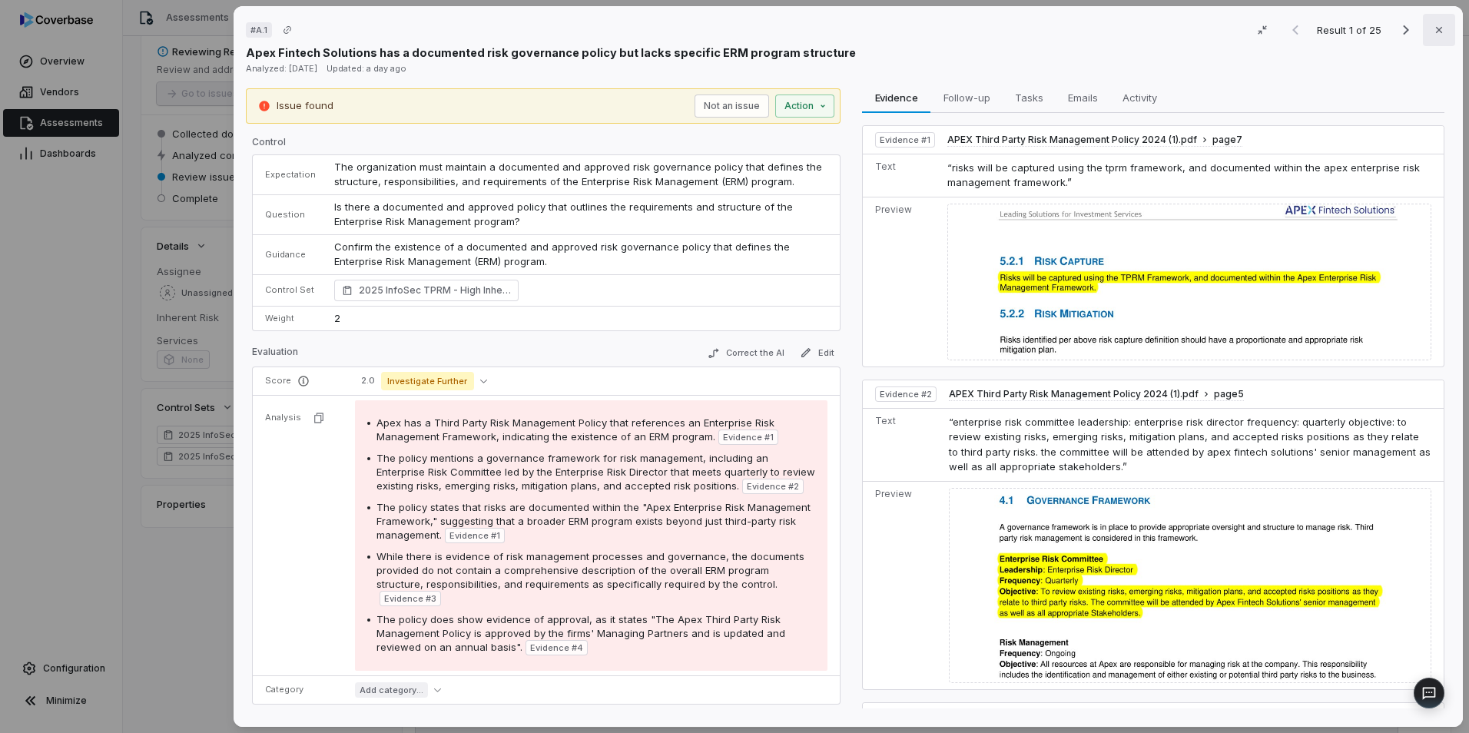
click at [1434, 32] on icon "button" at bounding box center [1439, 30] width 12 height 12
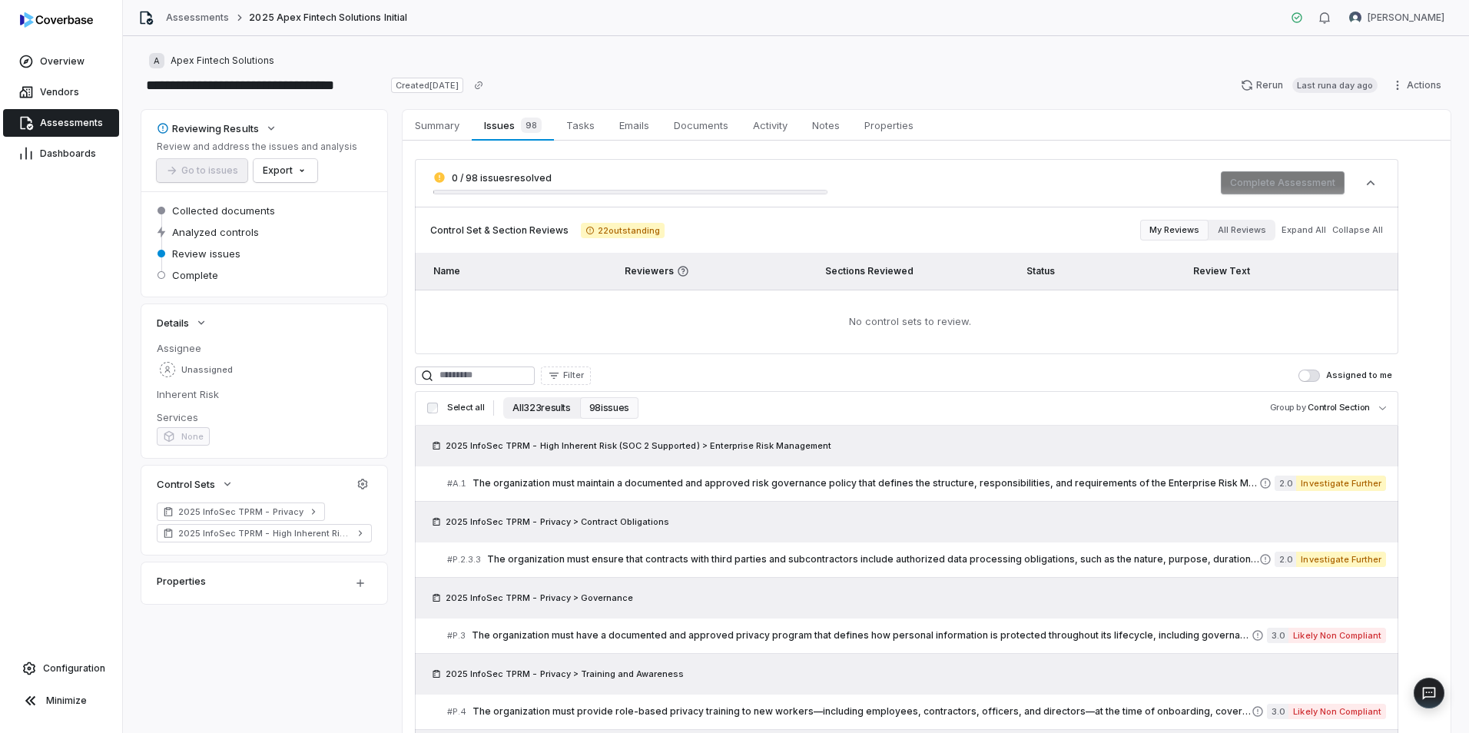
click at [548, 411] on button "All 323 results" at bounding box center [541, 408] width 76 height 22
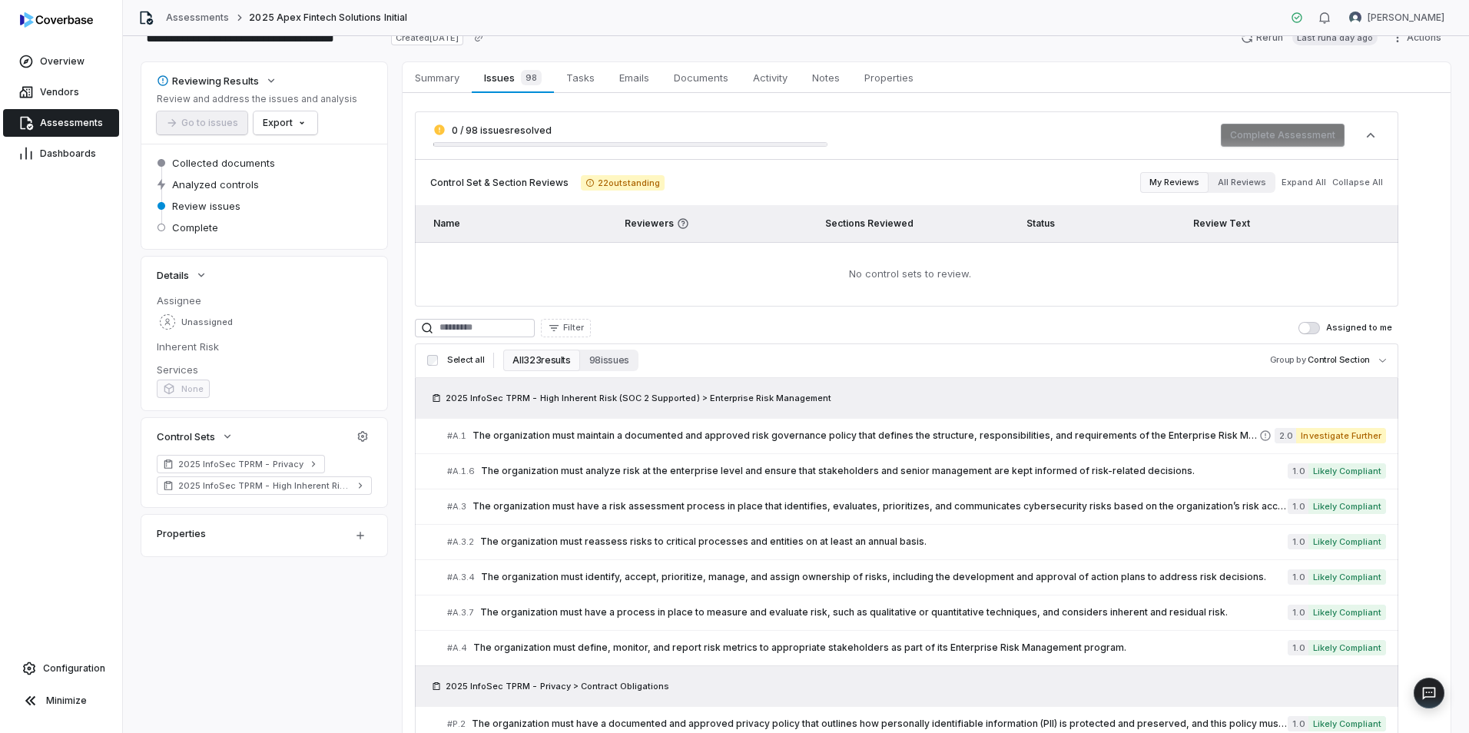
scroll to position [231, 0]
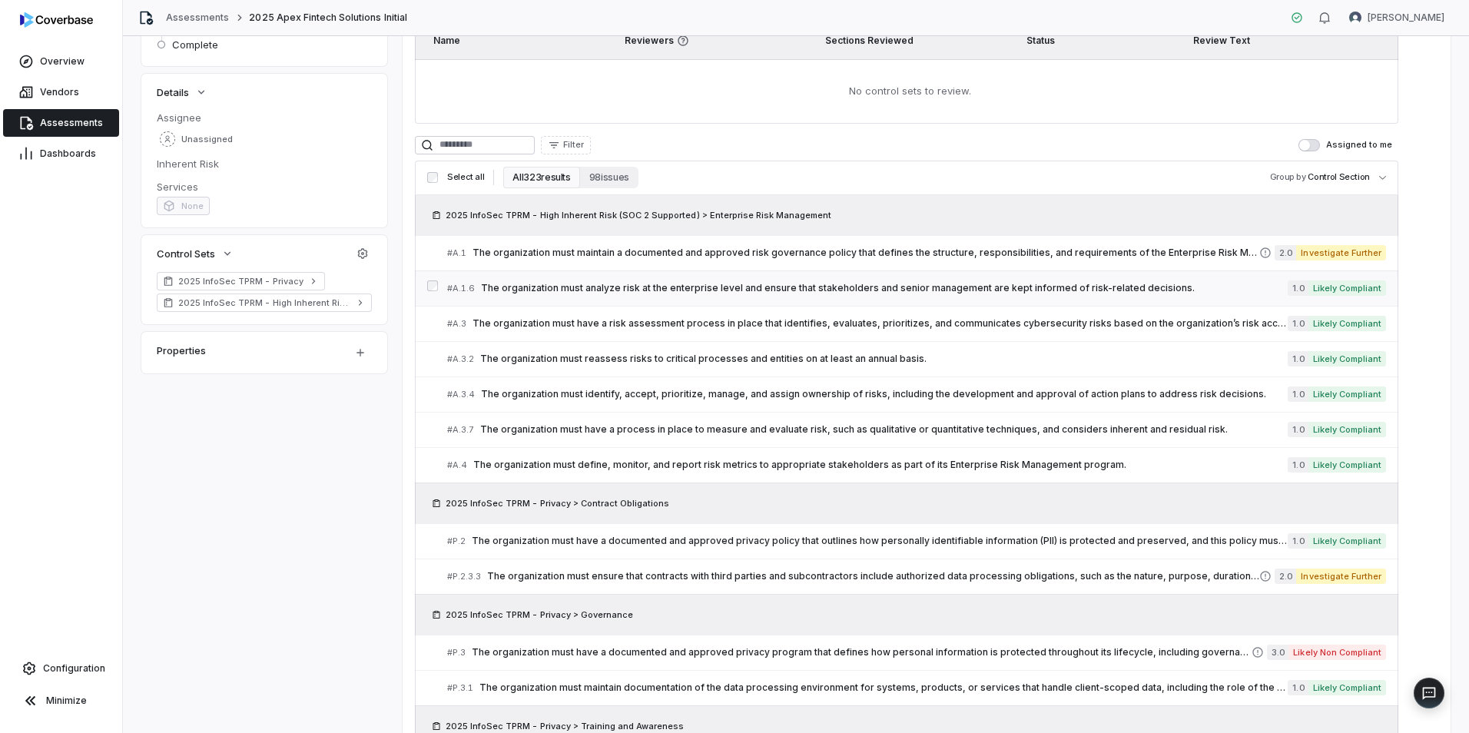
click at [719, 283] on span "The organization must analyze risk at the enterprise level and ensure that stak…" at bounding box center [884, 288] width 807 height 12
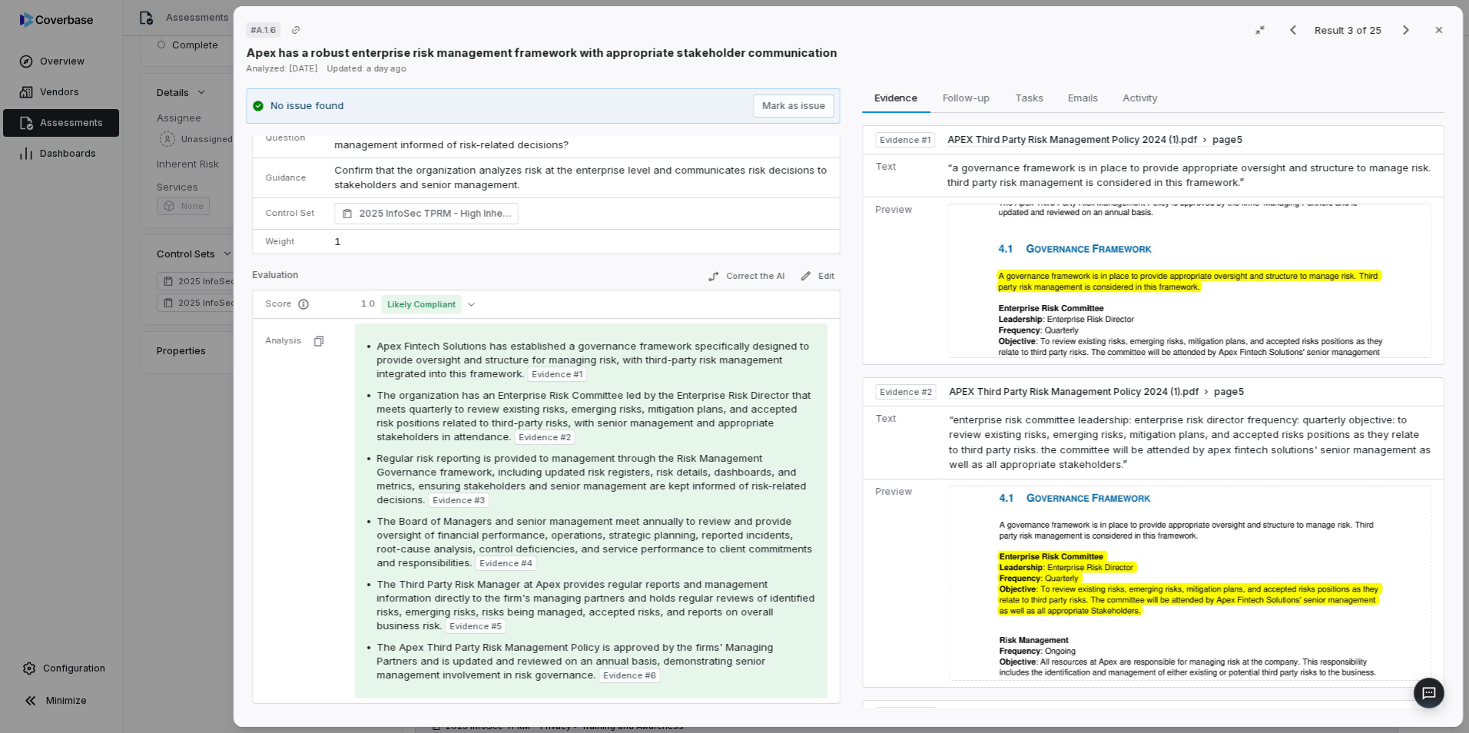
click at [1039, 254] on img at bounding box center [1190, 281] width 484 height 154
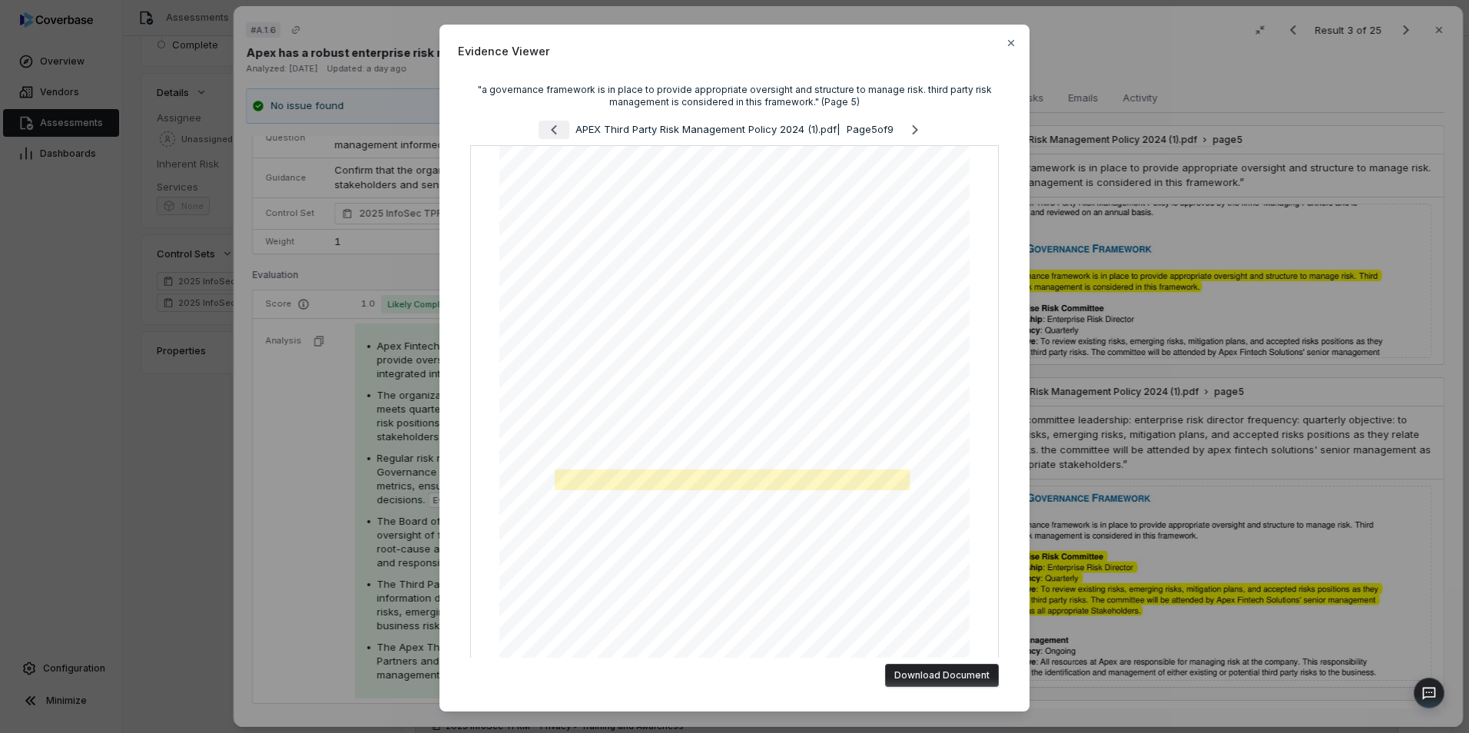
click at [545, 128] on icon "Previous page" at bounding box center [554, 130] width 18 height 18
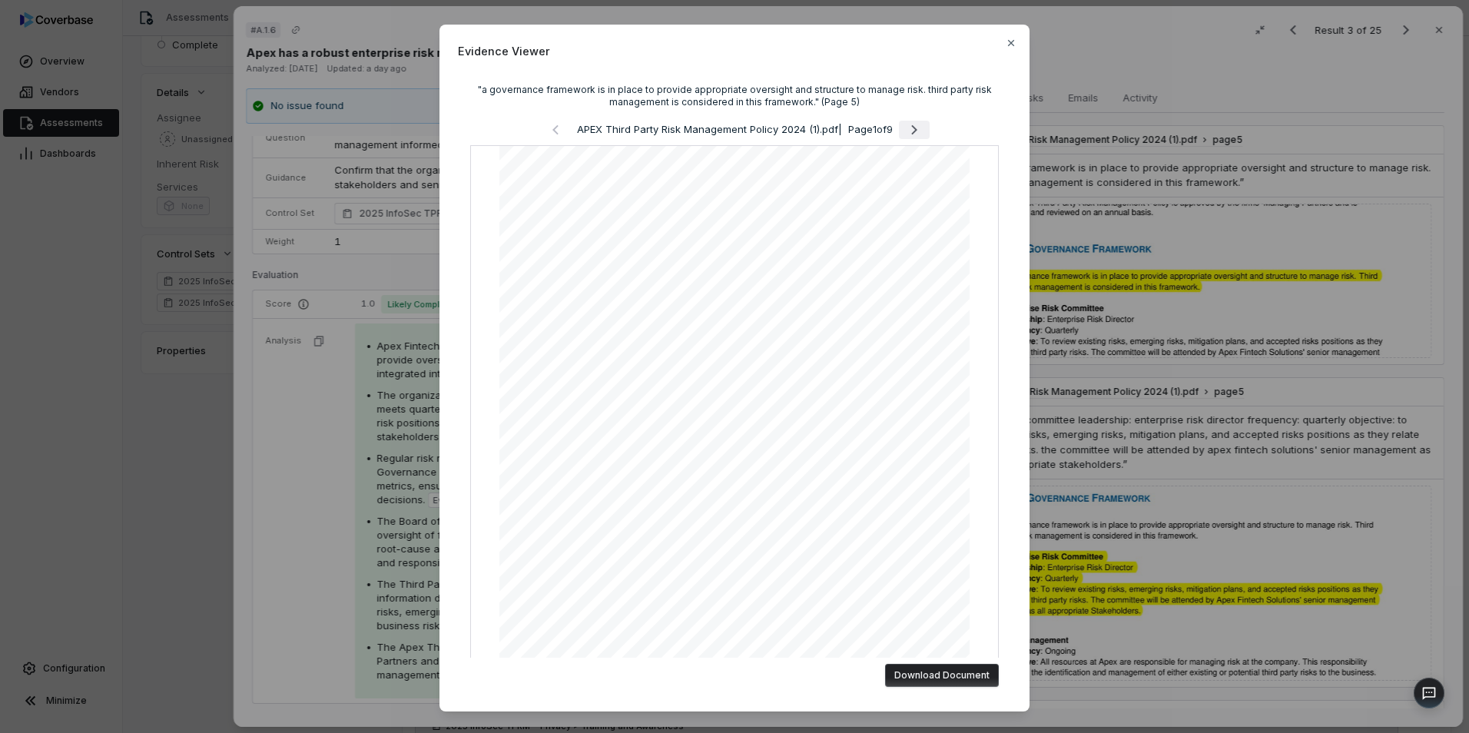
click at [915, 125] on icon "Next page" at bounding box center [914, 130] width 18 height 18
click at [914, 123] on icon "Next page" at bounding box center [915, 130] width 18 height 18
click at [550, 133] on button "Previous page" at bounding box center [554, 130] width 31 height 18
click at [916, 133] on icon "Next page" at bounding box center [915, 130] width 18 height 18
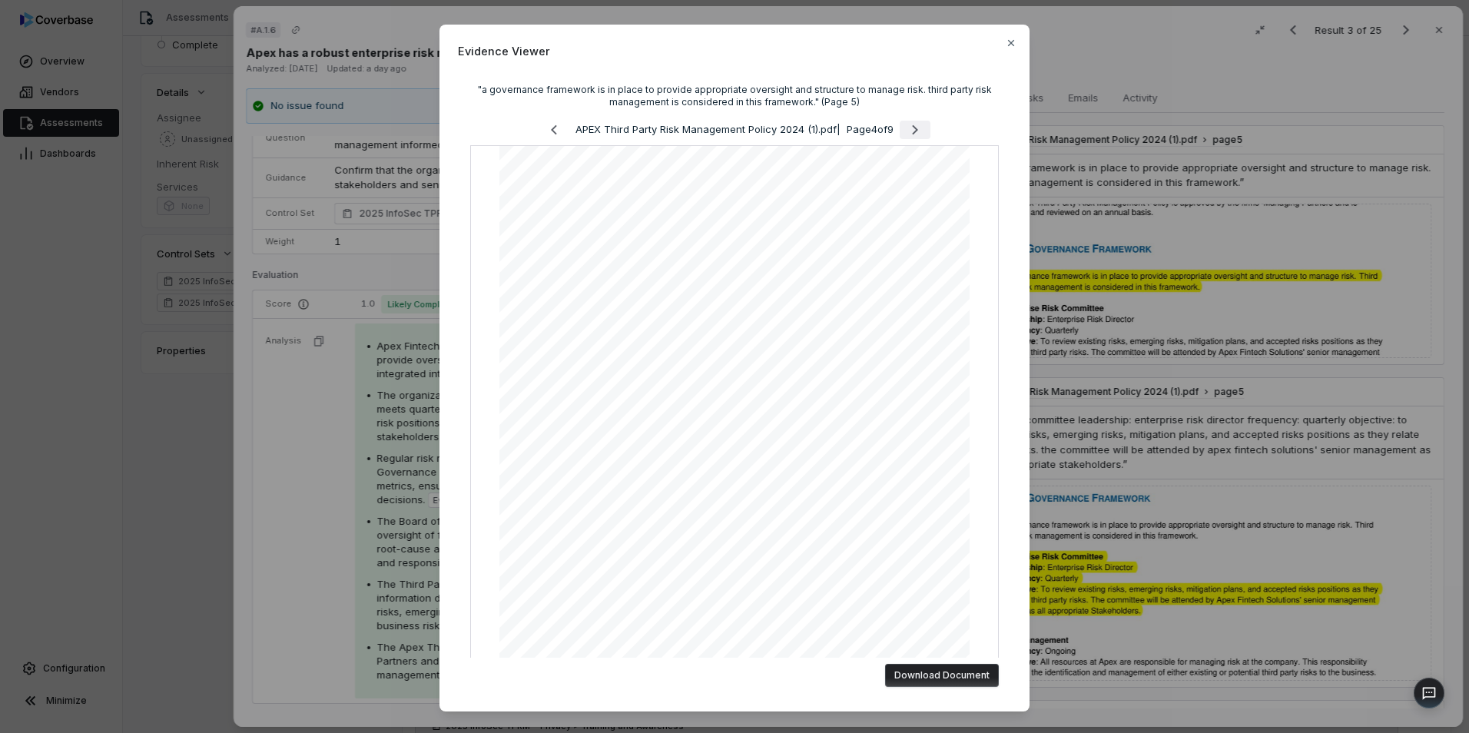
click at [918, 136] on icon "Next page" at bounding box center [915, 130] width 18 height 18
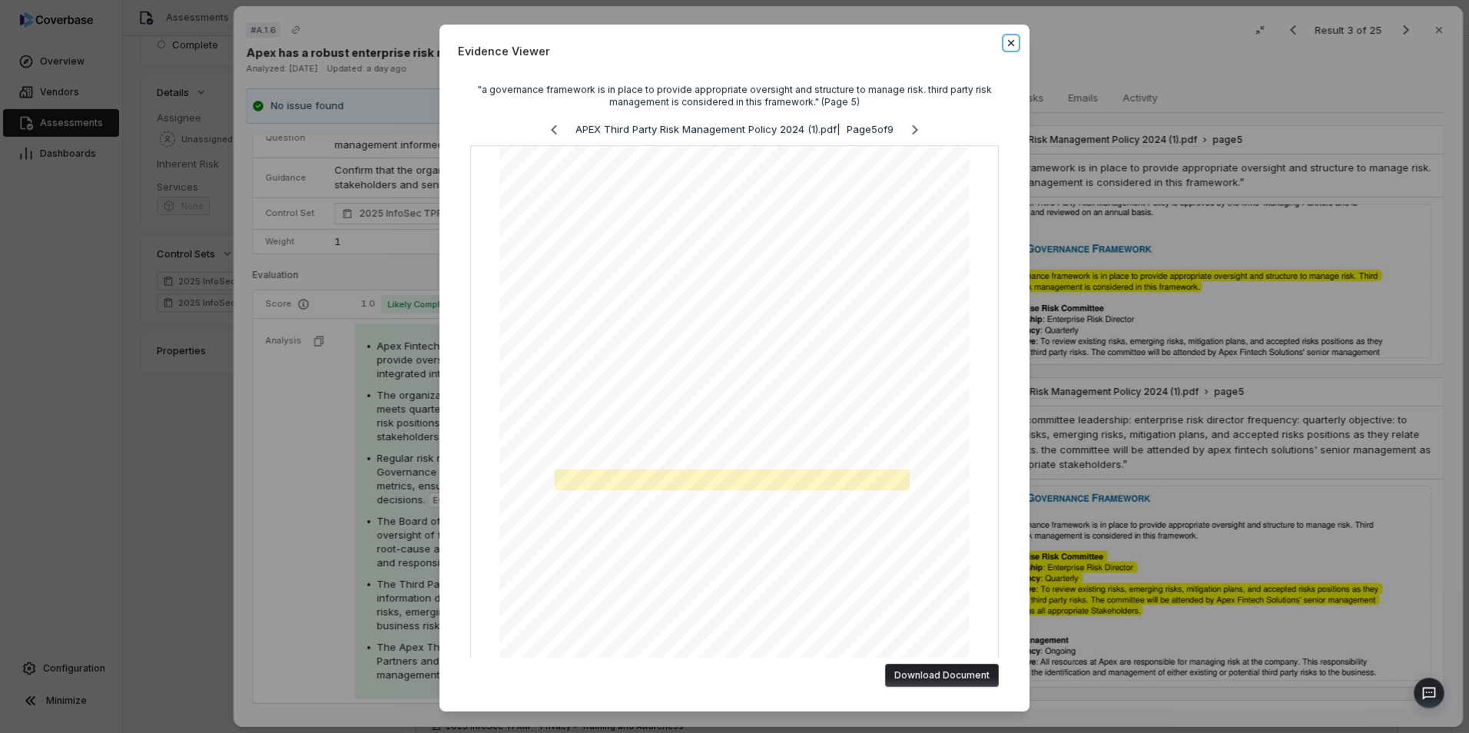
click at [1005, 44] on icon "button" at bounding box center [1011, 43] width 12 height 12
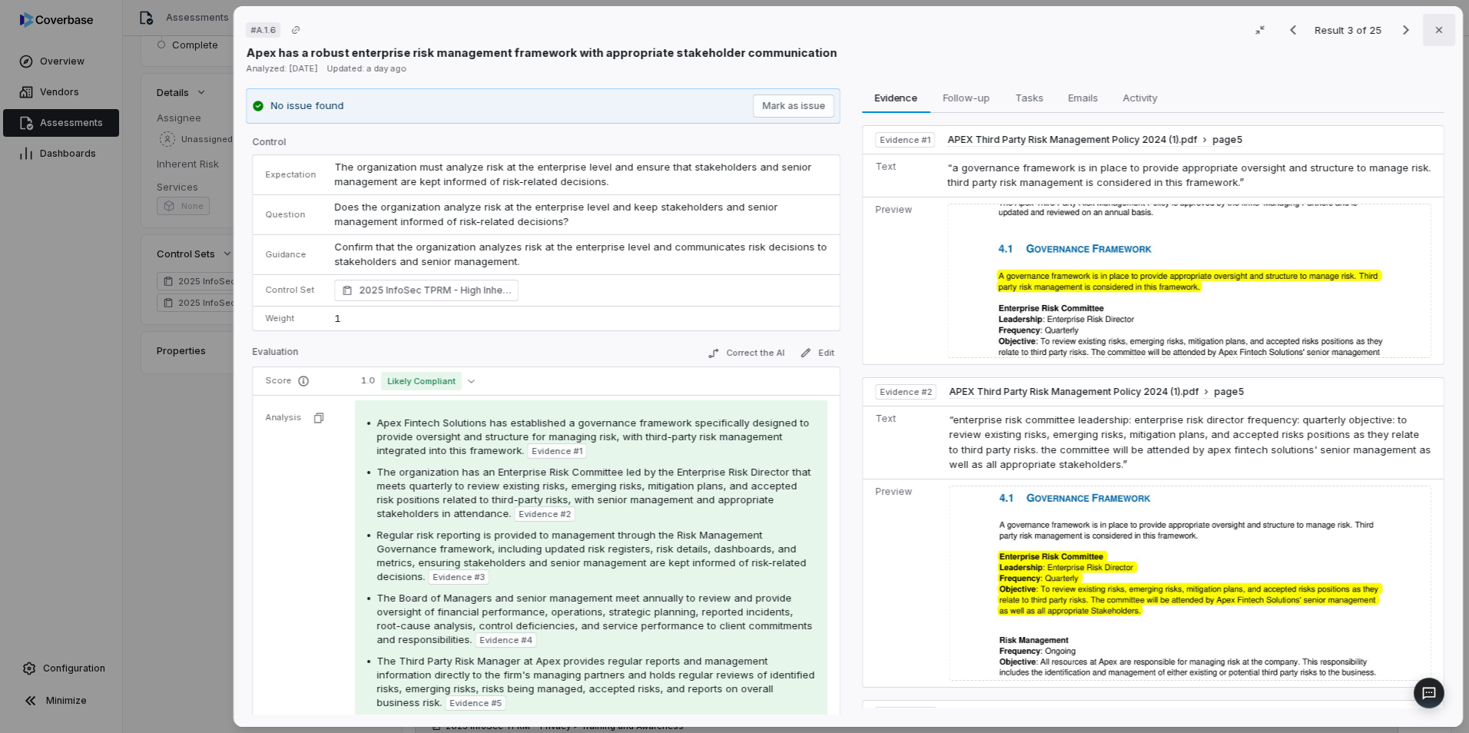
click at [1437, 35] on button "Close" at bounding box center [1439, 30] width 32 height 32
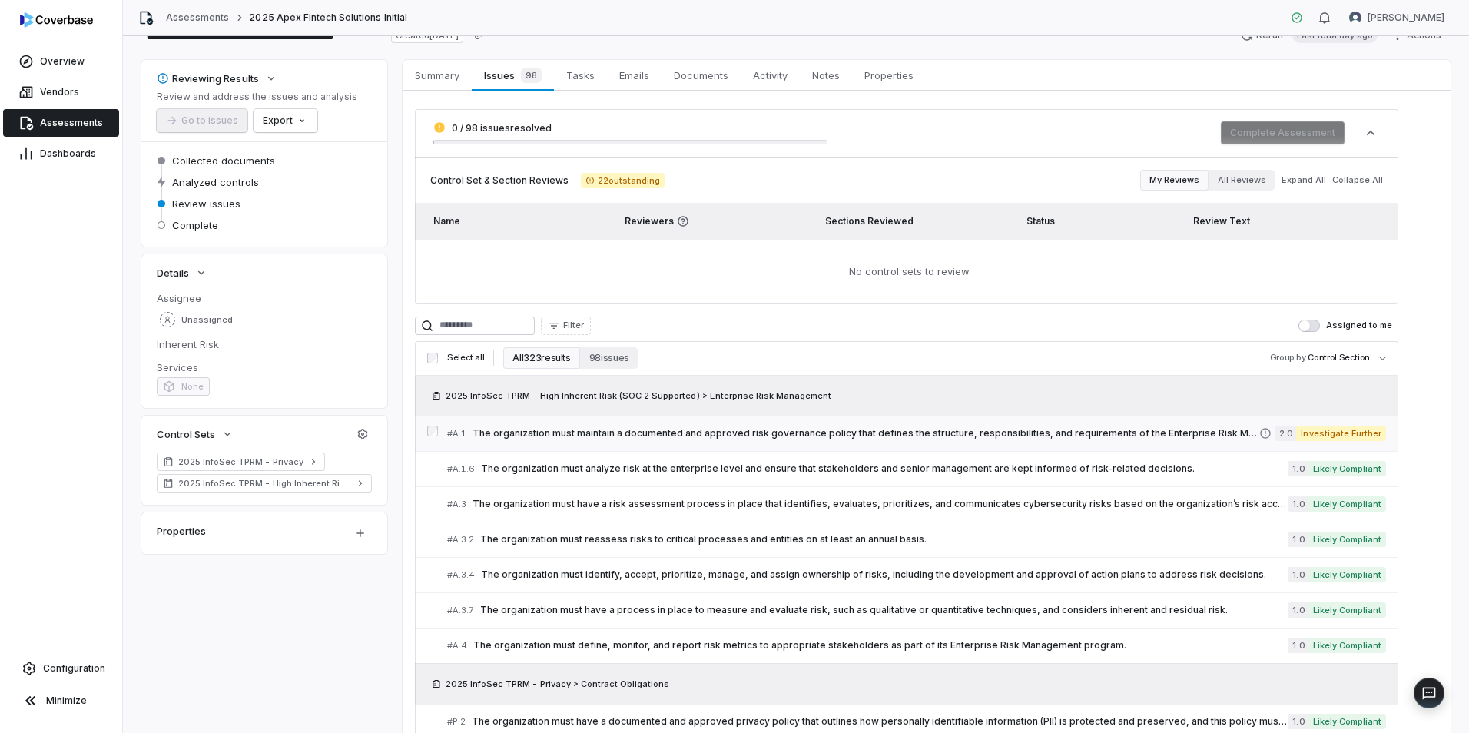
scroll to position [77, 0]
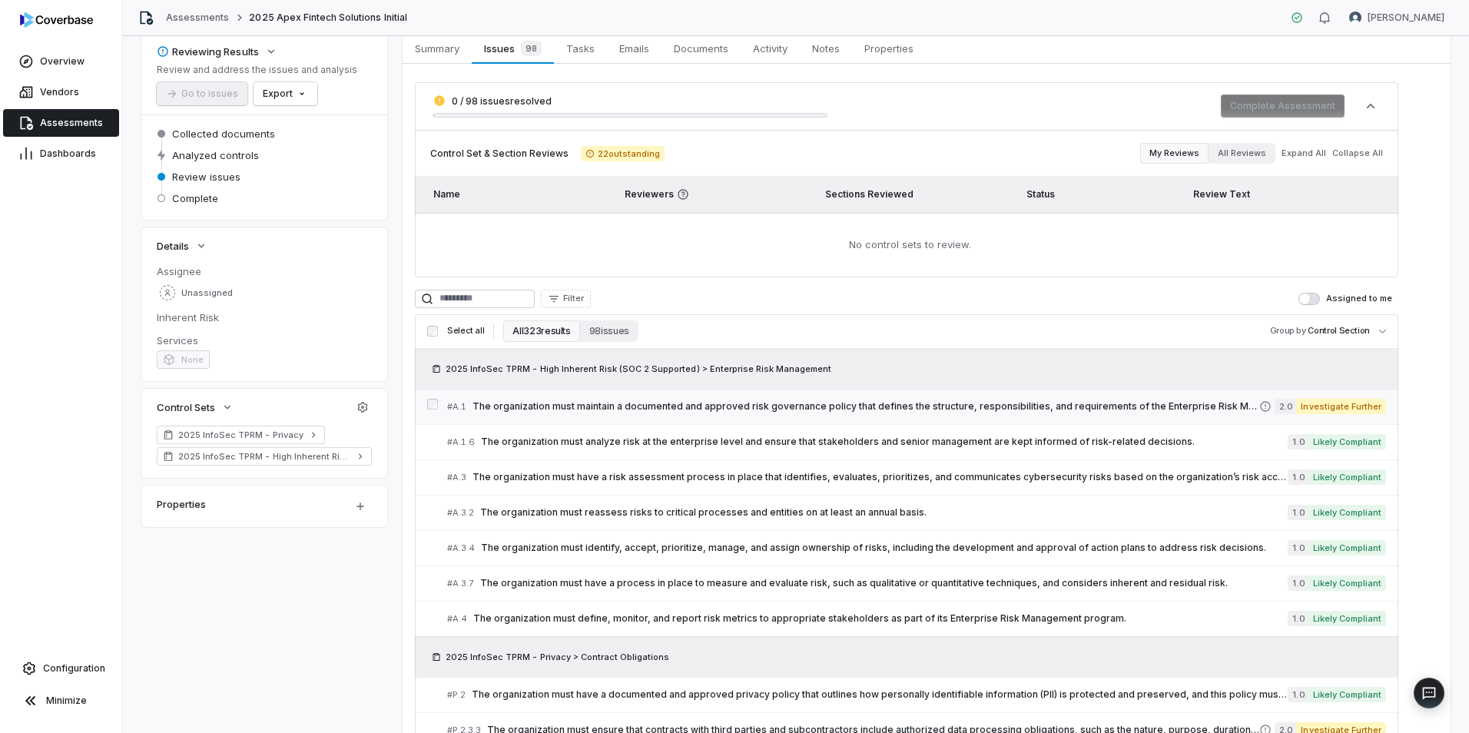
click at [816, 407] on span "The organization must maintain a documented and approved risk governance policy…" at bounding box center [866, 406] width 787 height 12
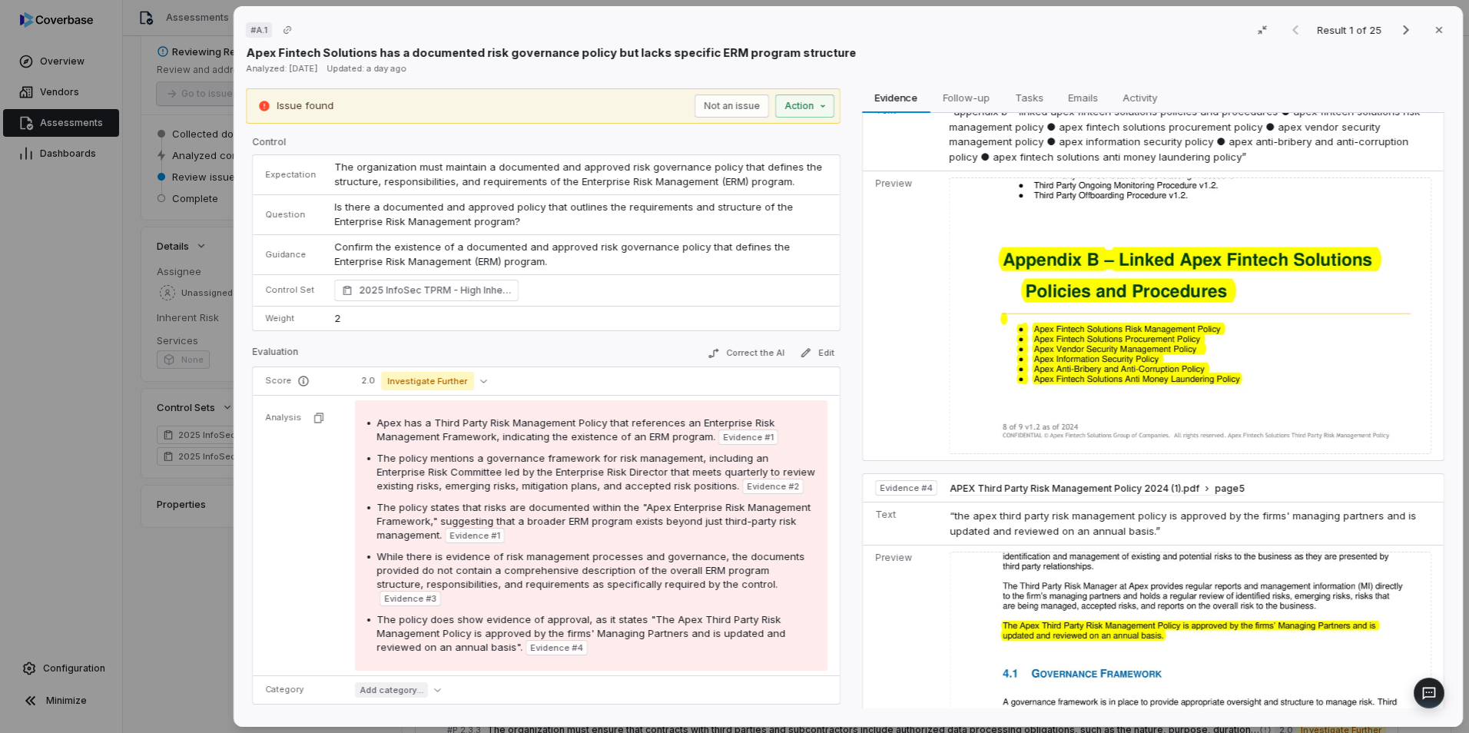
scroll to position [639, 0]
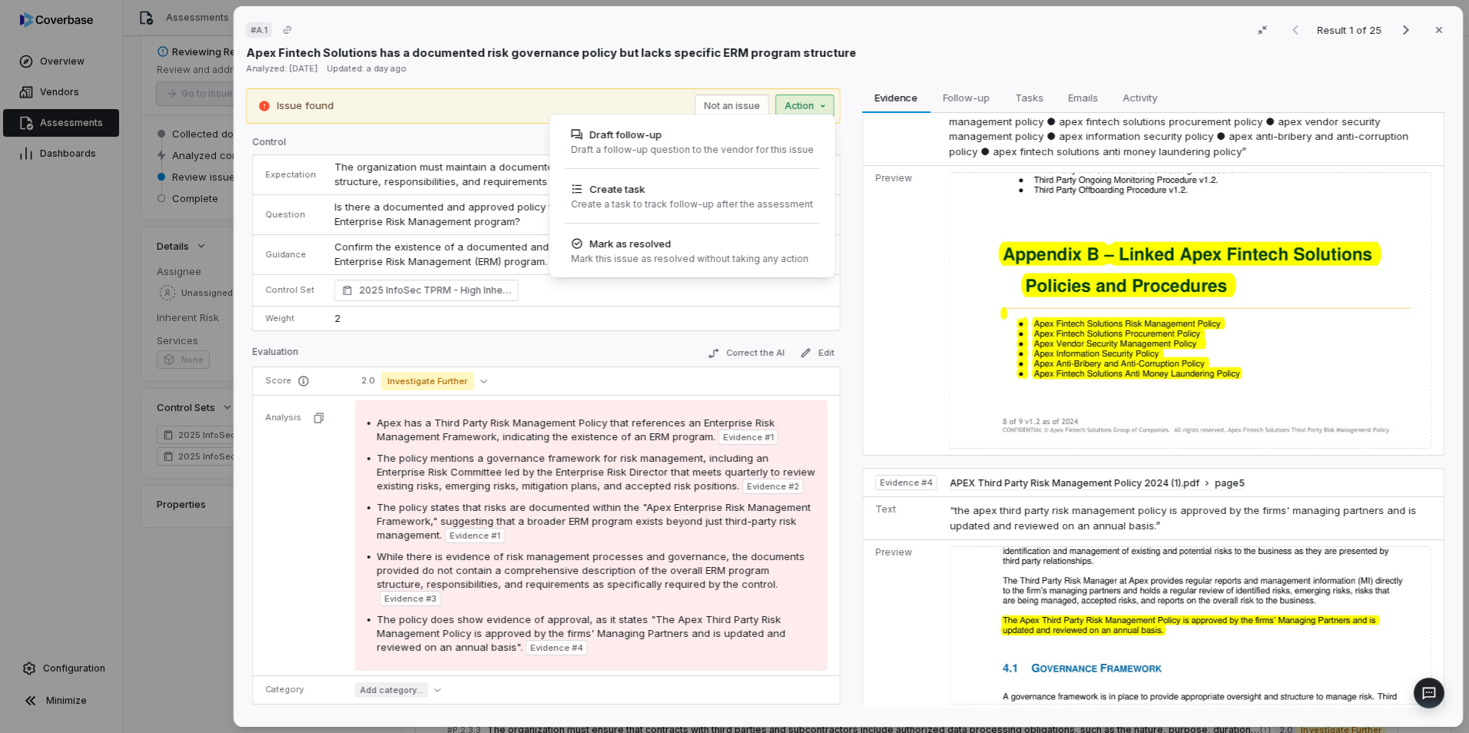
click at [819, 101] on div "# A.1 Result 1 of 25 Close Apex Fintech Solutions has a documented risk governa…" at bounding box center [734, 366] width 1469 height 733
click at [649, 253] on div "Mark this issue as resolved without taking any action" at bounding box center [689, 259] width 237 height 12
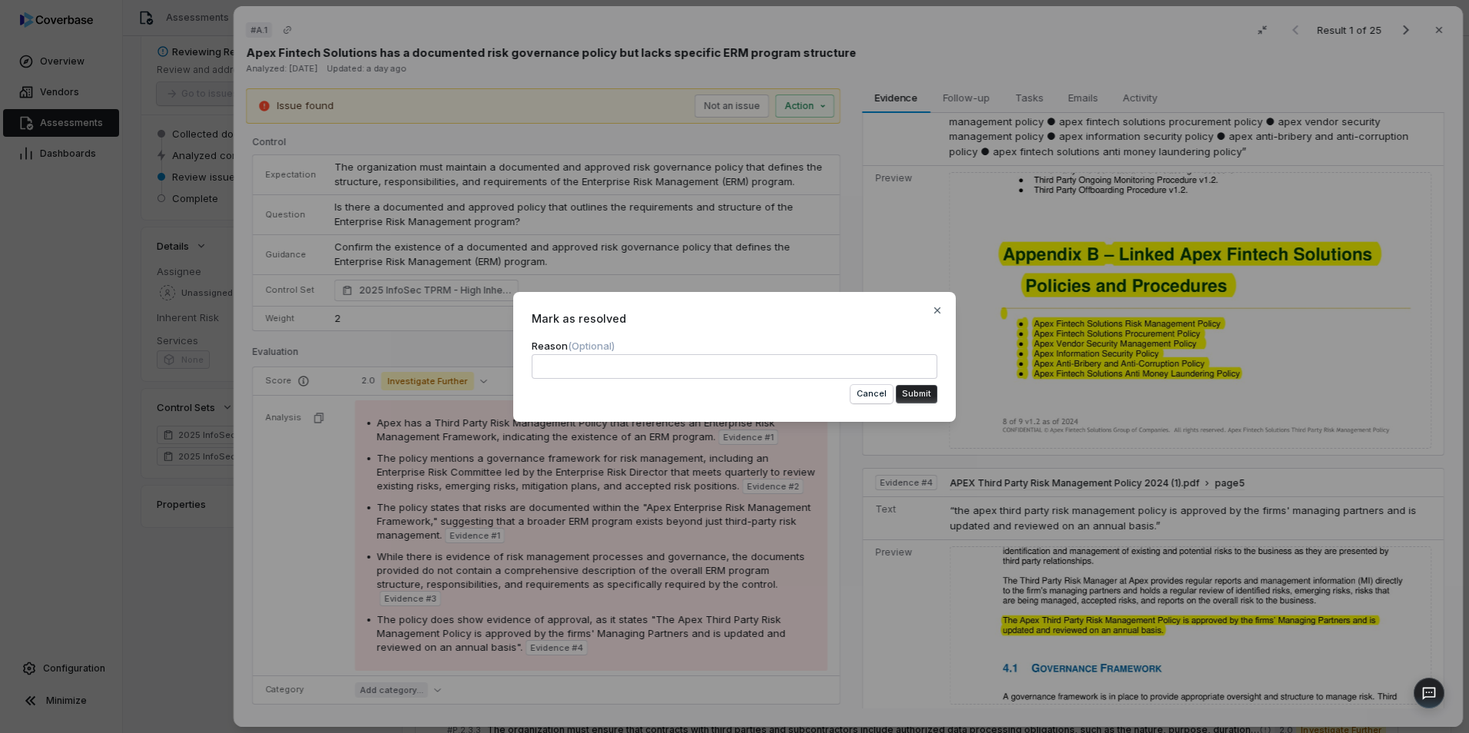
click at [945, 314] on div "Mark as resolved Reason (Optional) Cancel Submit Close" at bounding box center [734, 357] width 443 height 130
click at [936, 309] on icon "button" at bounding box center [938, 310] width 6 height 6
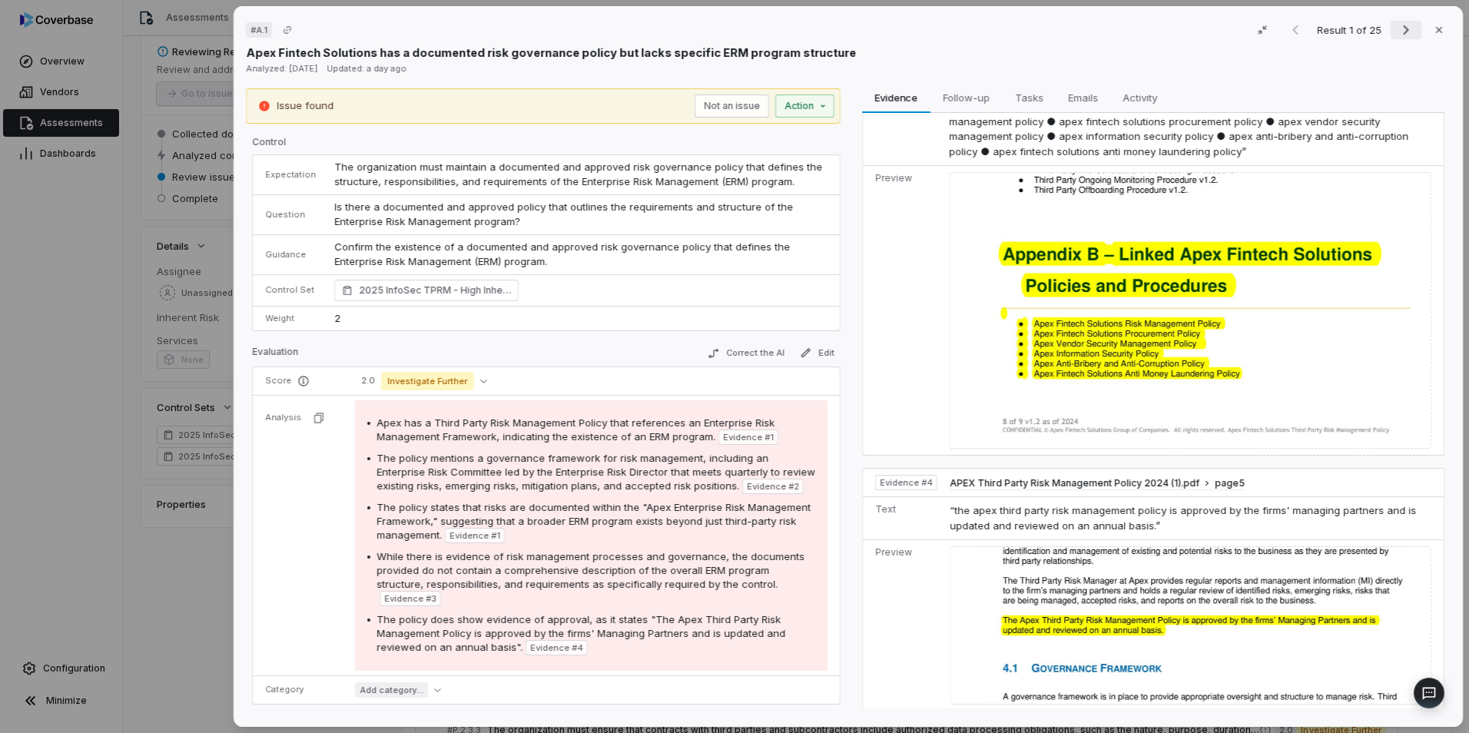
click at [1401, 35] on icon "Next result" at bounding box center [1406, 30] width 18 height 18
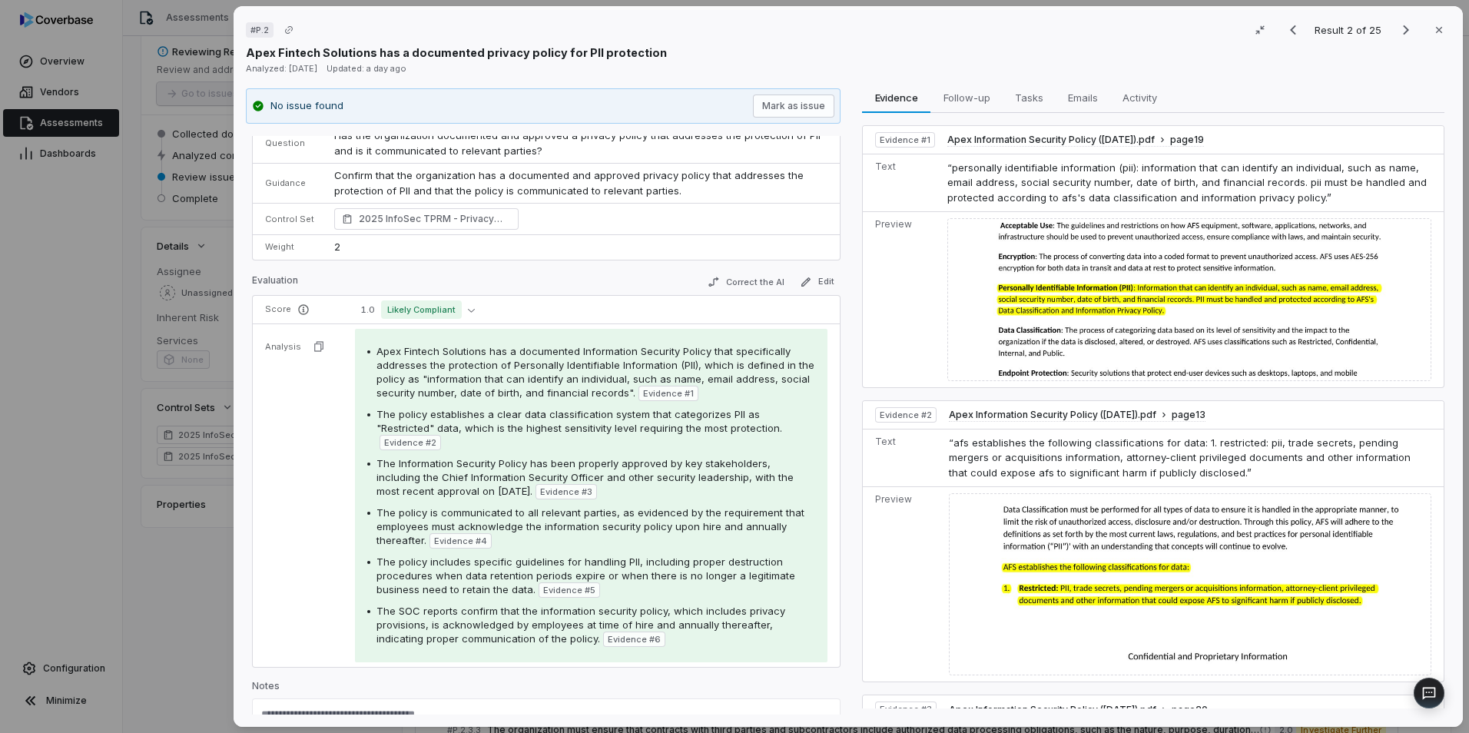
scroll to position [61, 0]
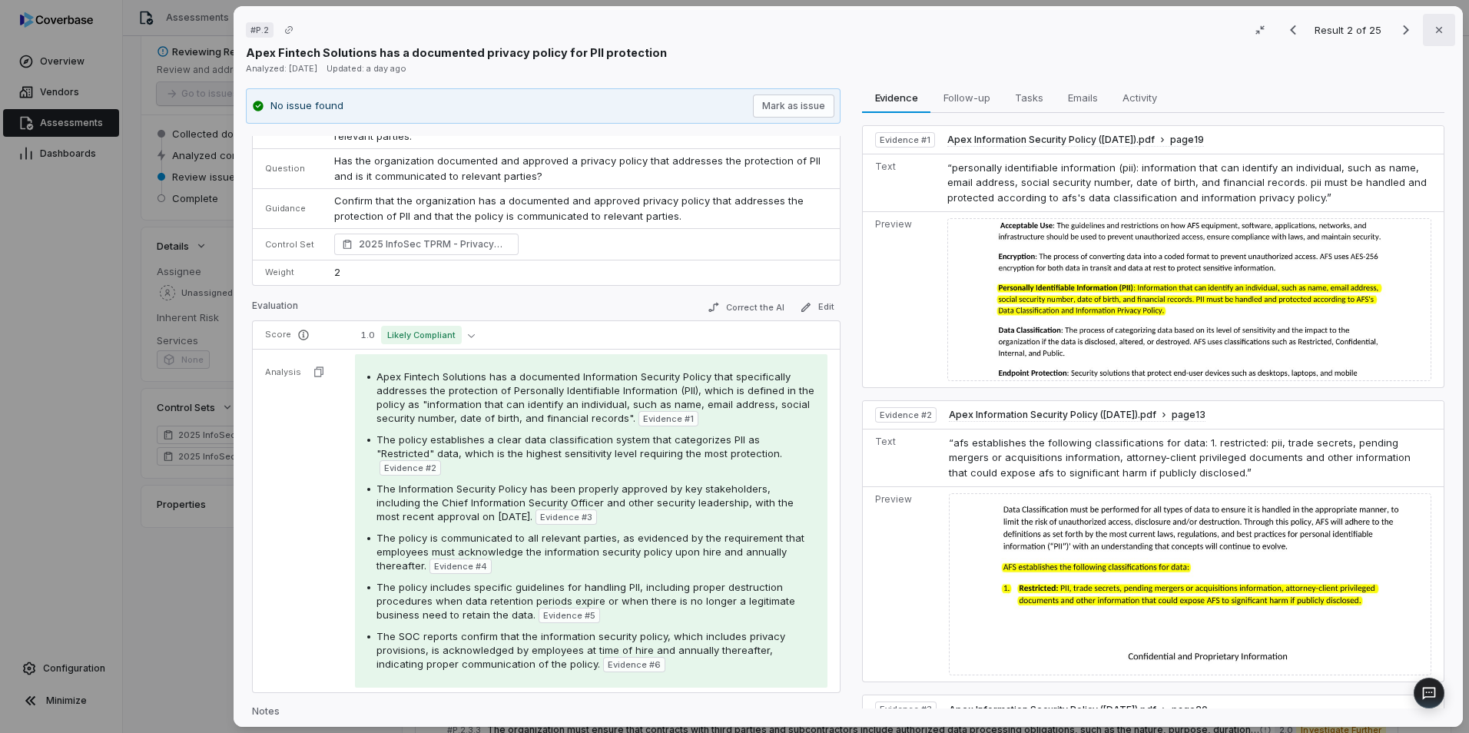
click at [1423, 30] on button "Close" at bounding box center [1439, 30] width 32 height 32
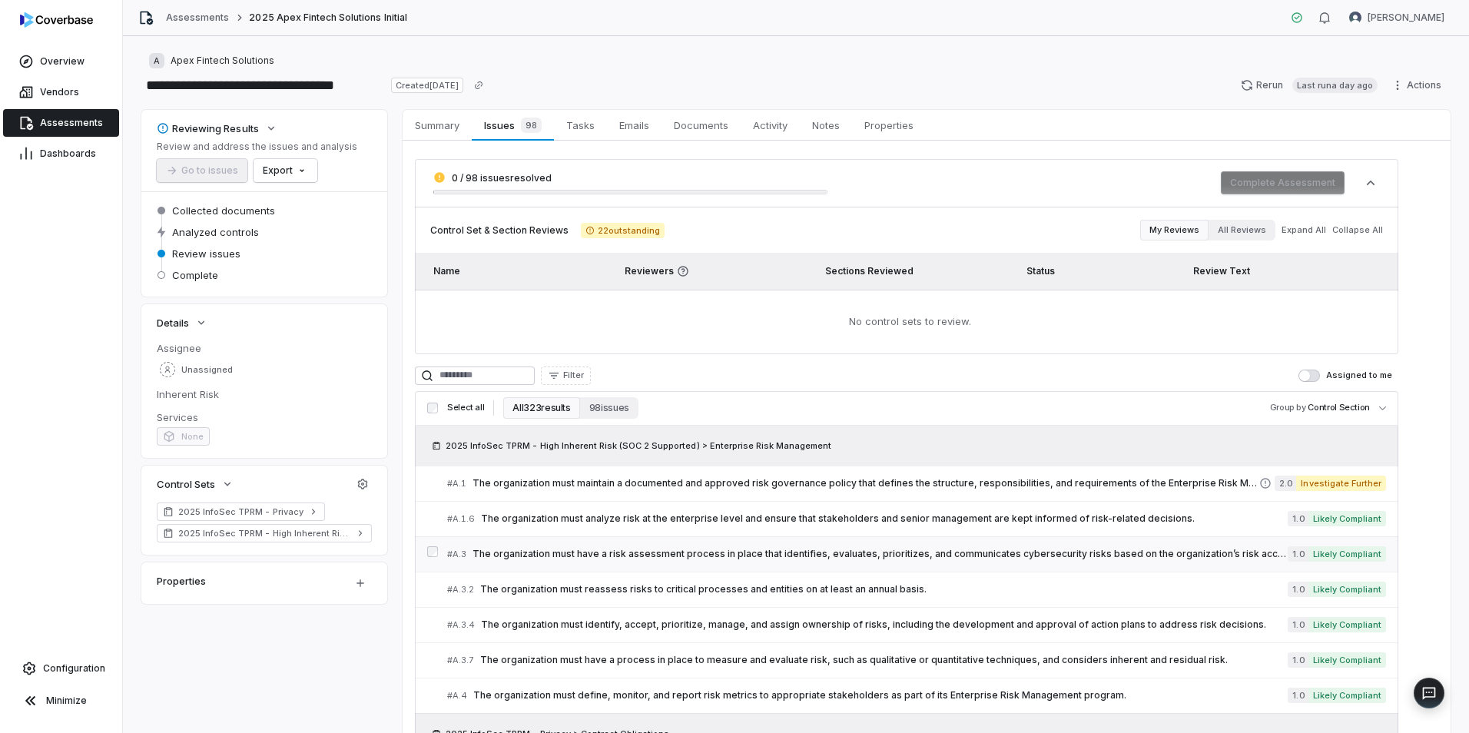
scroll to position [77, 0]
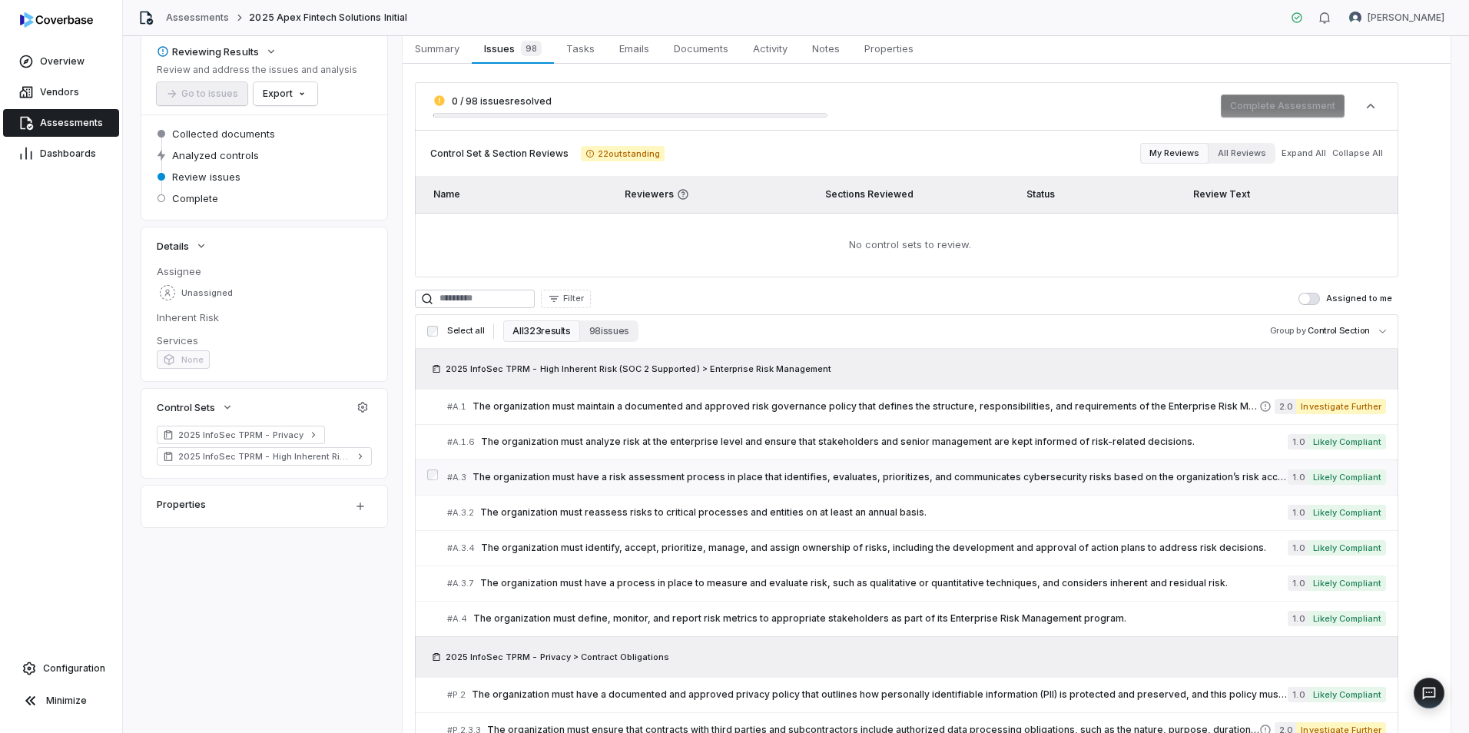
click at [707, 466] on link "# A.3 The organization must have a risk assessment process in place that identi…" at bounding box center [916, 477] width 939 height 35
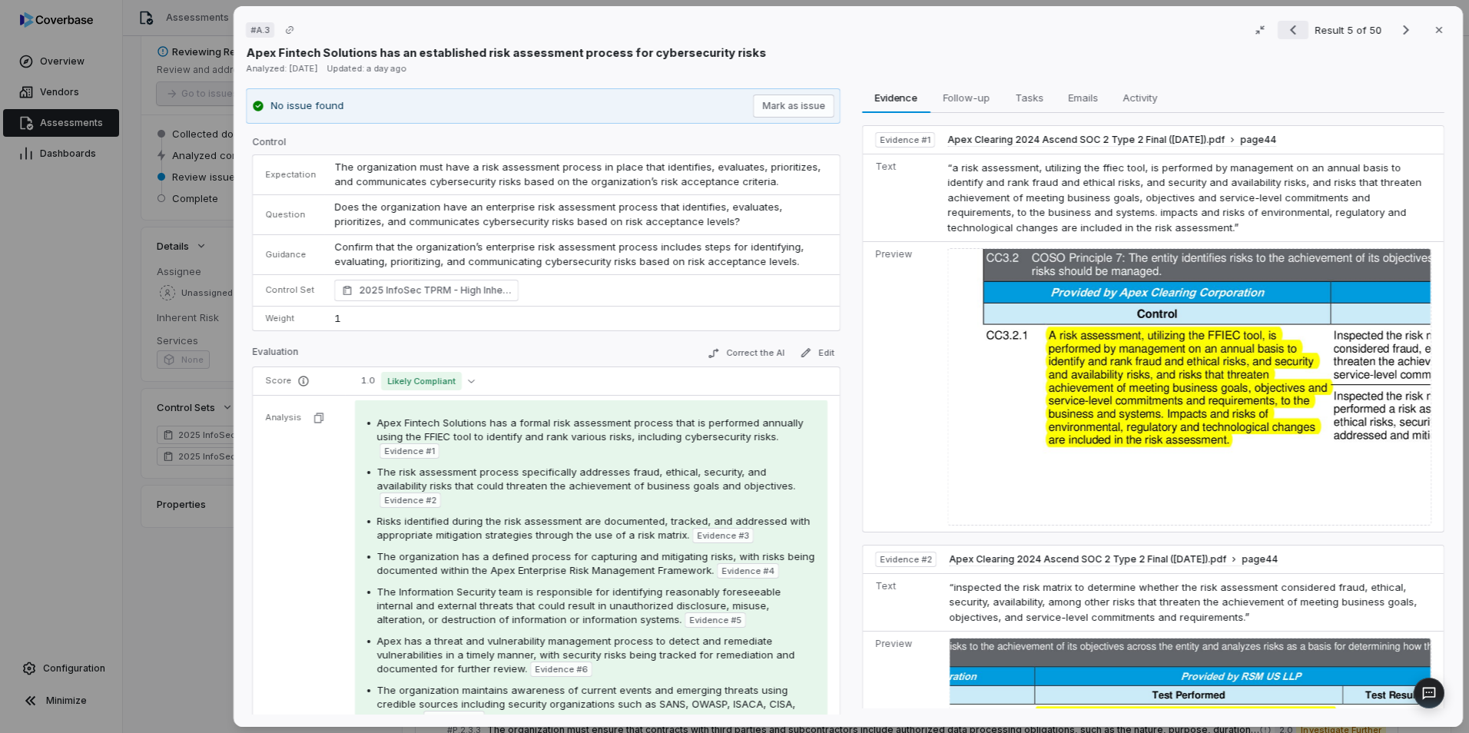
click at [1293, 34] on icon "Previous result" at bounding box center [1293, 30] width 18 height 18
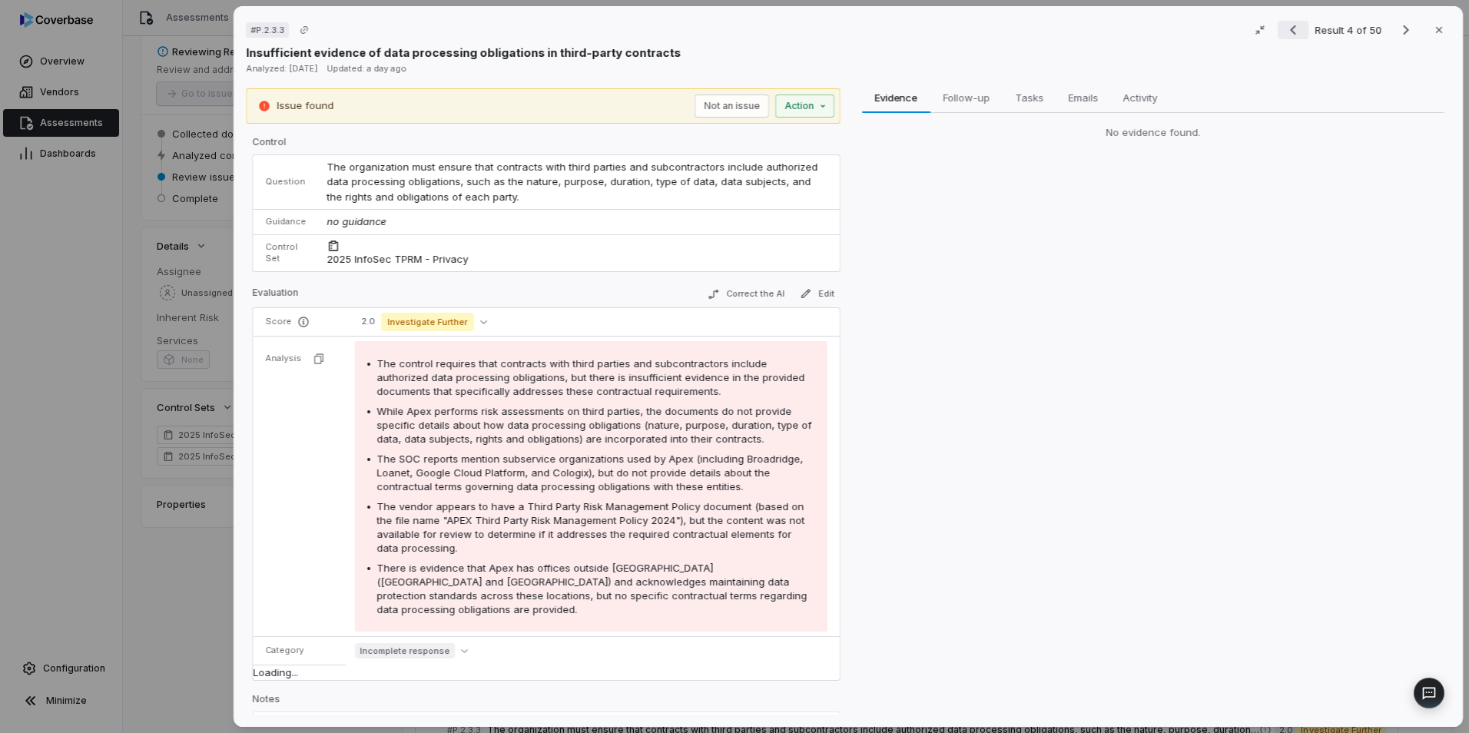
click at [1292, 34] on icon "Previous result" at bounding box center [1293, 30] width 18 height 18
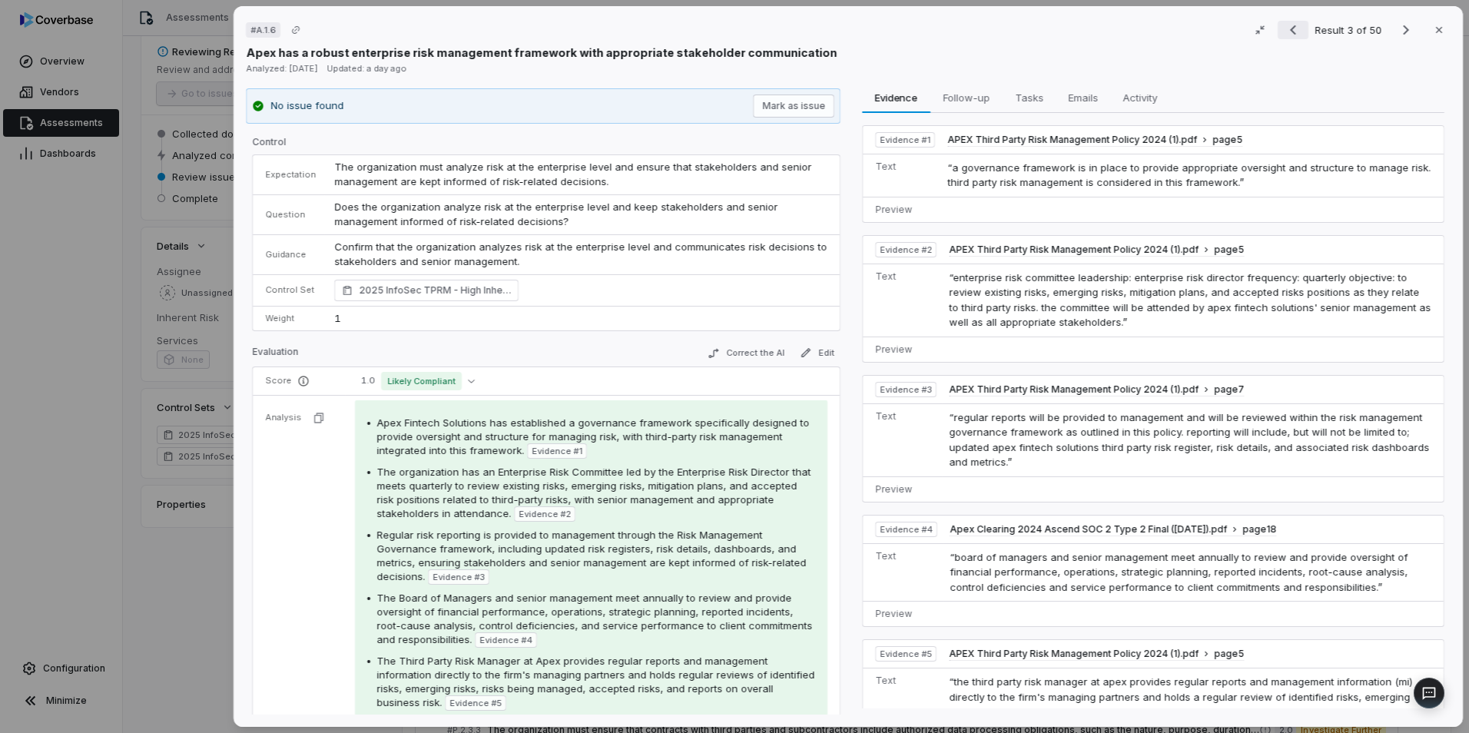
click at [1291, 34] on icon "Previous result" at bounding box center [1293, 30] width 18 height 18
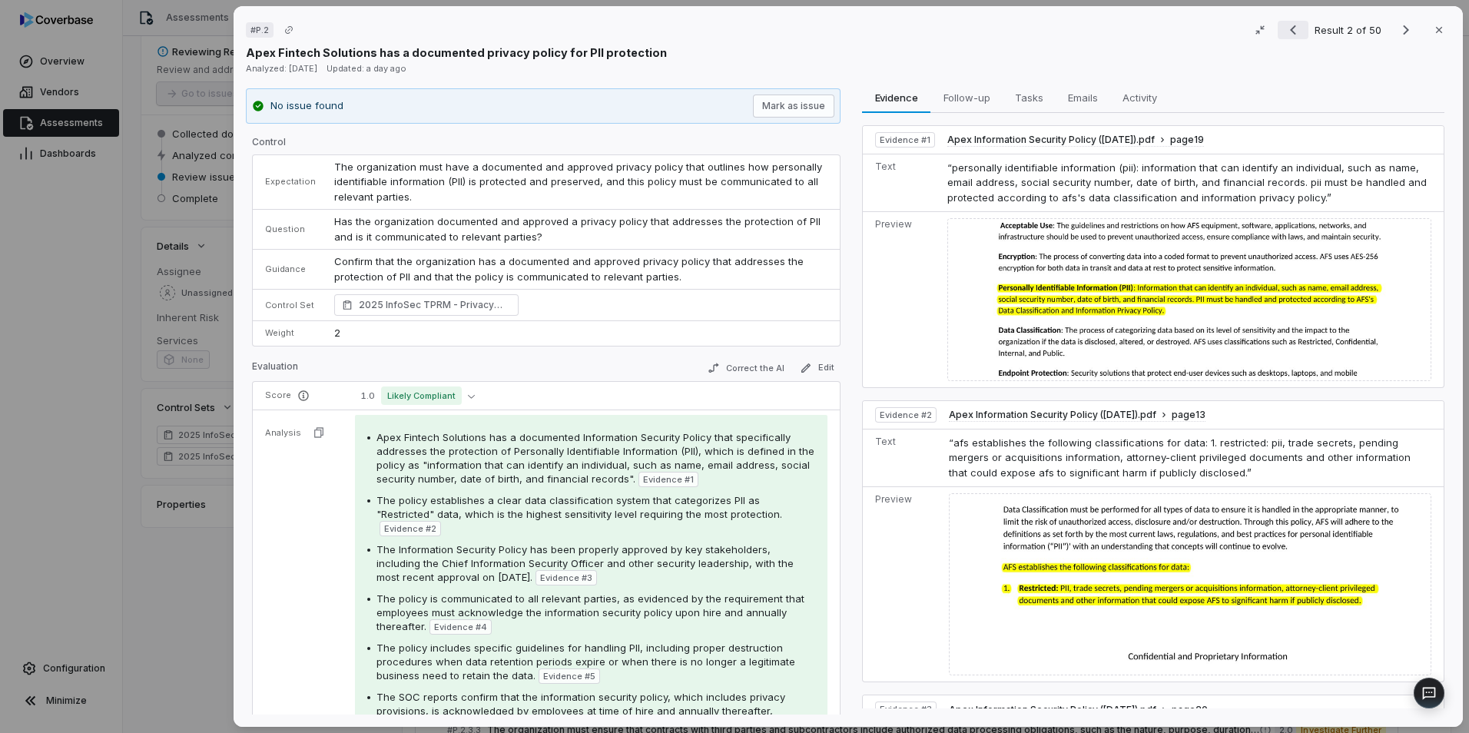
click at [1284, 29] on icon "Previous result" at bounding box center [1293, 30] width 18 height 18
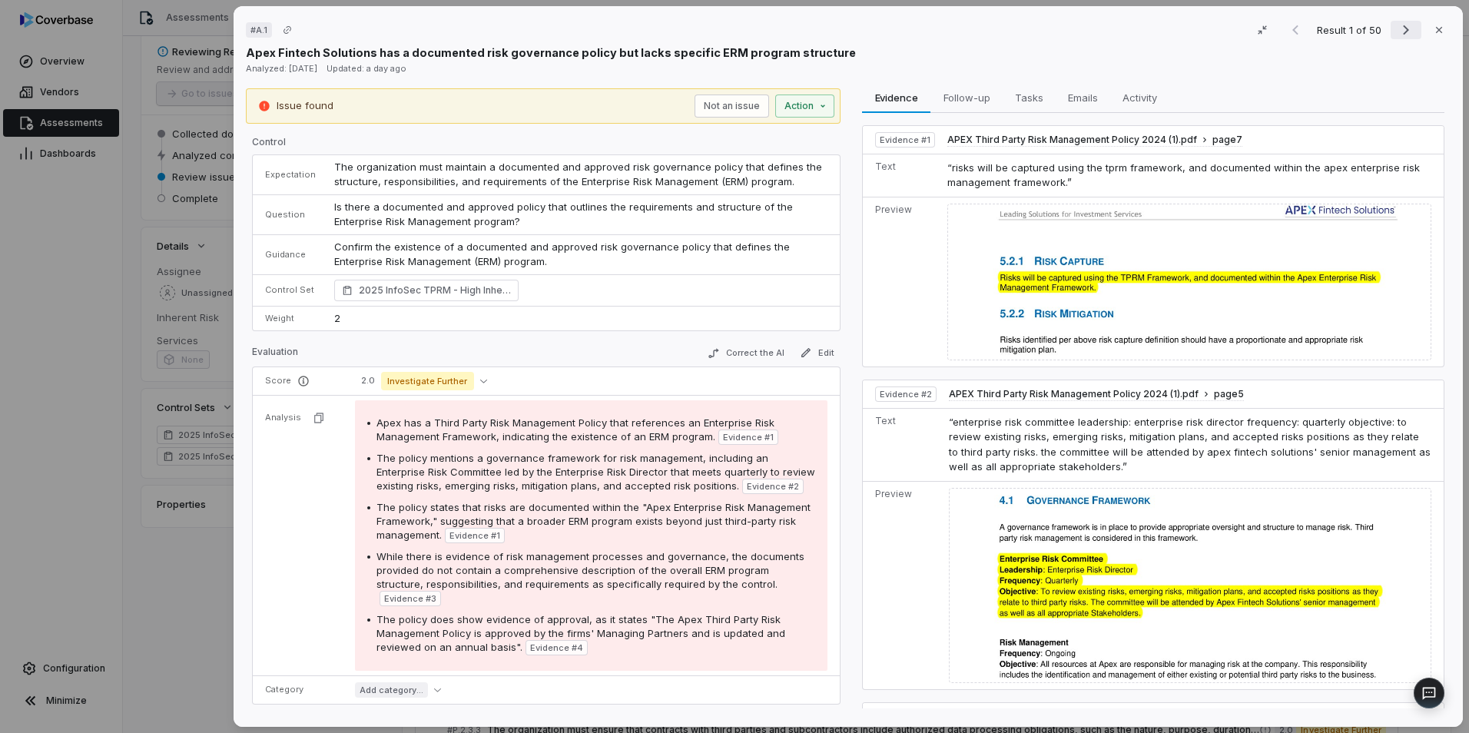
click at [1397, 31] on icon "Next result" at bounding box center [1406, 30] width 18 height 18
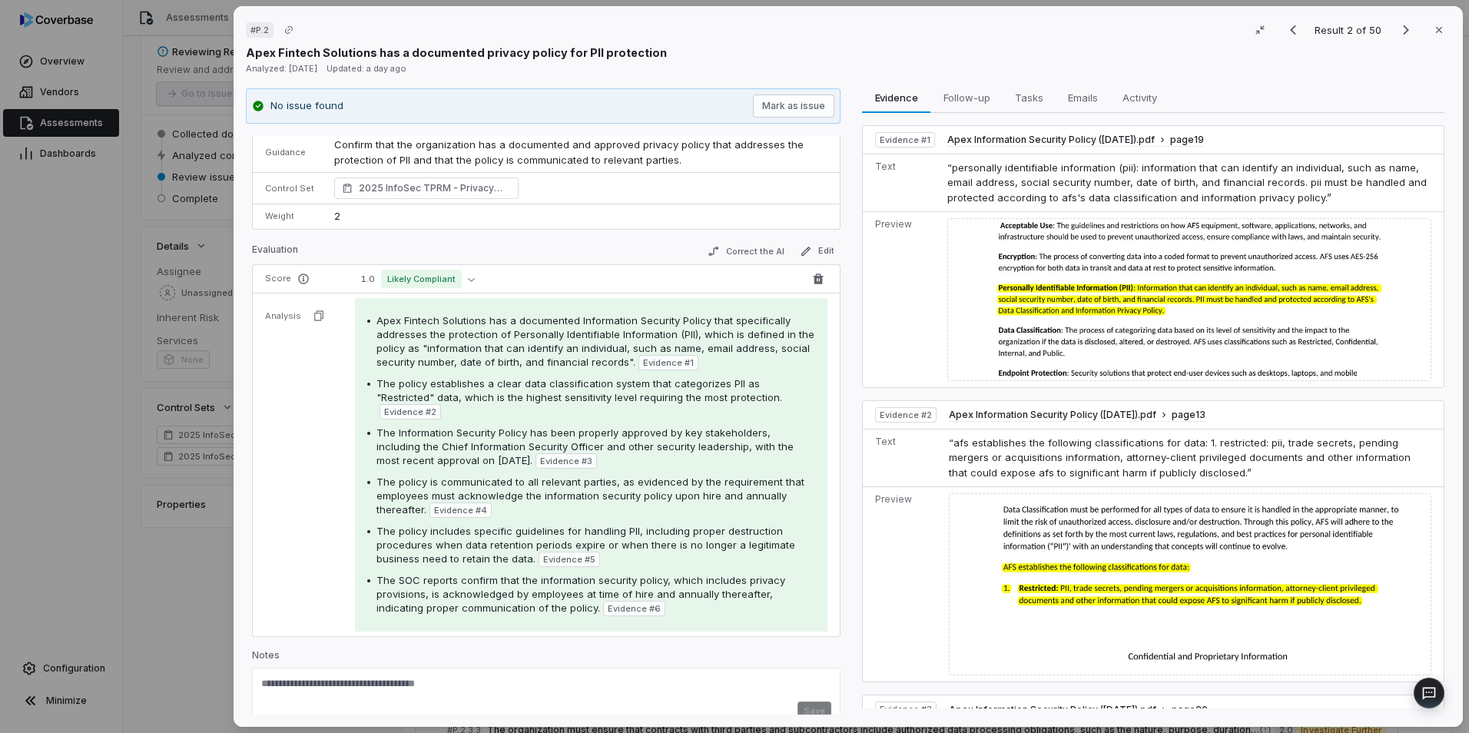
scroll to position [138, 0]
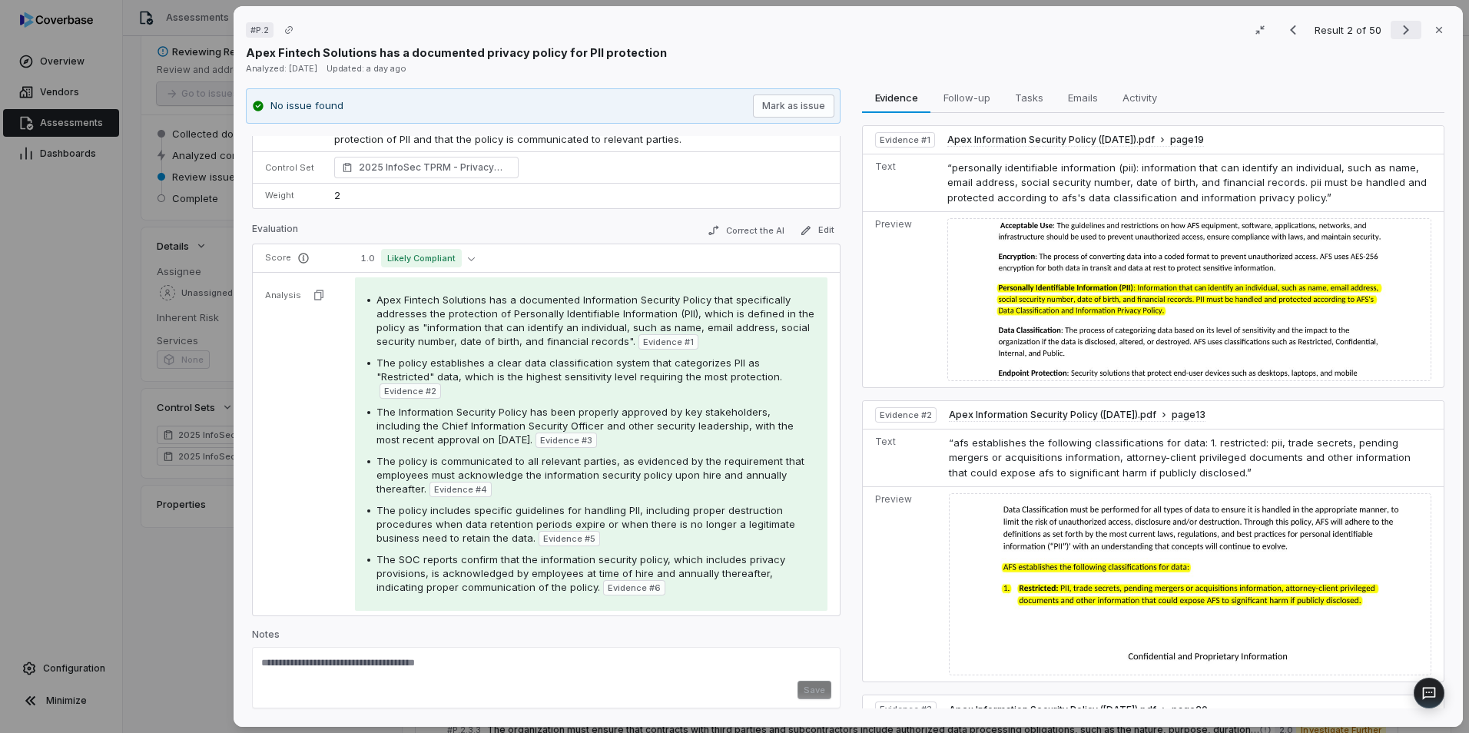
click at [1397, 26] on icon "Next result" at bounding box center [1406, 30] width 18 height 18
